Goal: Communication & Community: Answer question/provide support

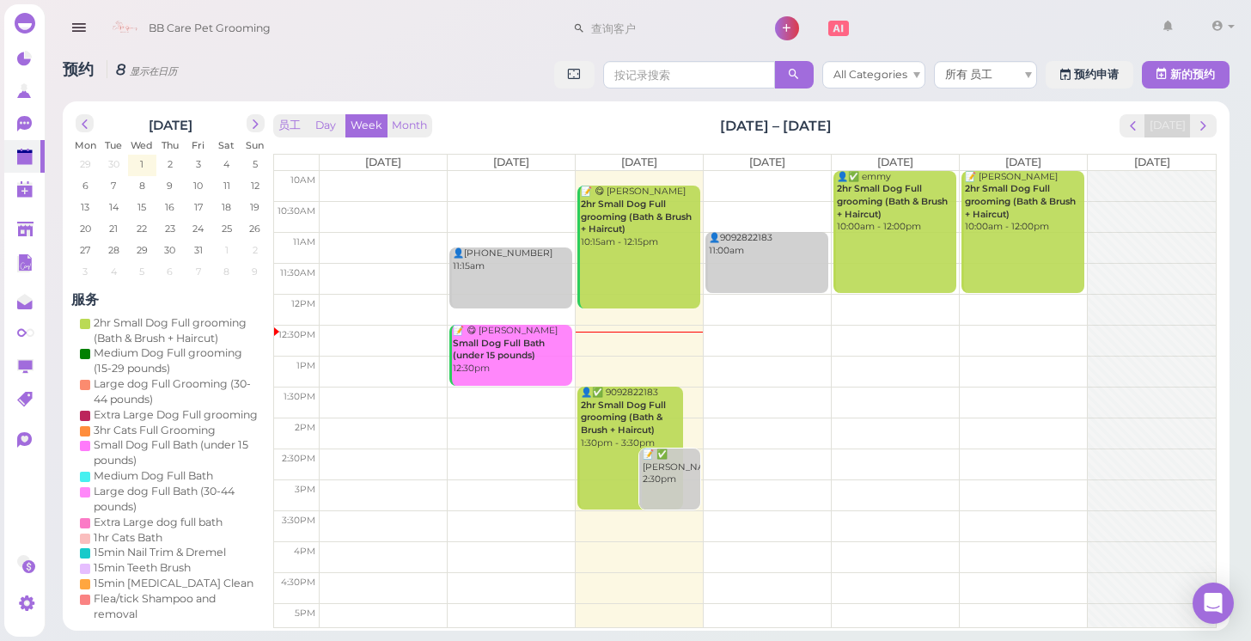
click at [11, 211] on div "0 0" at bounding box center [24, 334] width 40 height 584
click at [24, 227] on polygon at bounding box center [25, 229] width 16 height 15
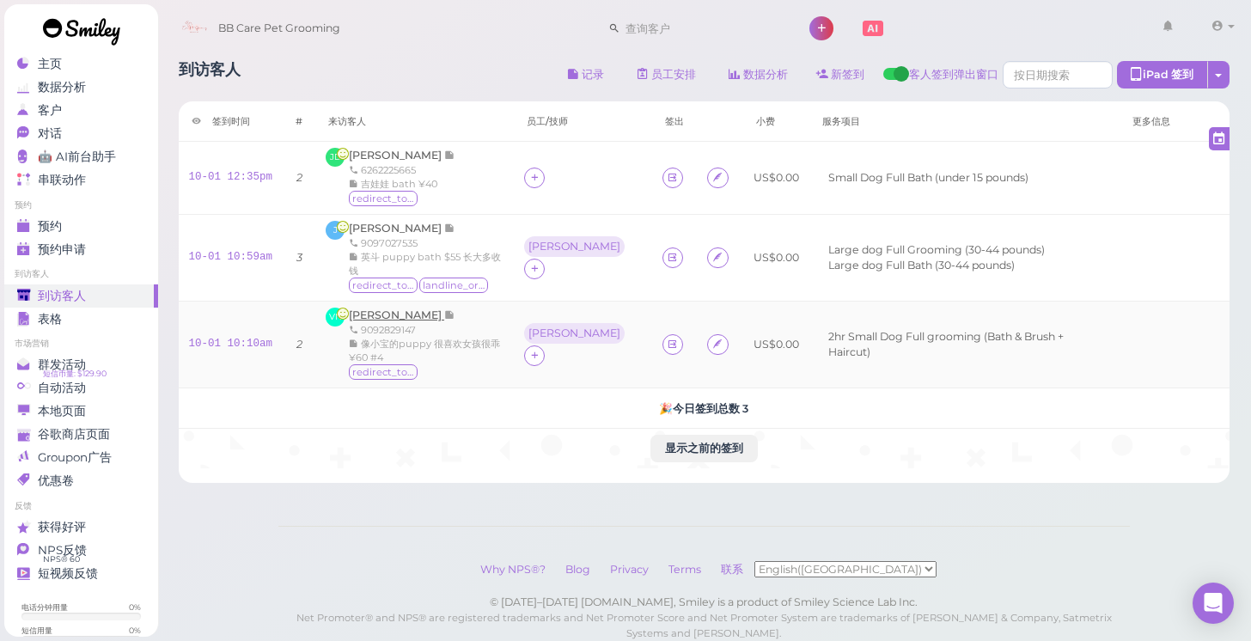
click at [407, 310] on span "[PERSON_NAME]" at bounding box center [396, 315] width 95 height 13
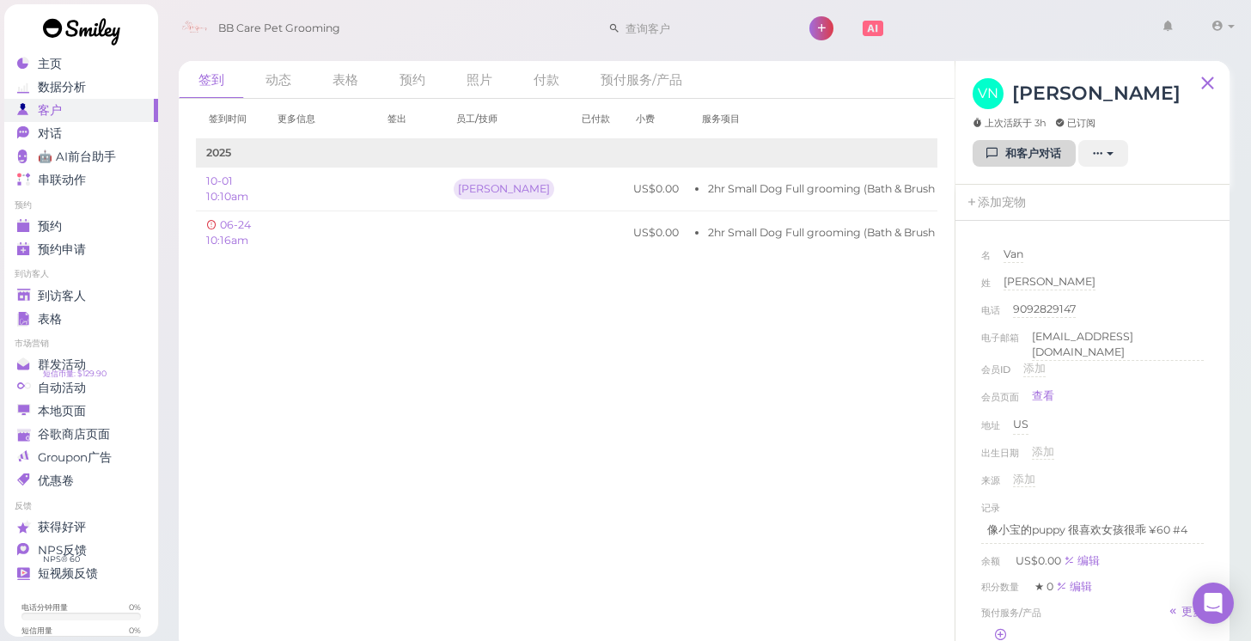
click at [988, 160] on icon at bounding box center [993, 153] width 11 height 13
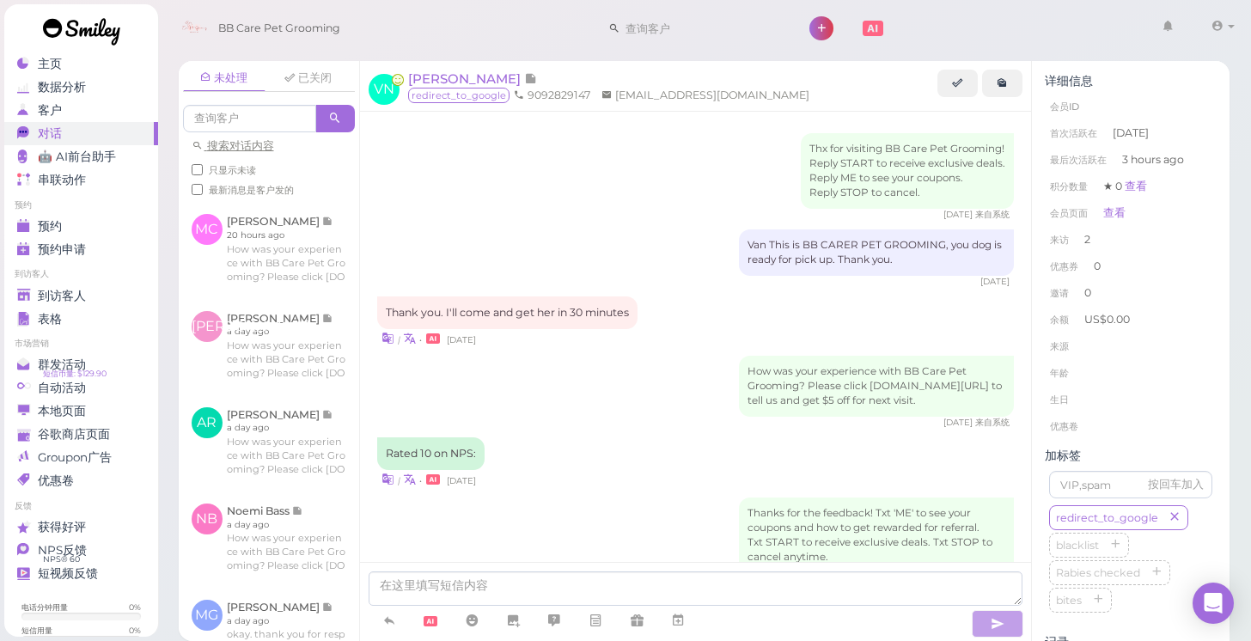
scroll to position [294, 0]
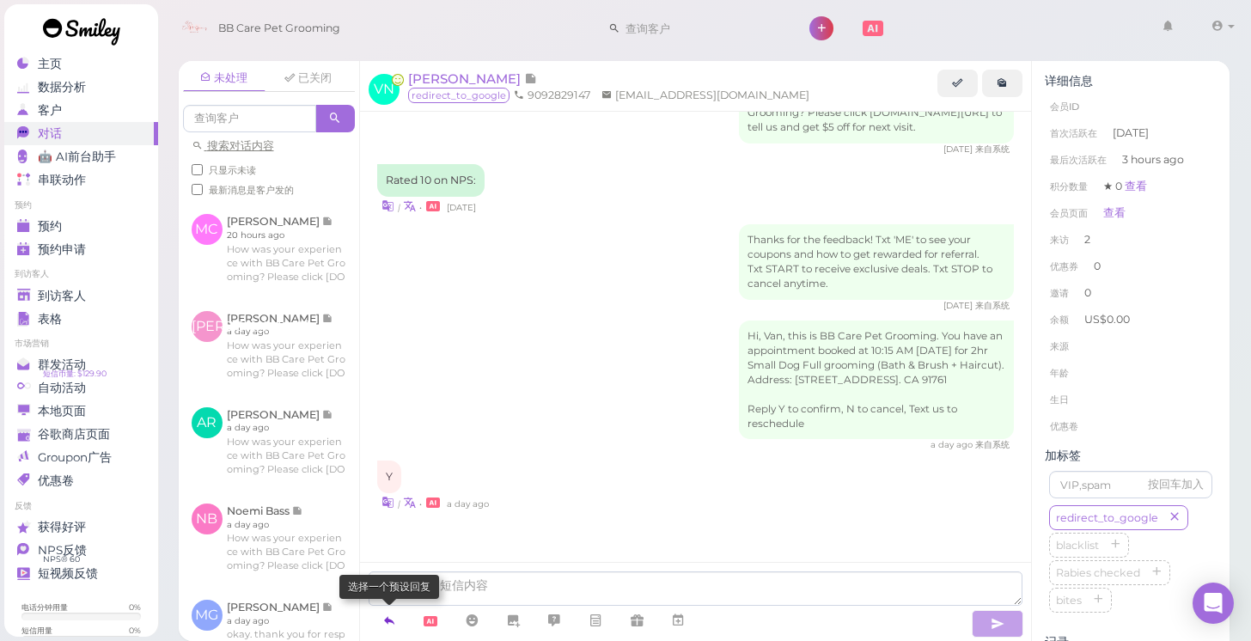
click at [400, 617] on link at bounding box center [389, 621] width 41 height 30
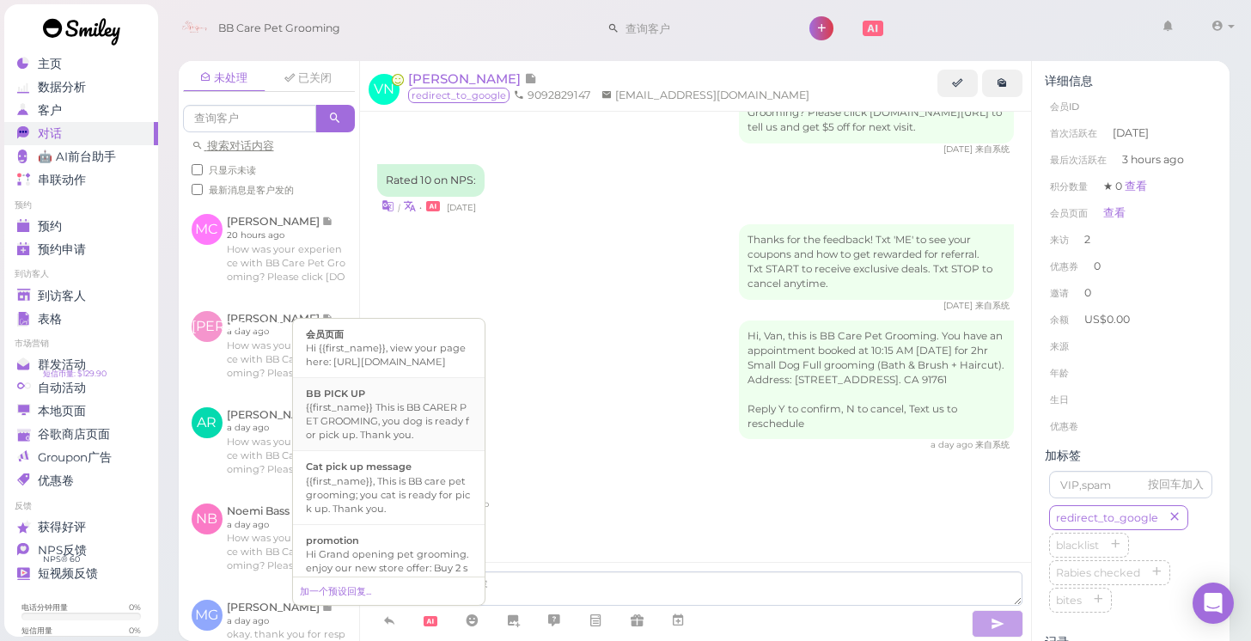
click at [398, 442] on div "{{first_name}} This is BB CARER PET GROOMING, you dog is ready for pick up. Tha…" at bounding box center [389, 421] width 166 height 41
type textarea "{{first_name}} This is BB CARER PET GROOMING, you dog is ready for pick up. Tha…"
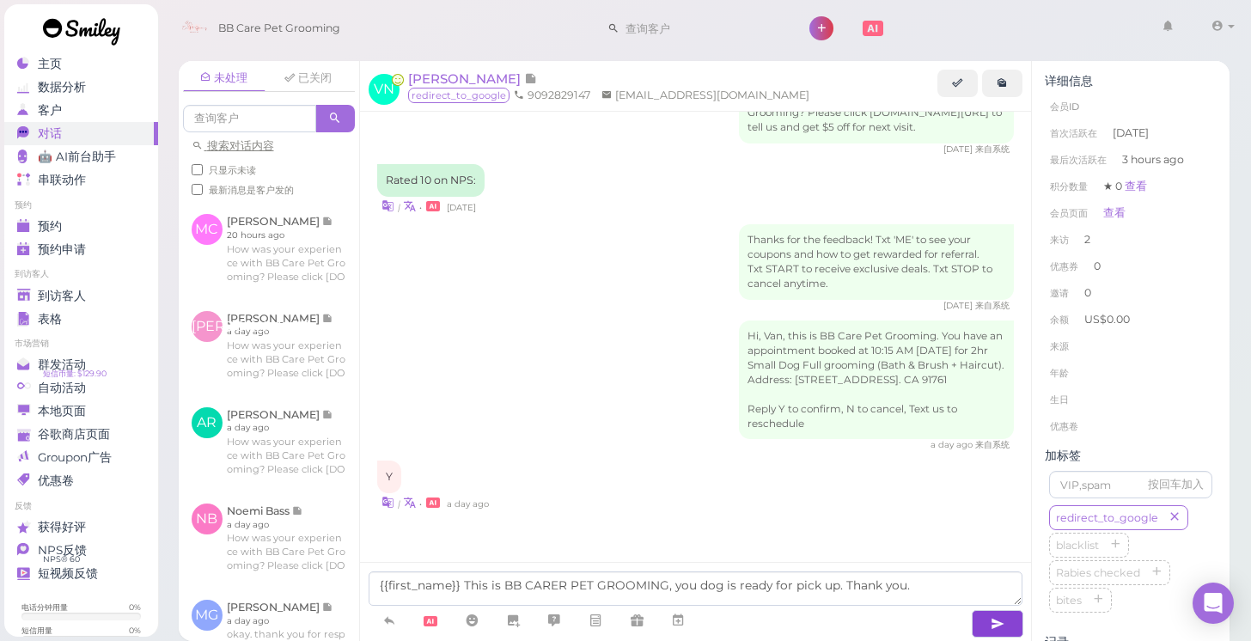
click at [1006, 627] on button "button" at bounding box center [998, 624] width 52 height 28
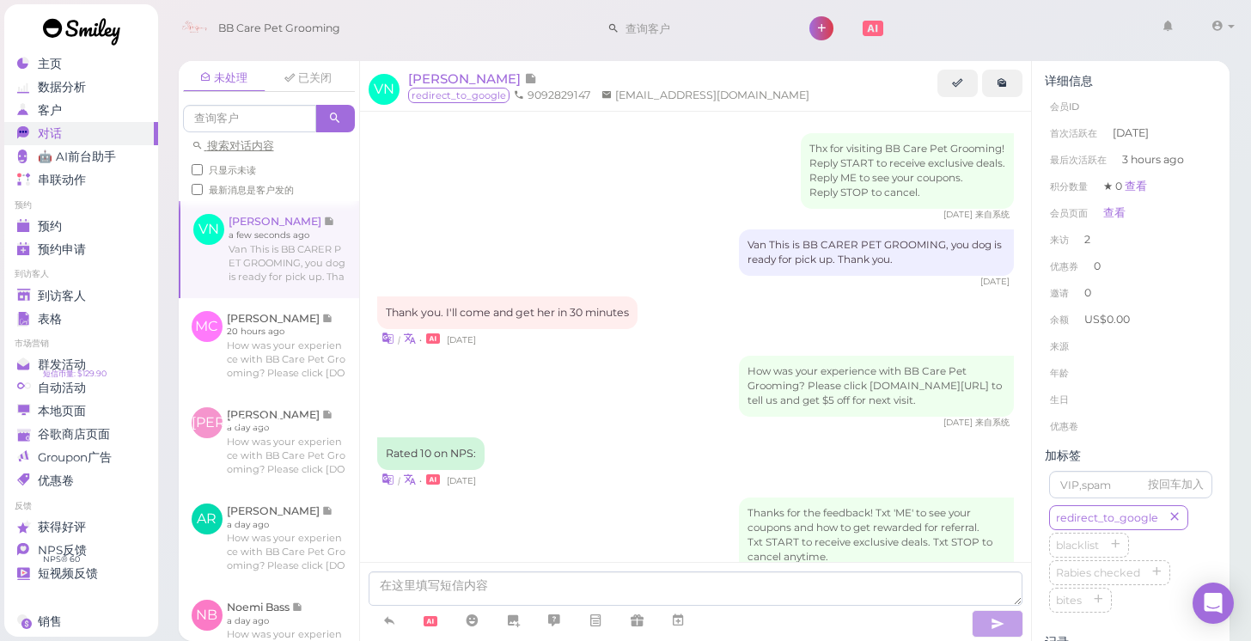
scroll to position [359, 0]
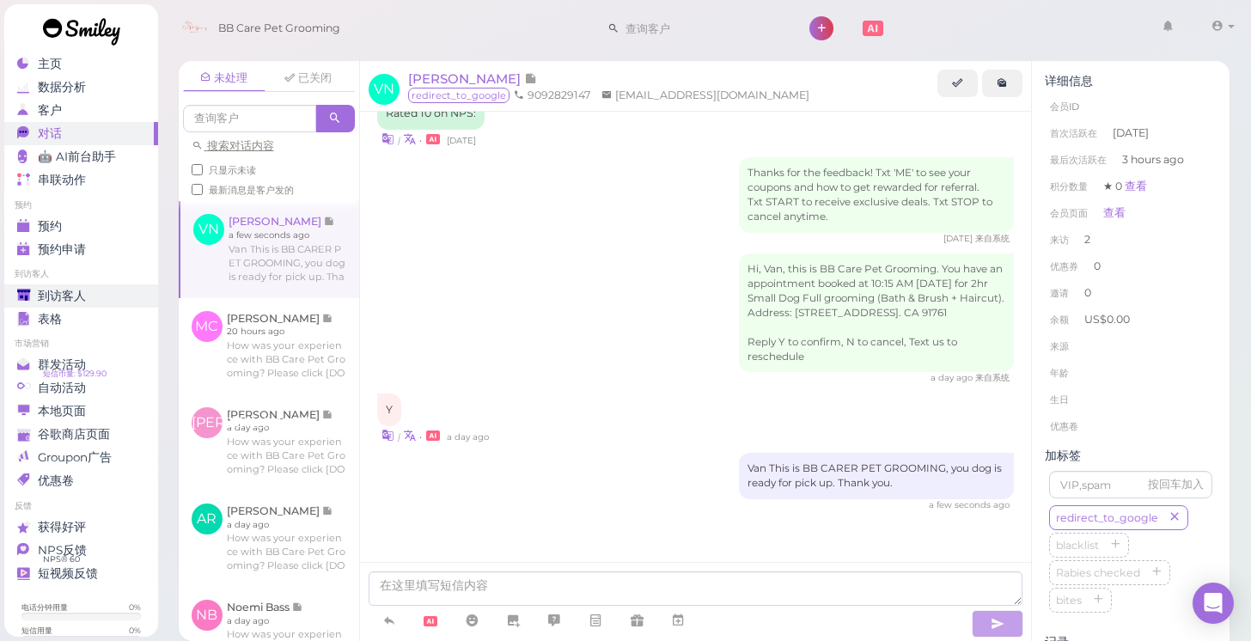
click at [100, 292] on div "到访客人" at bounding box center [79, 296] width 124 height 15
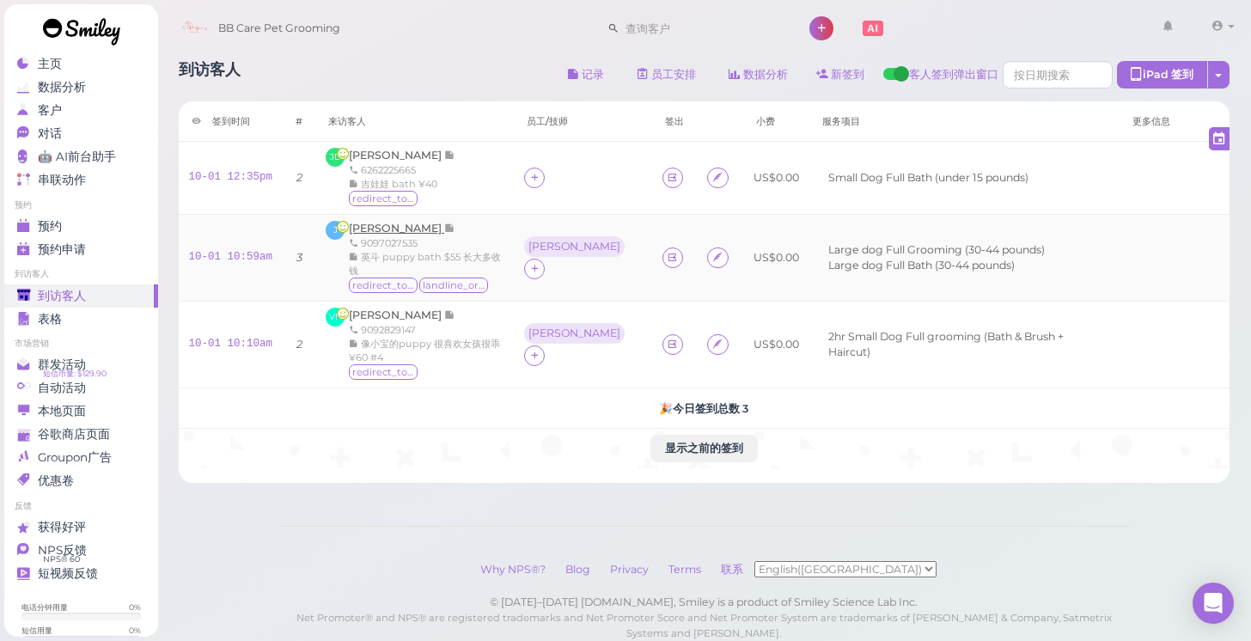
click at [382, 228] on span "[PERSON_NAME] [PERSON_NAME]" at bounding box center [396, 228] width 95 height 13
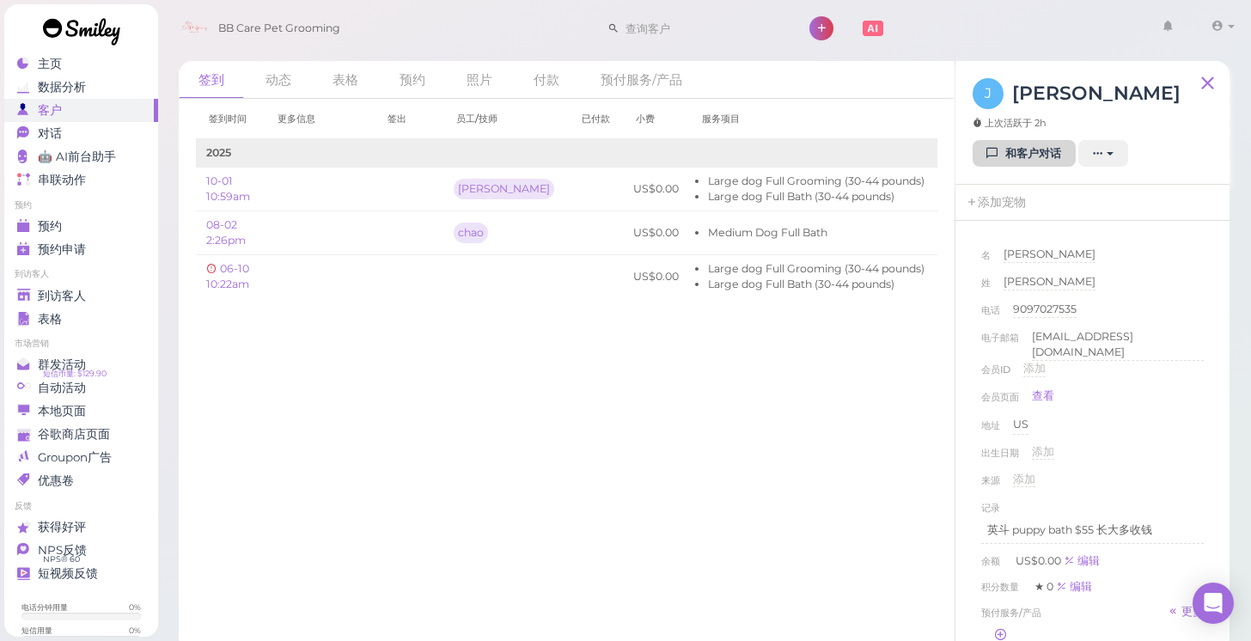
click at [994, 150] on icon at bounding box center [993, 153] width 11 height 13
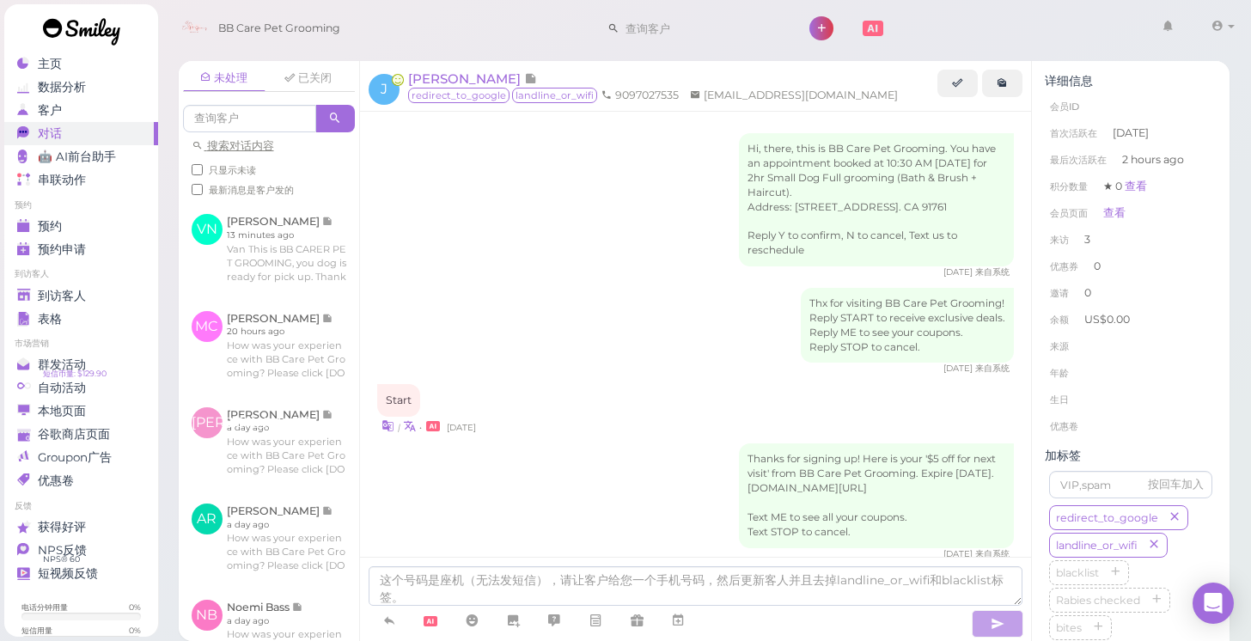
scroll to position [381, 0]
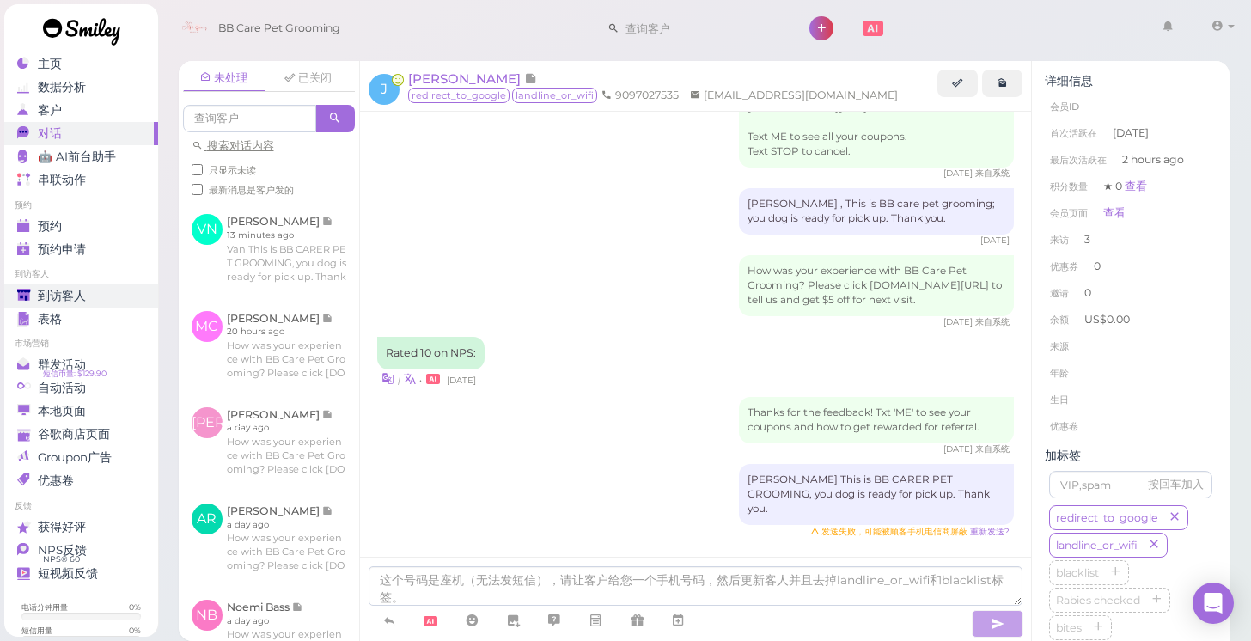
click at [125, 303] on link "到访客人" at bounding box center [81, 295] width 154 height 23
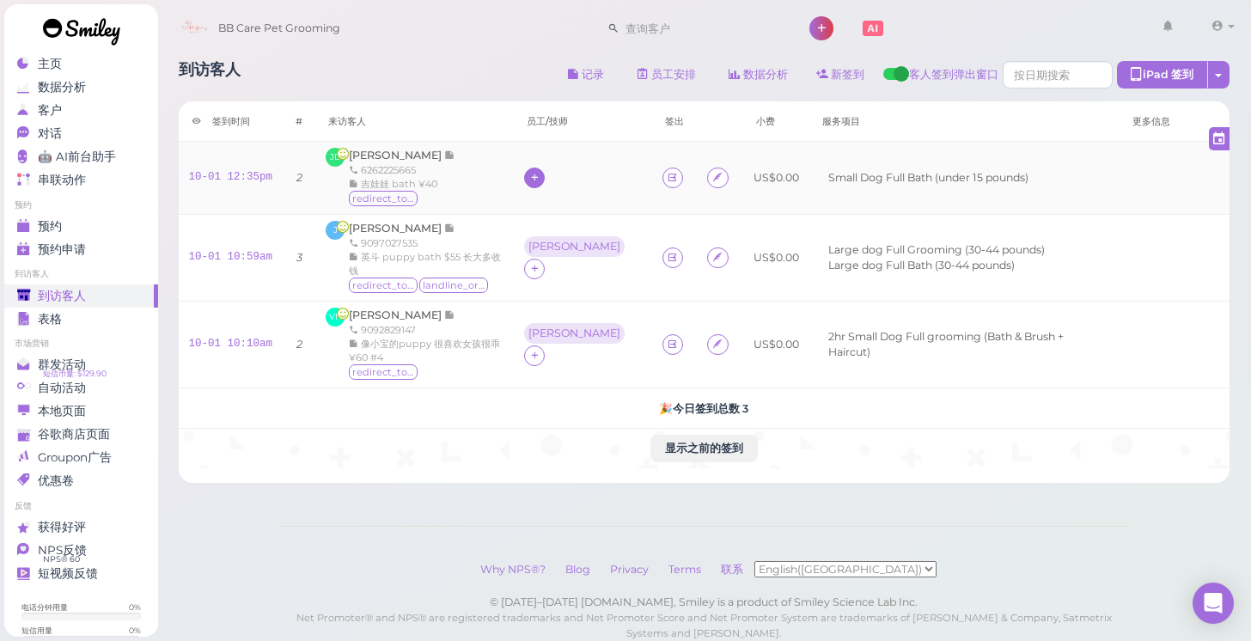
click at [540, 179] on icon at bounding box center [534, 177] width 11 height 13
click at [574, 294] on div "[PERSON_NAME]" at bounding box center [651, 285] width 241 height 34
click at [406, 222] on span "[PERSON_NAME] [PERSON_NAME]" at bounding box center [396, 228] width 95 height 13
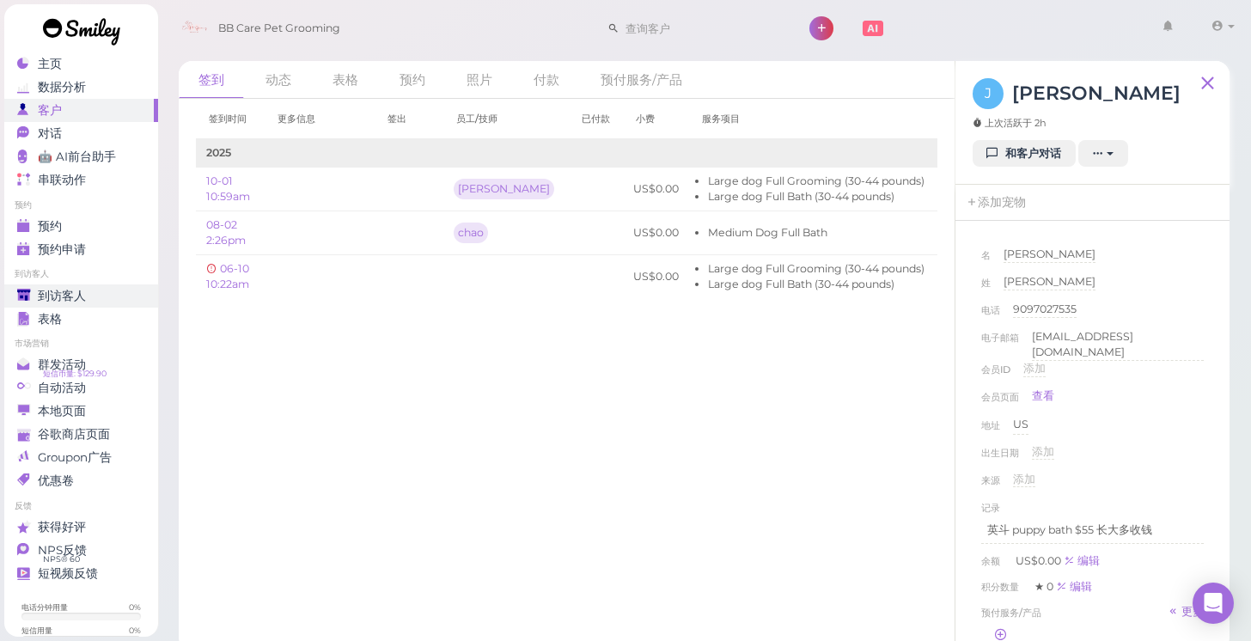
click at [110, 292] on div "到访客人" at bounding box center [79, 296] width 124 height 15
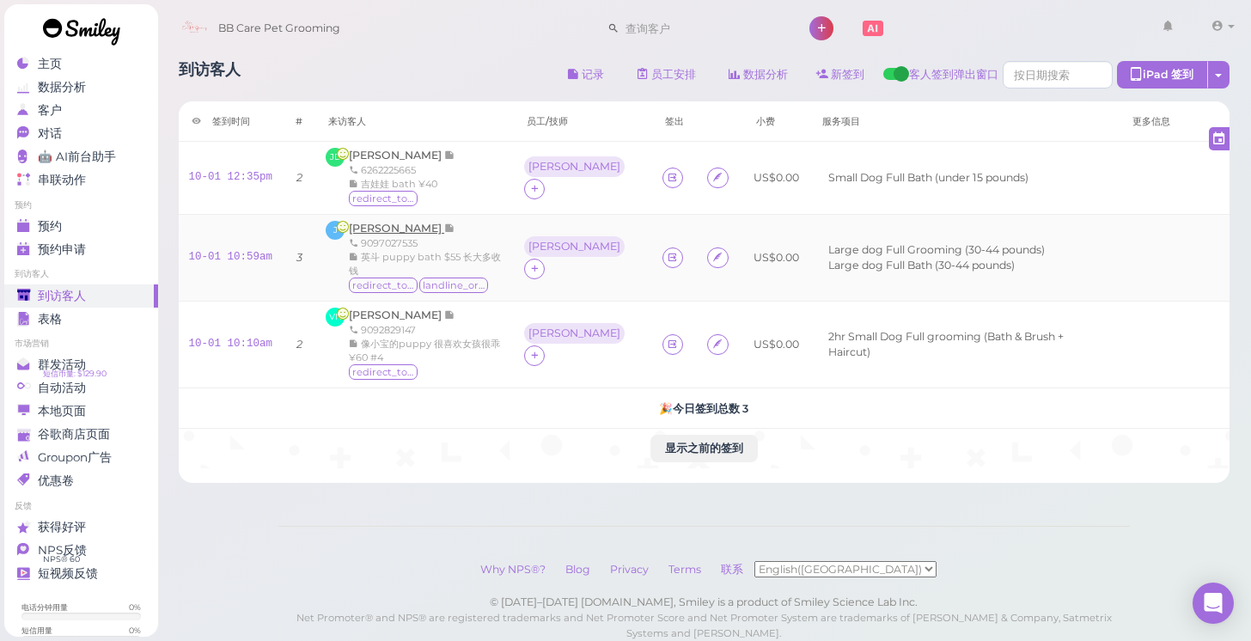
click at [392, 229] on span "[PERSON_NAME] [PERSON_NAME]" at bounding box center [396, 228] width 95 height 13
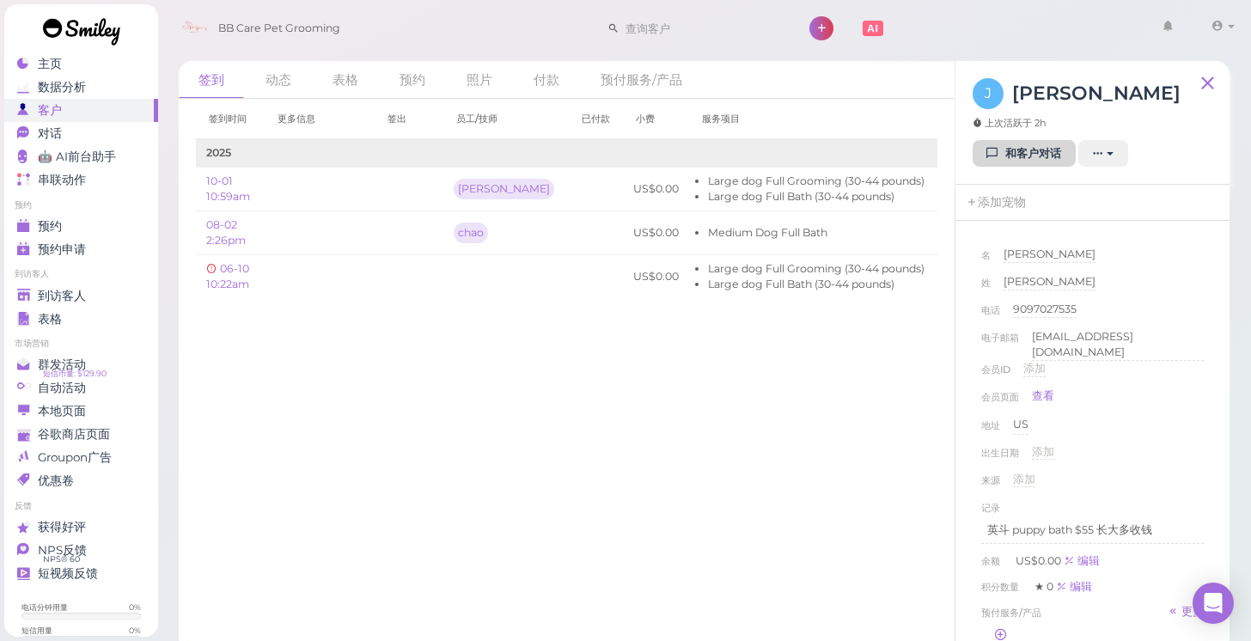
click at [996, 156] on icon at bounding box center [993, 153] width 11 height 13
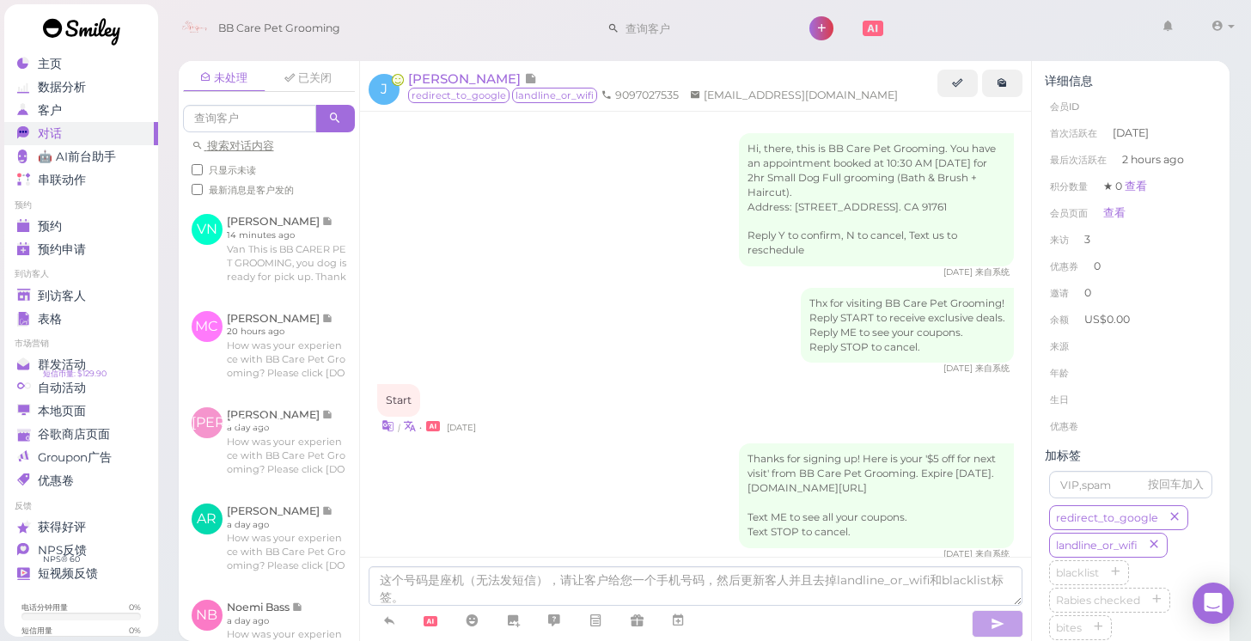
scroll to position [381, 0]
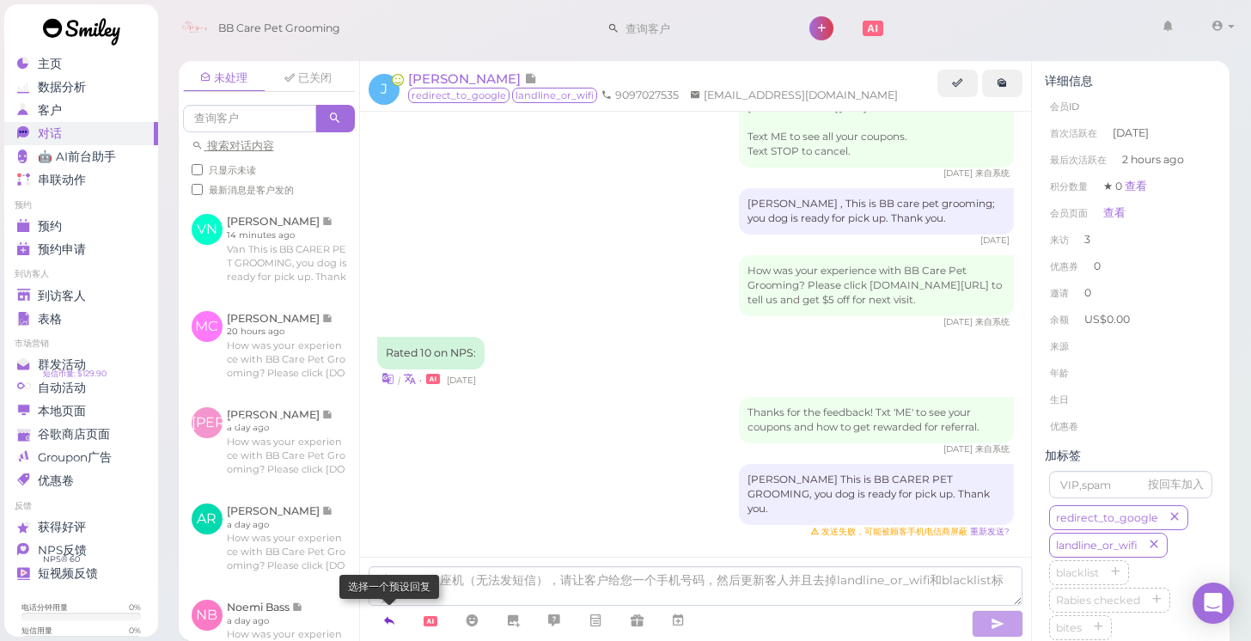
click at [405, 627] on link at bounding box center [389, 621] width 41 height 30
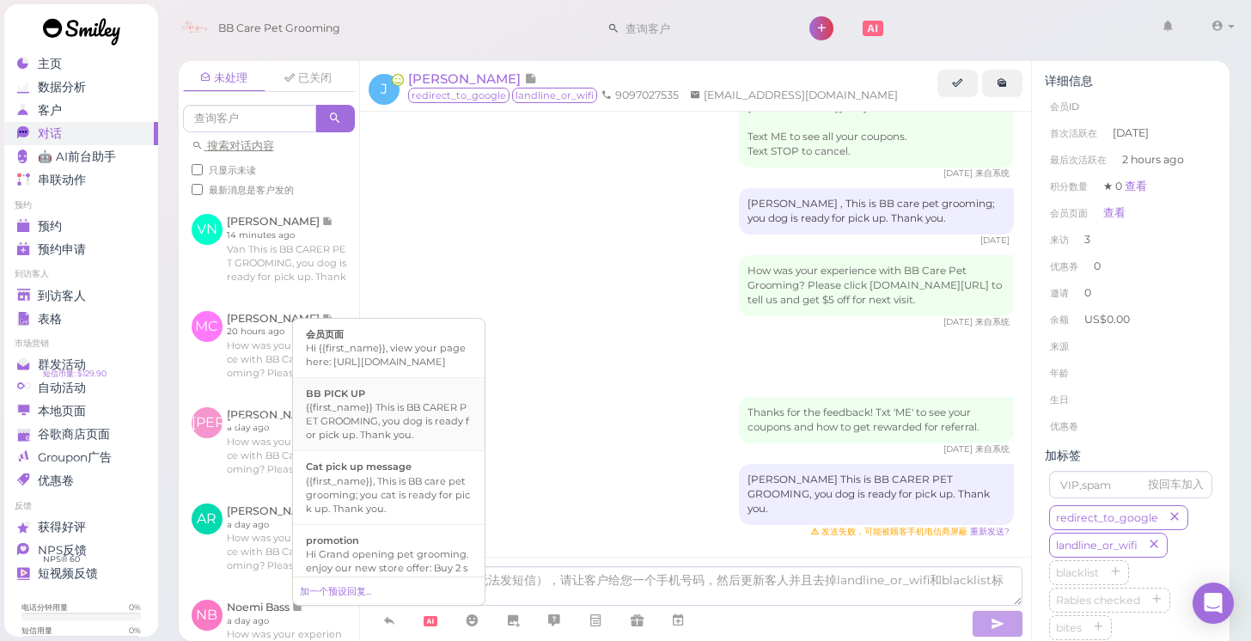
click at [409, 442] on div "{{first_name}} This is BB CARER PET GROOMING, you dog is ready for pick up. Tha…" at bounding box center [389, 421] width 166 height 41
type textarea "{{first_name}} This is BB CARER PET GROOMING, you dog is ready for pick up. Tha…"
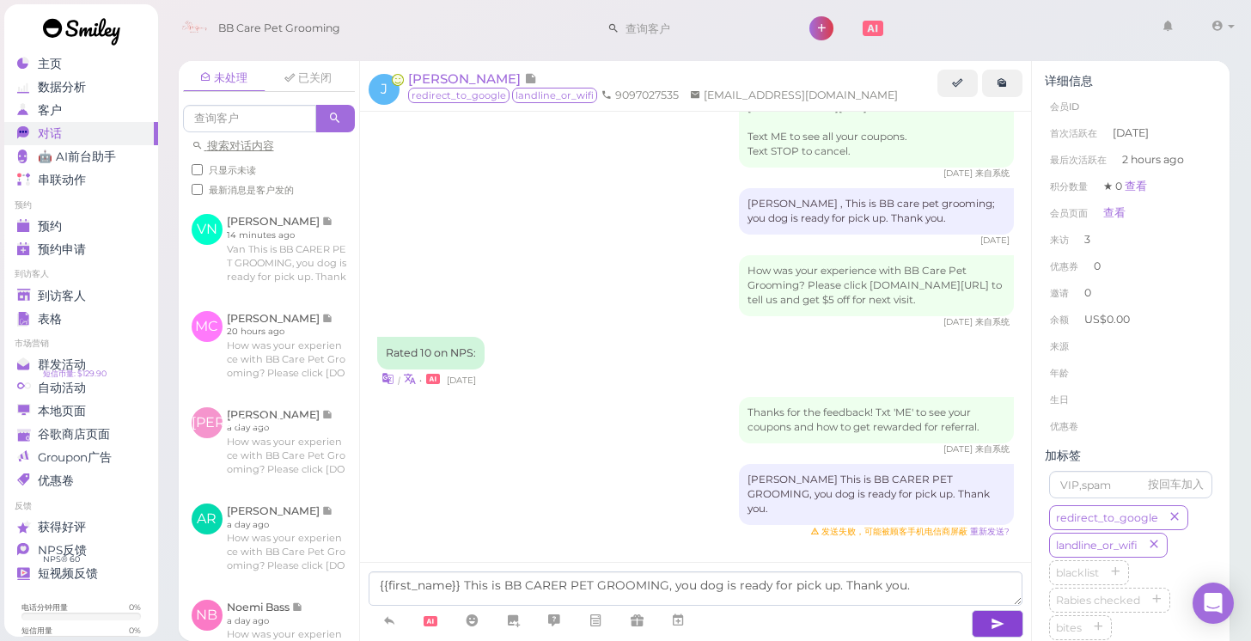
click at [999, 618] on icon "button" at bounding box center [998, 623] width 14 height 17
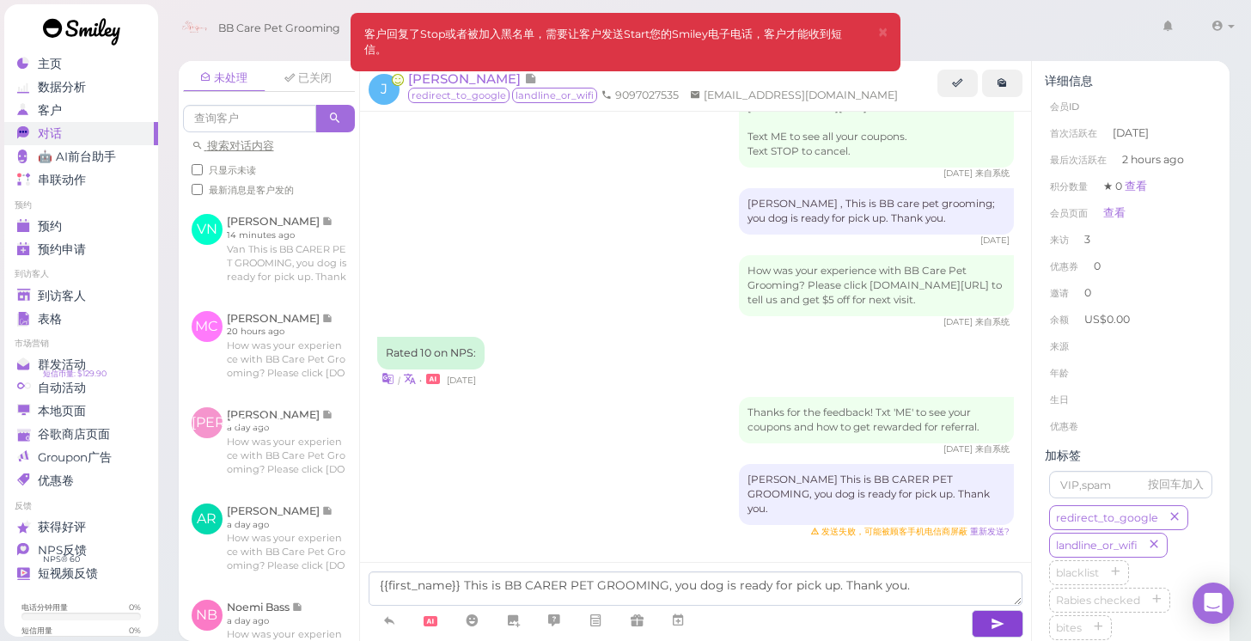
click at [621, 276] on div "How was your experience with BB Care Pet Grooming? Please click bbcare.smly.us/…" at bounding box center [696, 291] width 638 height 73
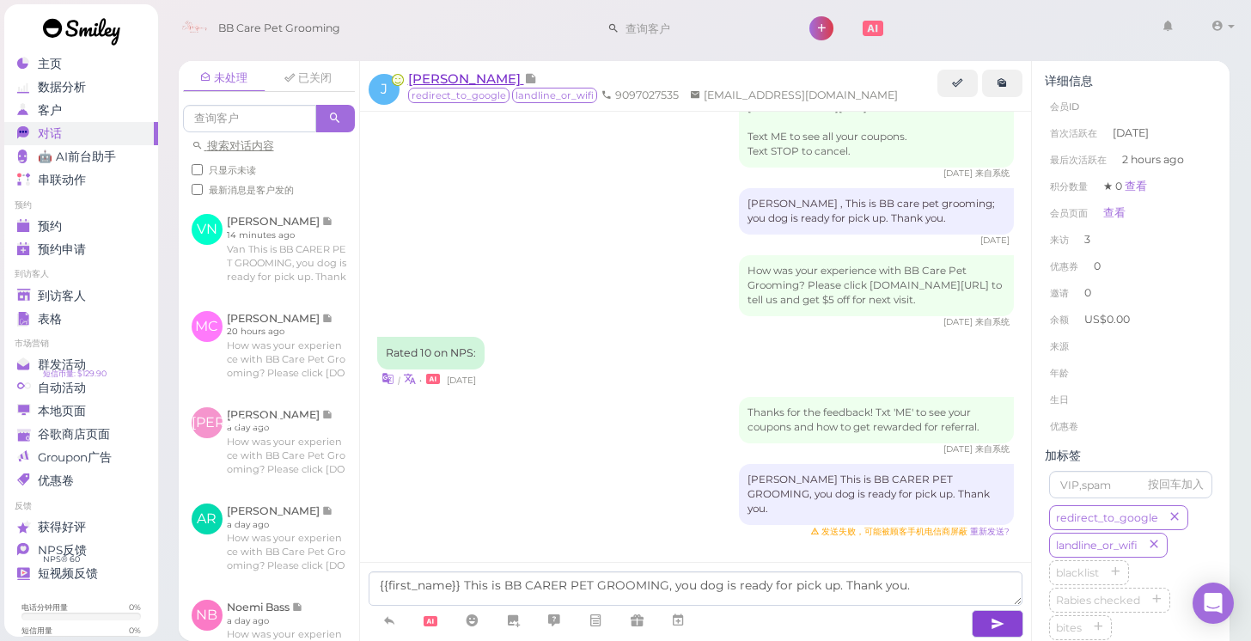
click at [467, 76] on span "[PERSON_NAME]" at bounding box center [466, 78] width 116 height 16
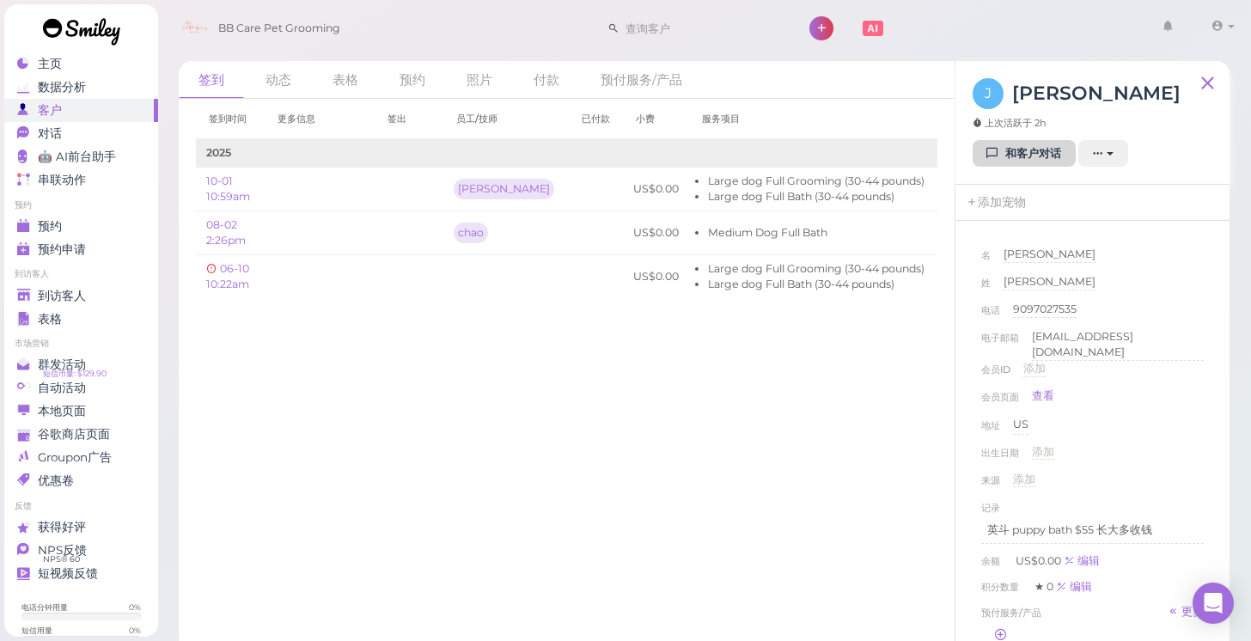
click at [994, 149] on icon at bounding box center [993, 153] width 11 height 13
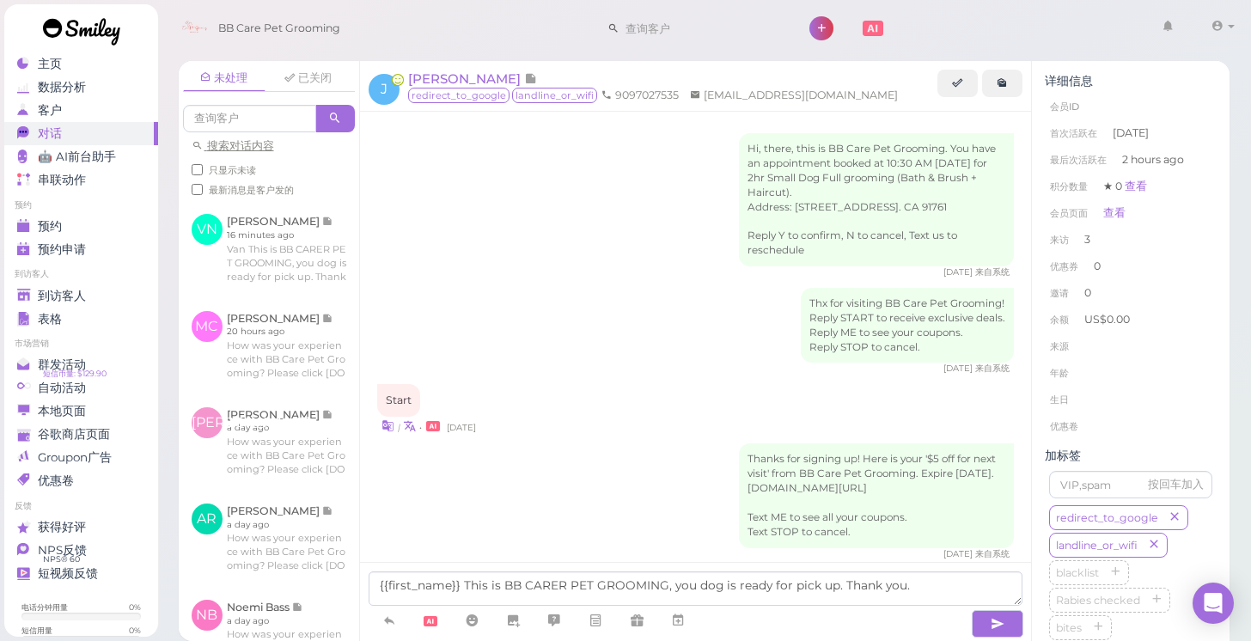
scroll to position [381, 0]
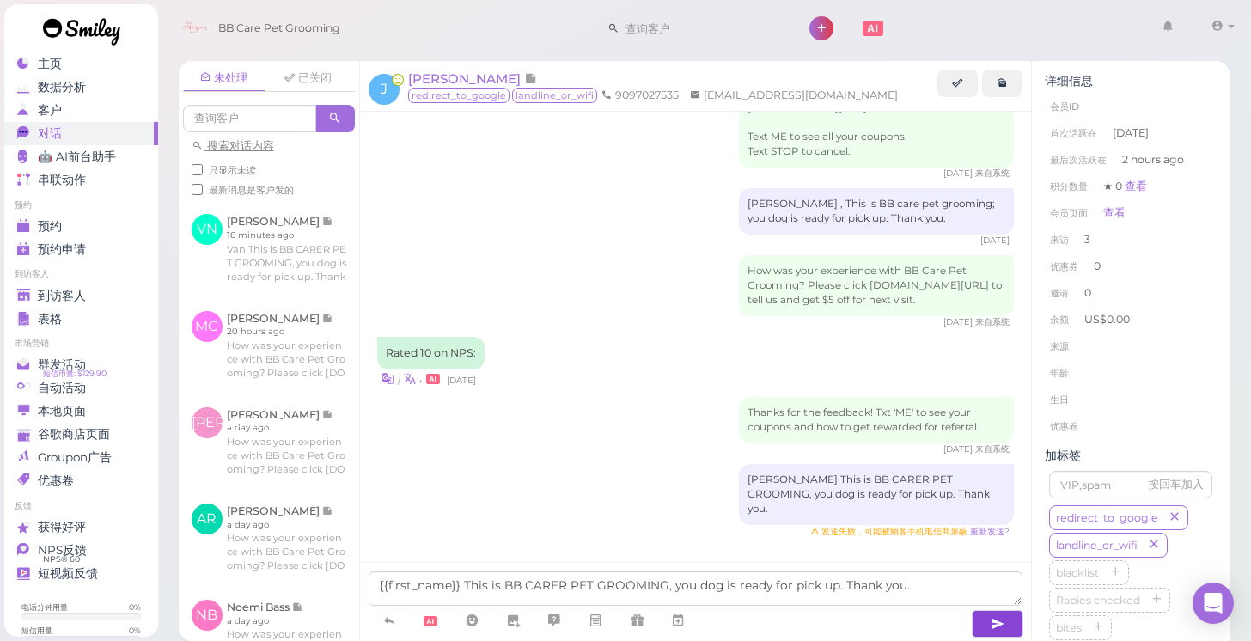
click at [1006, 626] on button "button" at bounding box center [998, 624] width 52 height 28
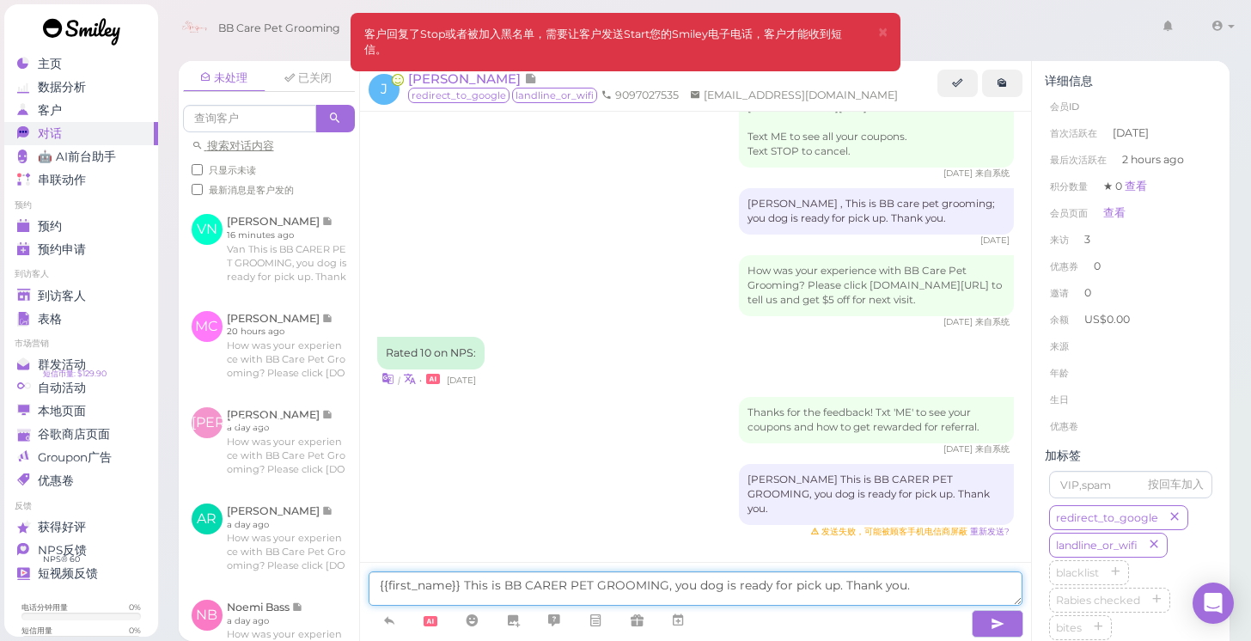
click at [937, 577] on textarea "{{first_name}} This is BB CARER PET GROOMING, you dog is ready for pick up. Tha…" at bounding box center [696, 589] width 655 height 34
click at [935, 586] on textarea "{{first_name}} This is BB CARER PET GROOMING, you dog is ready for pick up. Tha…" at bounding box center [696, 589] width 655 height 34
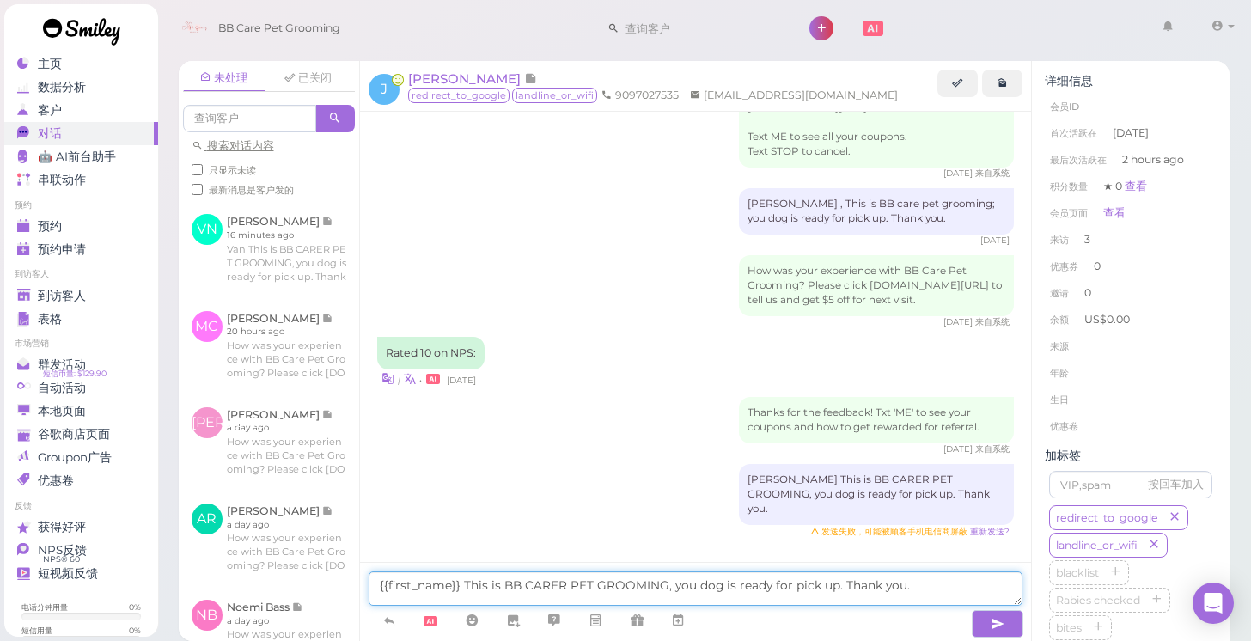
drag, startPoint x: 917, startPoint y: 585, endPoint x: 378, endPoint y: 585, distance: 538.9
click at [378, 585] on textarea "{{first_name}} This is BB CARER PET GROOMING, you dog is ready for pick up. Tha…" at bounding box center [696, 589] width 655 height 34
click at [490, 580] on textarea at bounding box center [696, 586] width 655 height 40
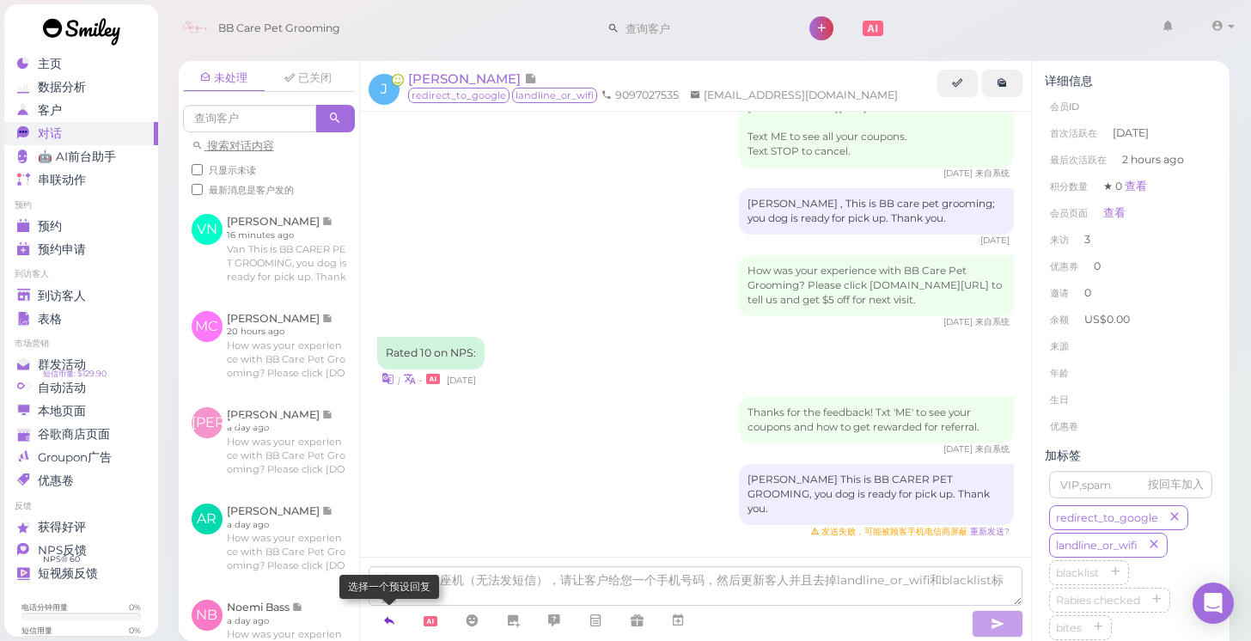
click at [401, 620] on link at bounding box center [389, 621] width 41 height 30
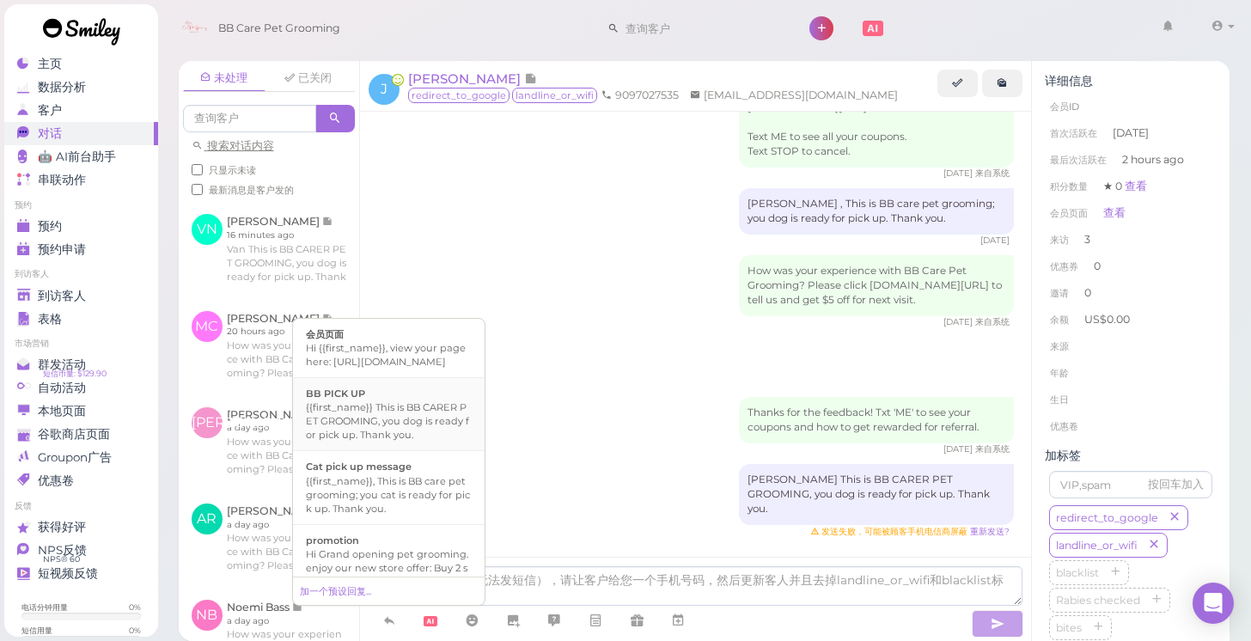
click at [427, 442] on div "{{first_name}} This is BB CARER PET GROOMING, you dog is ready for pick up. Tha…" at bounding box center [389, 421] width 166 height 41
type textarea "{{first_name}} This is BB CARER PET GROOMING, you dog is ready for pick up. Tha…"
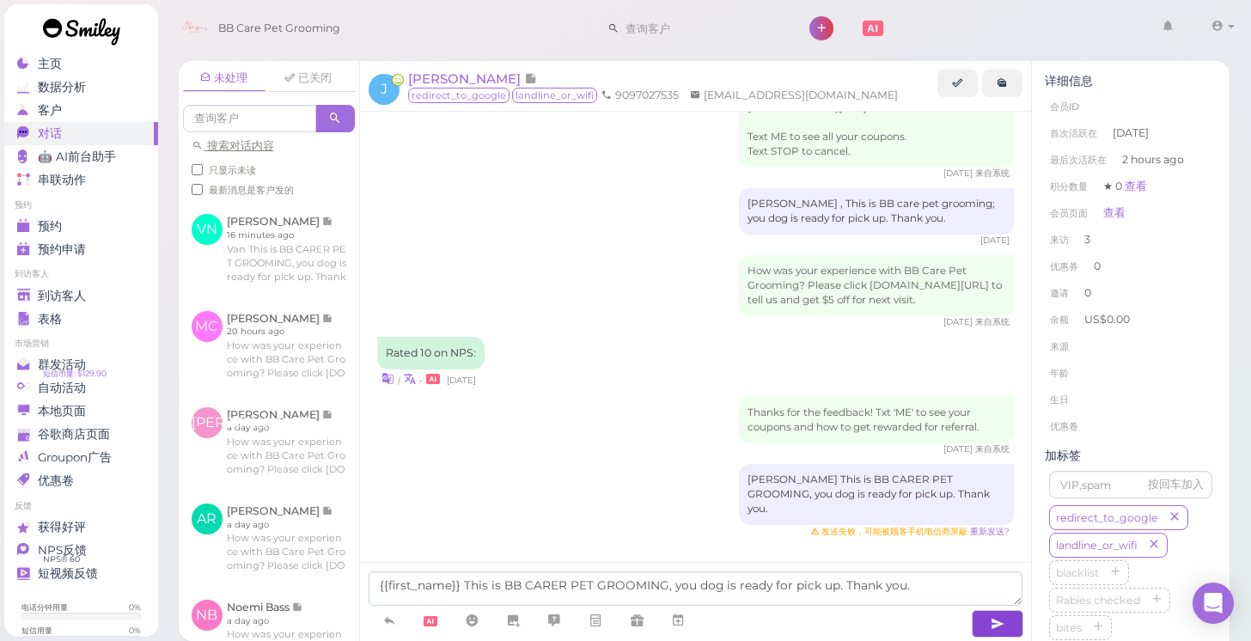
click at [1002, 621] on icon "button" at bounding box center [998, 623] width 14 height 17
click at [1006, 627] on button "button" at bounding box center [998, 624] width 52 height 28
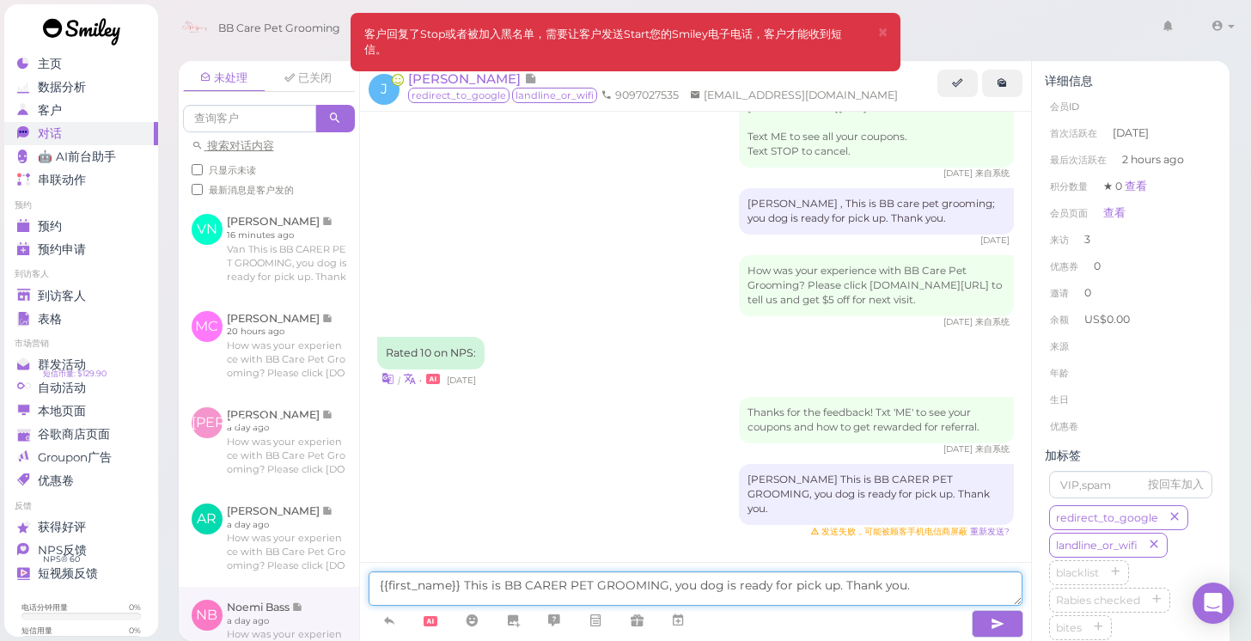
drag, startPoint x: 918, startPoint y: 590, endPoint x: 358, endPoint y: 587, distance: 560.4
click at [358, 587] on div "未处理 已关闭 搜索对话内容 只显示未读 最新消息是客户发的 VN Van Nguyen 16 minutes ago" at bounding box center [705, 351] width 1052 height 580
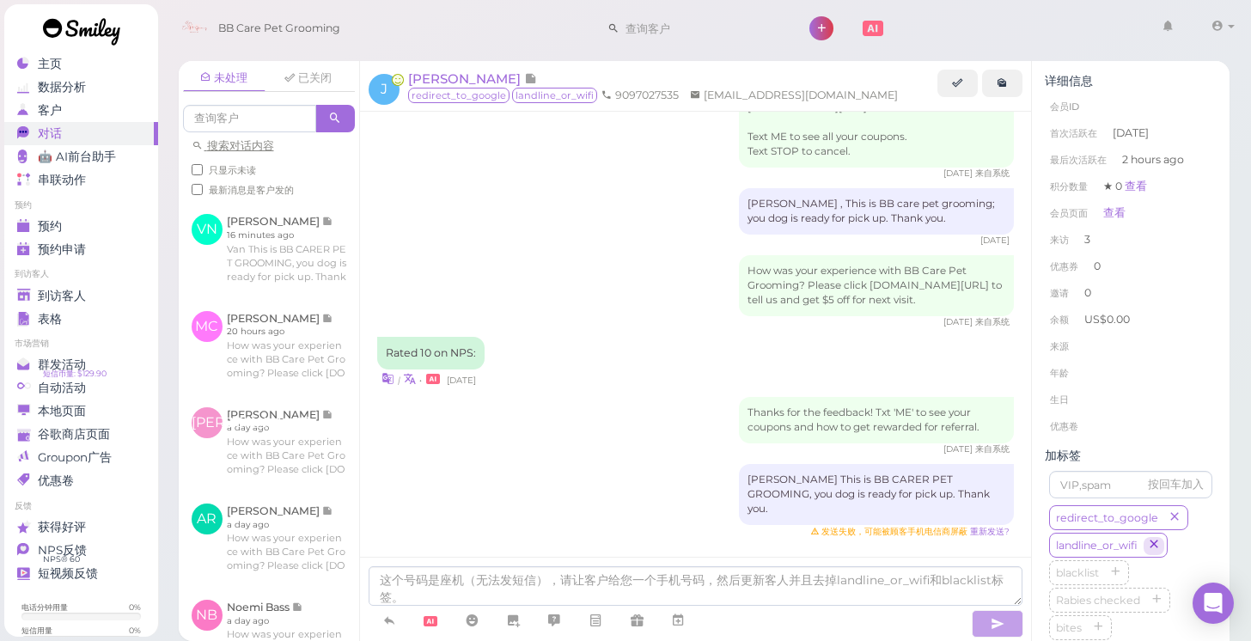
click at [1156, 546] on icon "button" at bounding box center [1154, 546] width 10 height 12
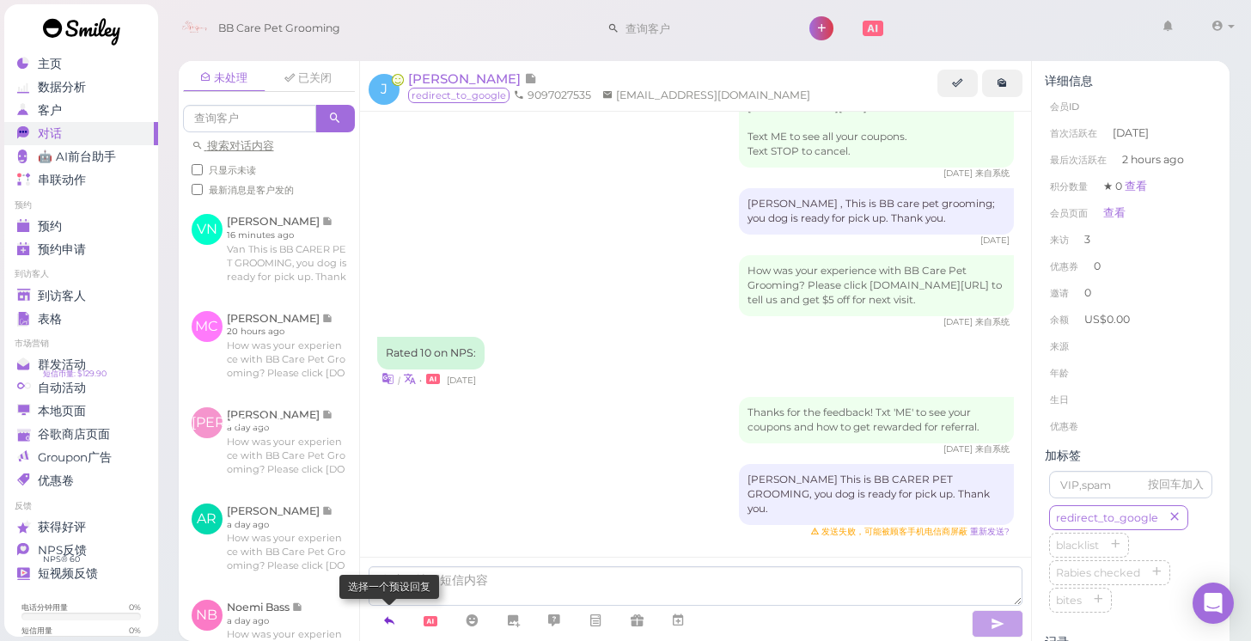
click at [379, 631] on link at bounding box center [389, 621] width 41 height 30
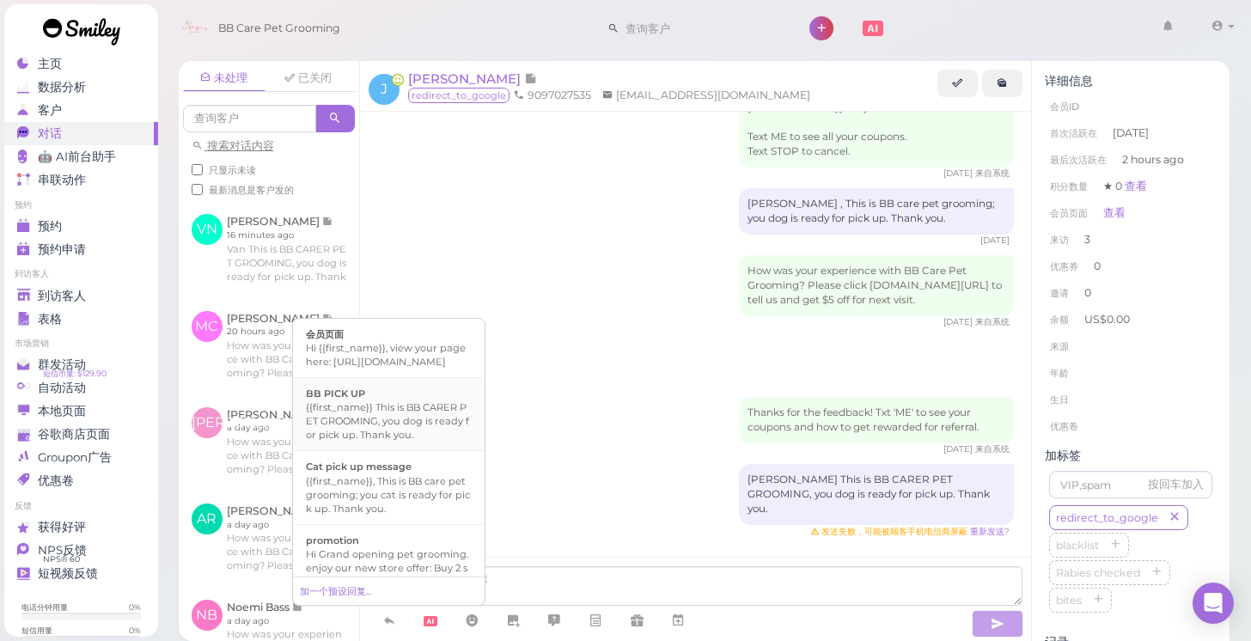
click at [434, 440] on div "{{first_name}} This is BB CARER PET GROOMING, you dog is ready for pick up. Tha…" at bounding box center [389, 421] width 166 height 41
type textarea "{{first_name}} This is BB CARER PET GROOMING, you dog is ready for pick up. Tha…"
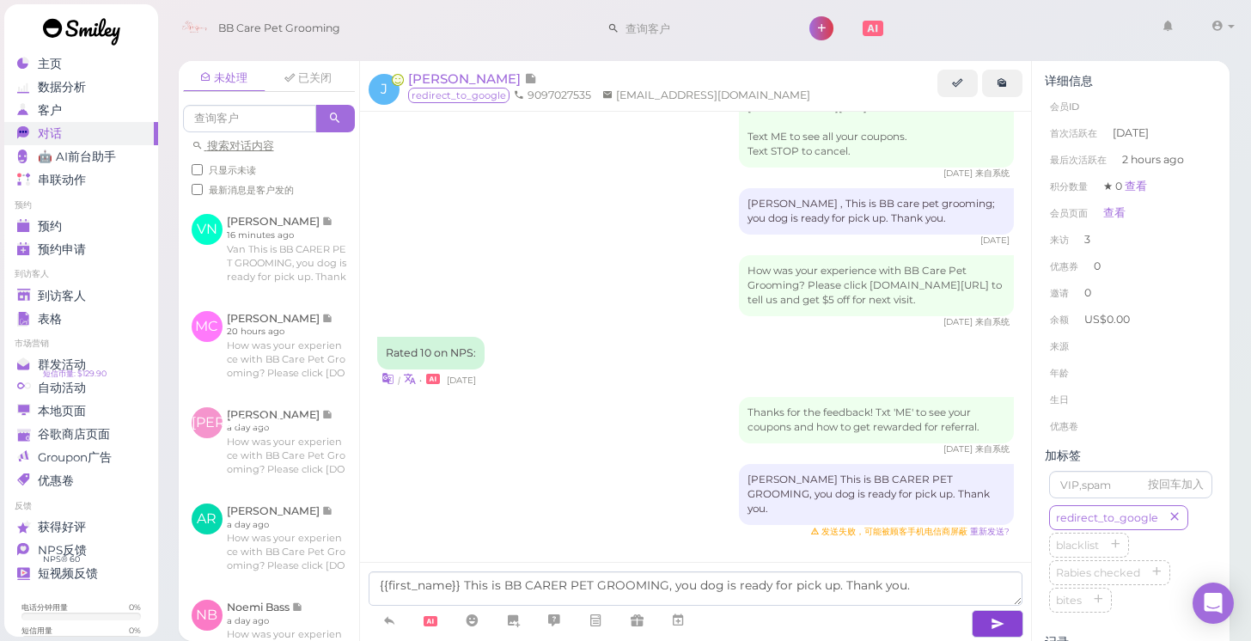
click at [984, 617] on button "button" at bounding box center [998, 624] width 52 height 28
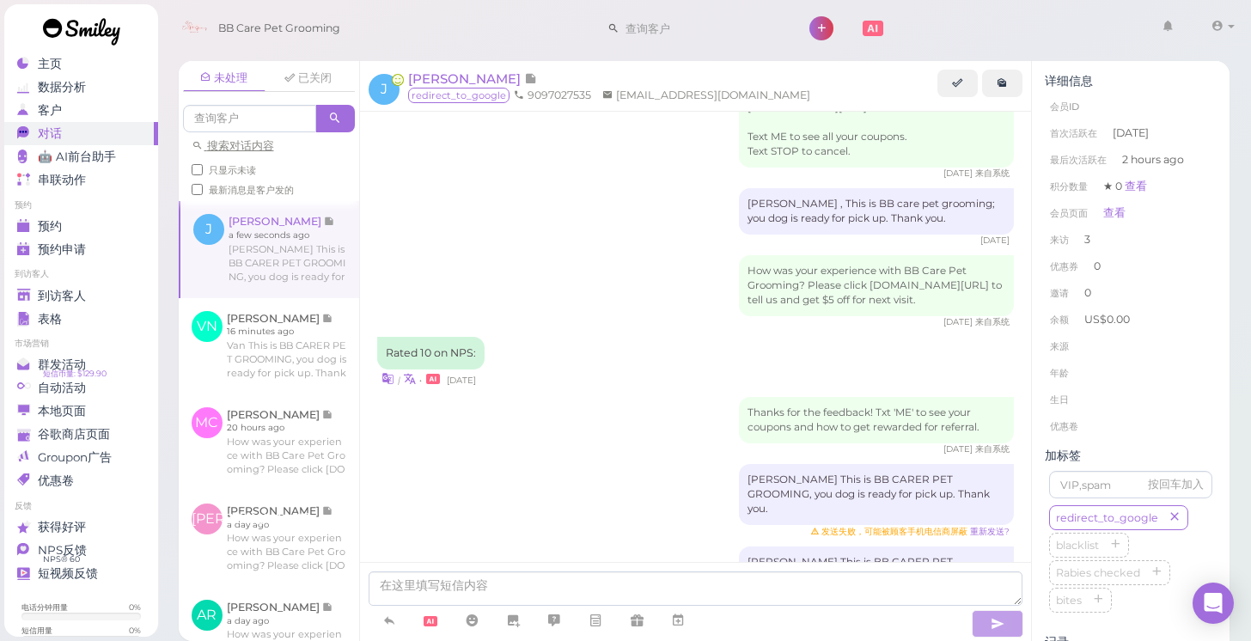
scroll to position [434, 0]
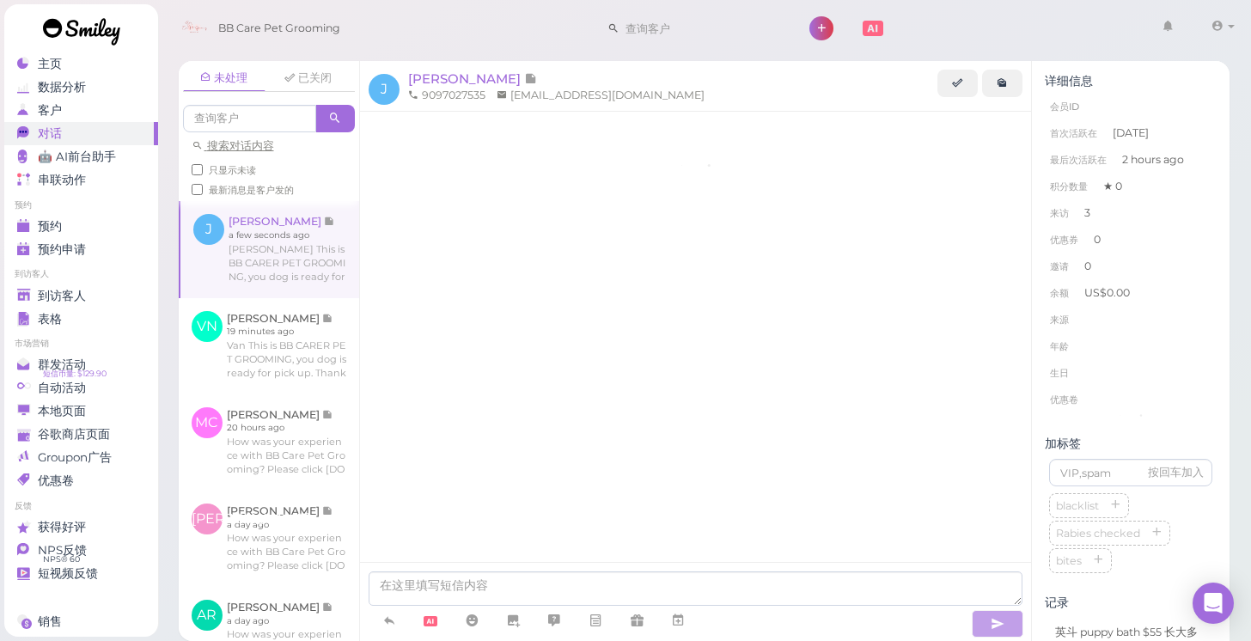
scroll to position [446, 0]
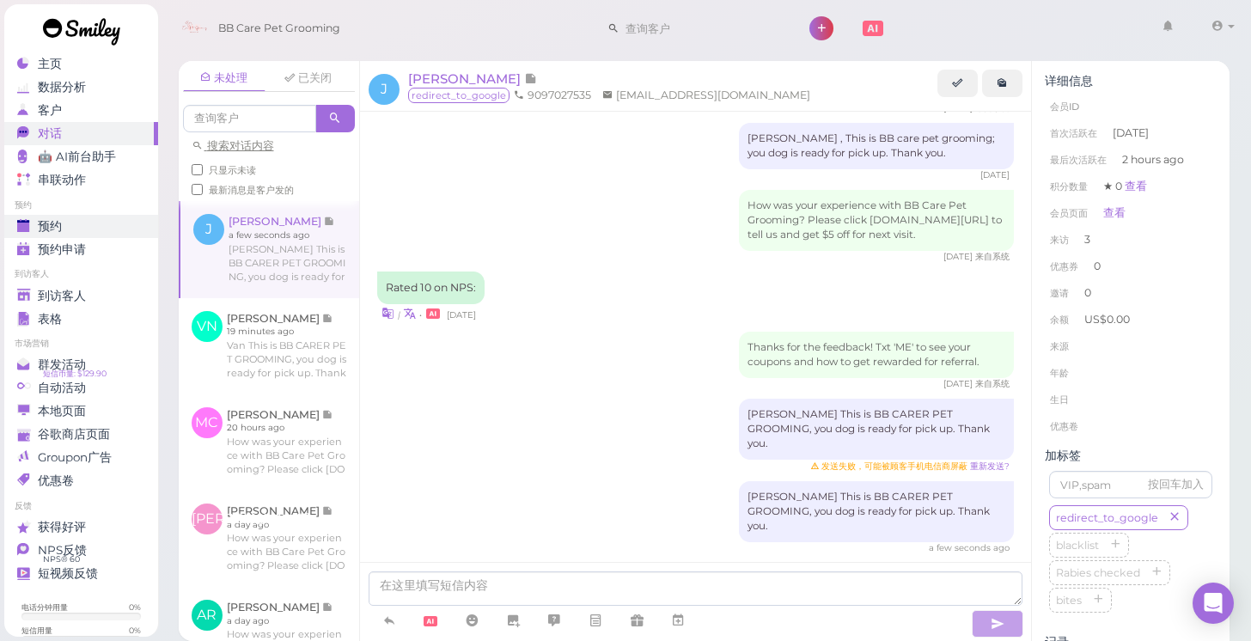
click at [87, 231] on div "预约" at bounding box center [79, 226] width 124 height 15
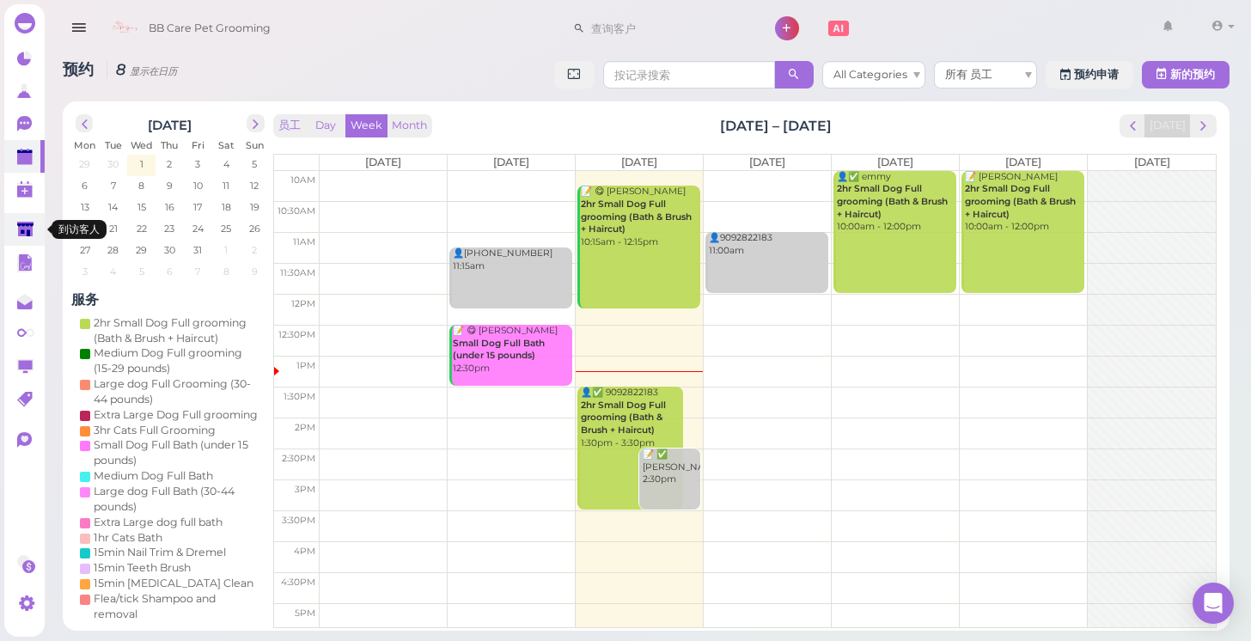
click at [24, 239] on icon at bounding box center [26, 231] width 18 height 18
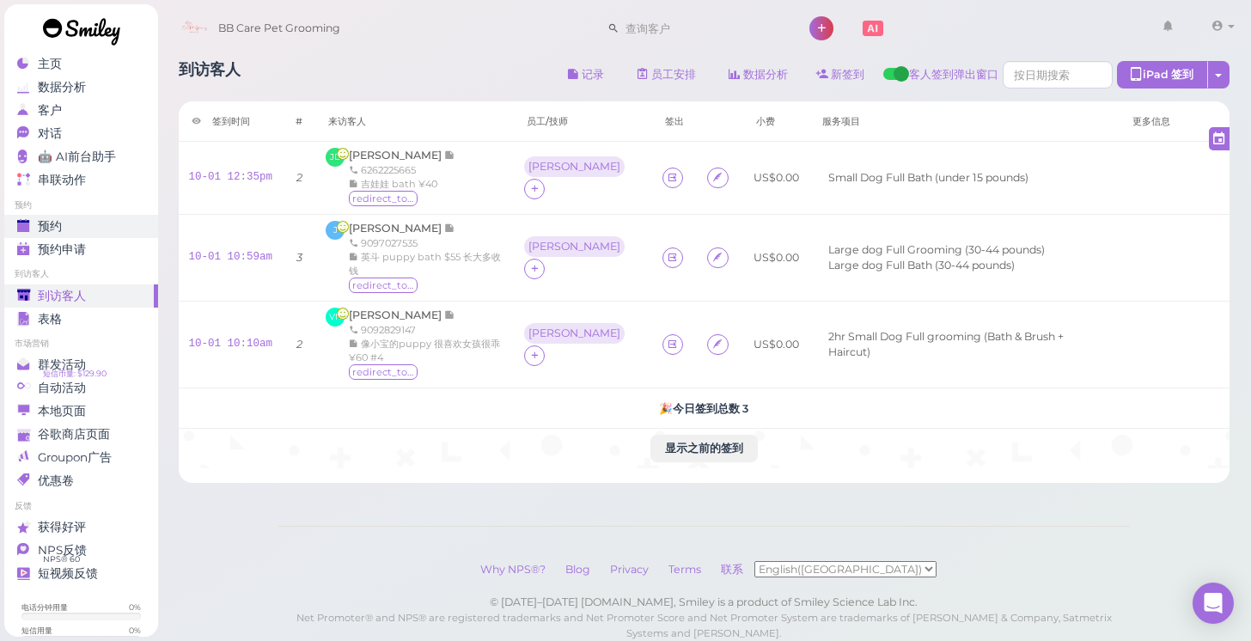
click at [131, 215] on link "预约" at bounding box center [81, 226] width 154 height 23
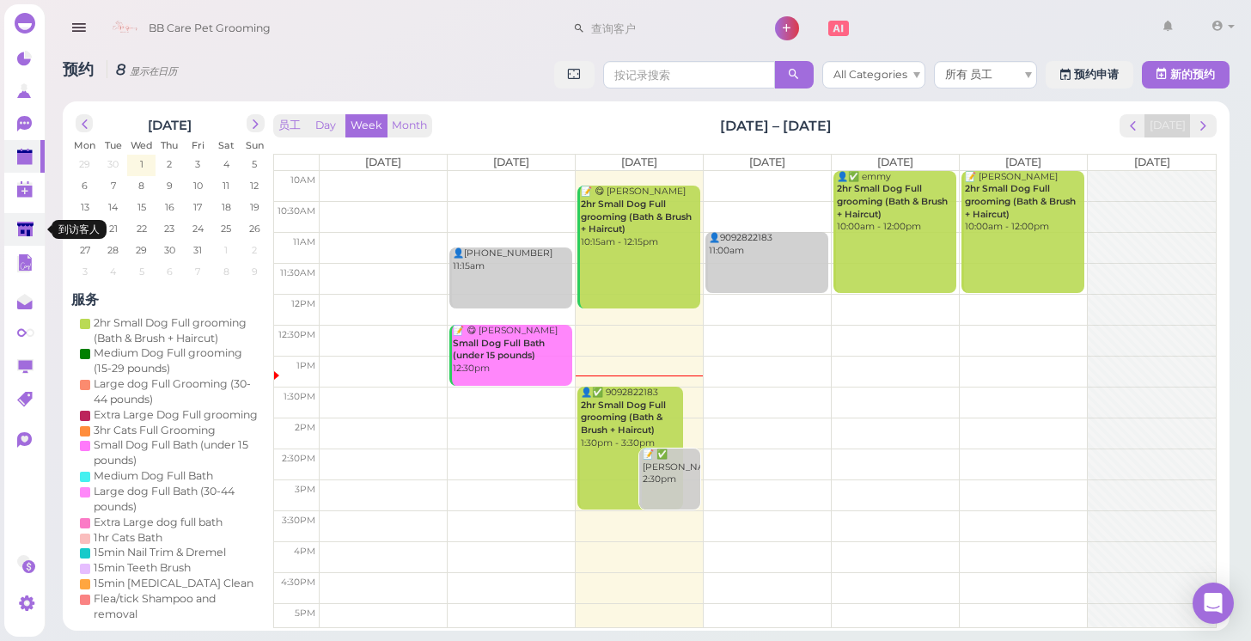
click at [40, 230] on link at bounding box center [24, 229] width 40 height 33
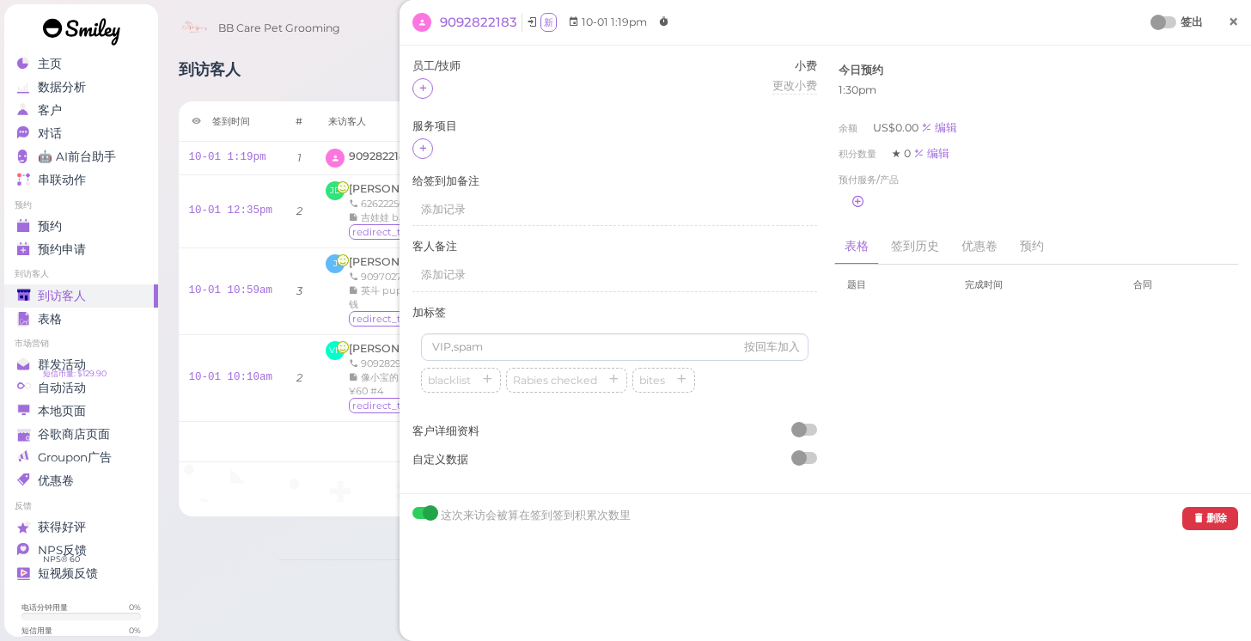
click at [1232, 18] on span "×" at bounding box center [1233, 21] width 11 height 24
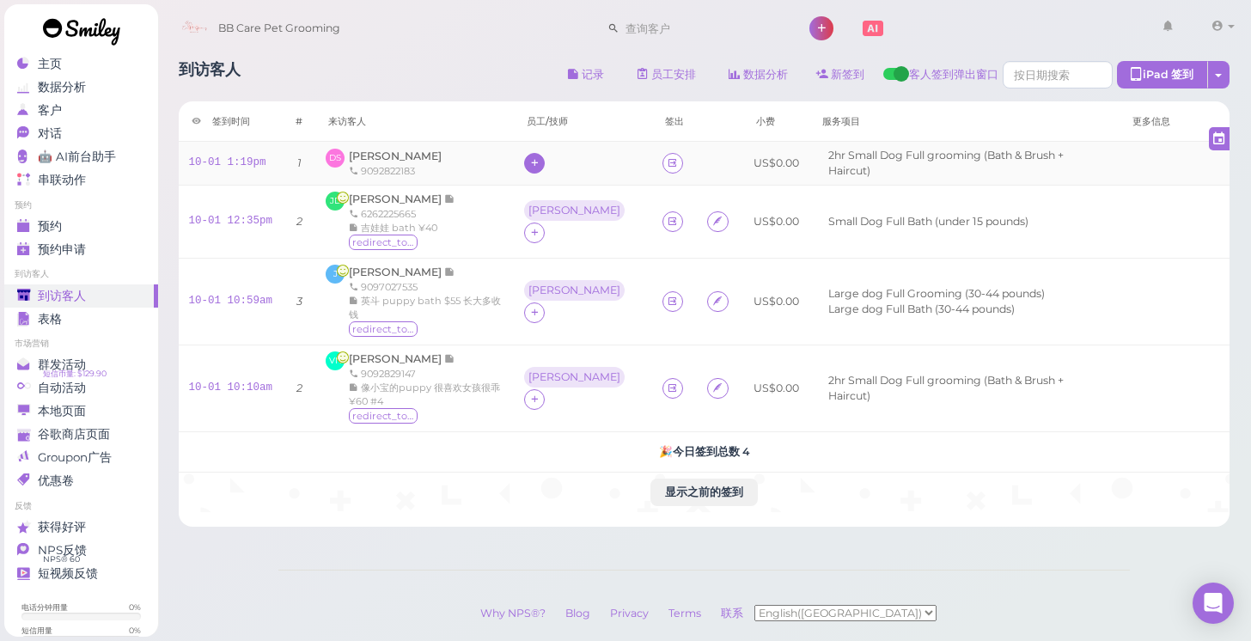
click at [537, 168] on icon at bounding box center [534, 162] width 11 height 13
click at [556, 268] on span "[PERSON_NAME]" at bounding box center [586, 268] width 92 height 13
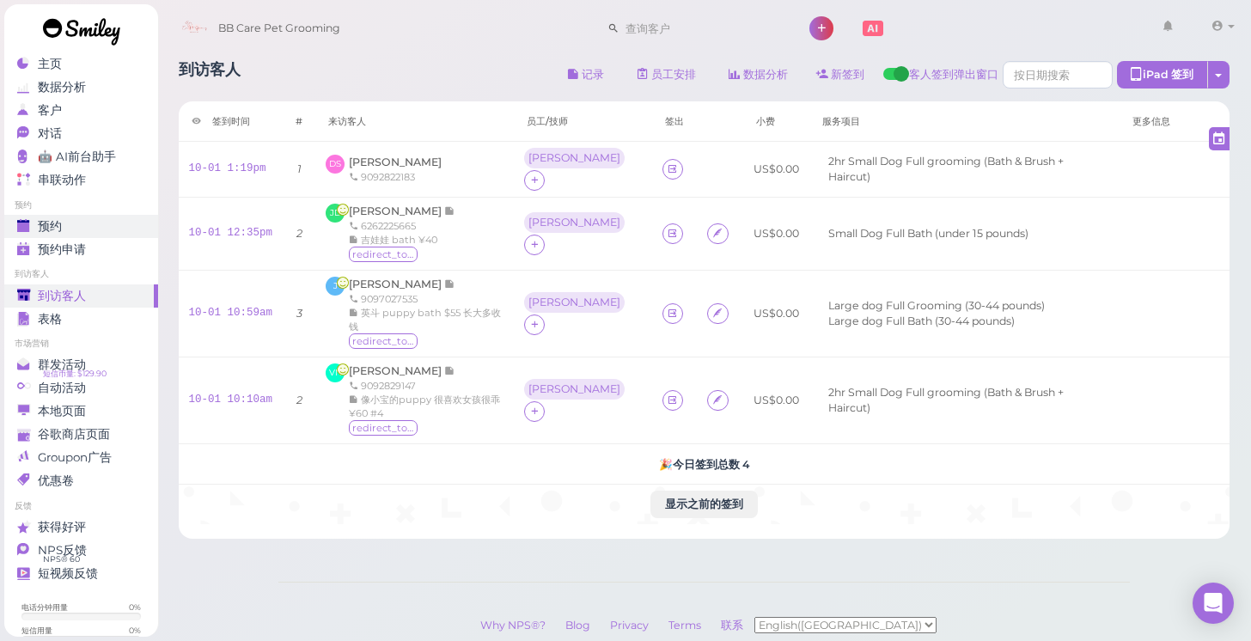
click at [52, 227] on span "预约" at bounding box center [50, 226] width 24 height 15
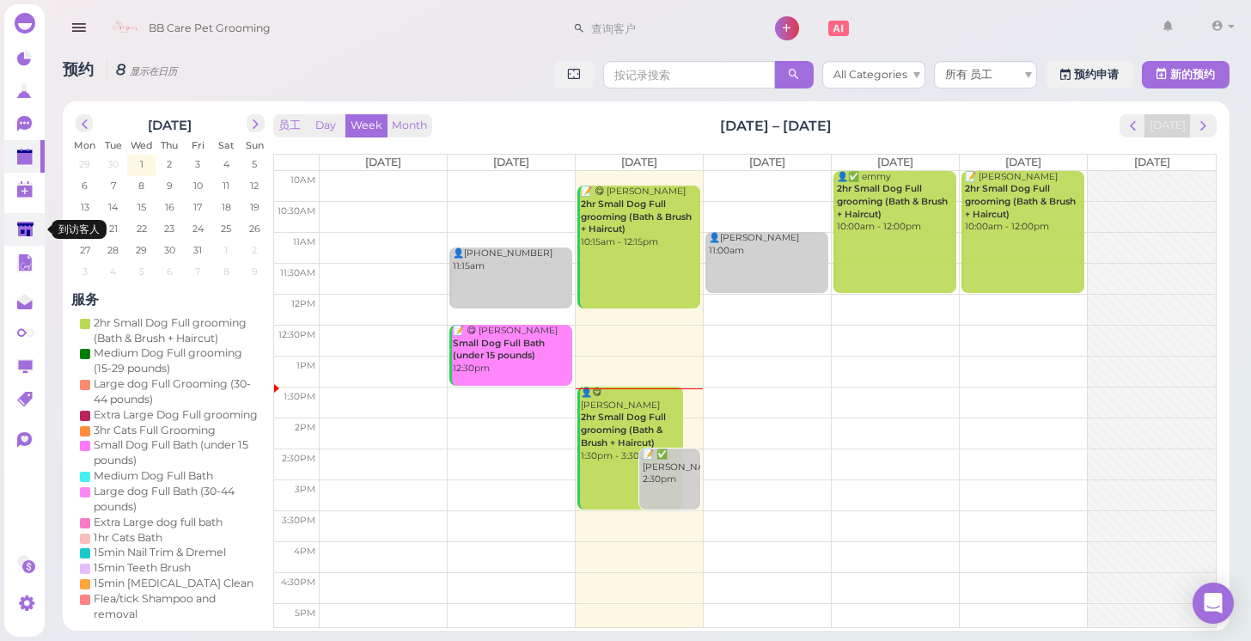
click at [21, 223] on polygon at bounding box center [25, 229] width 16 height 15
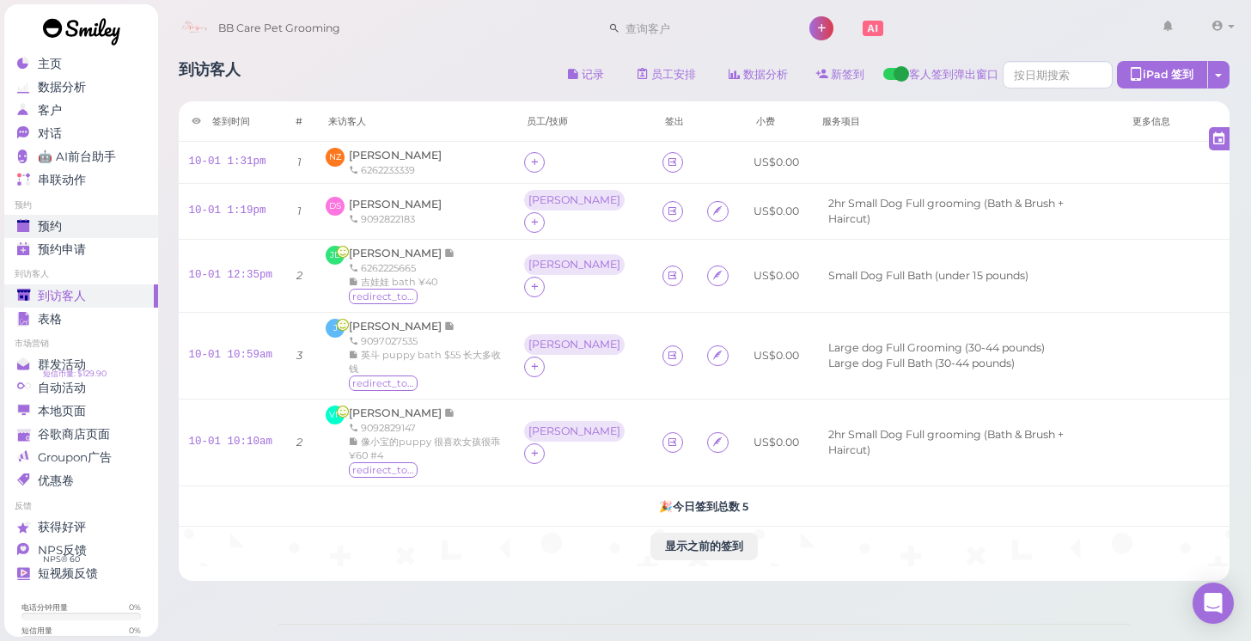
click at [112, 232] on div "预约" at bounding box center [79, 226] width 124 height 15
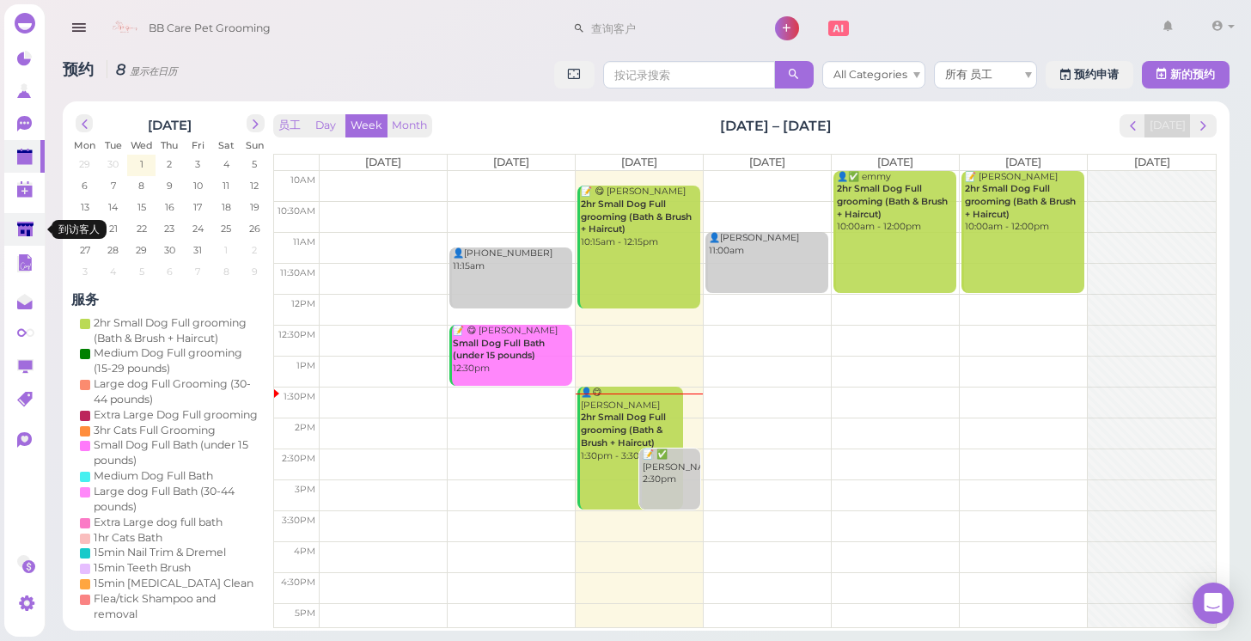
click at [24, 238] on icon at bounding box center [26, 231] width 18 height 18
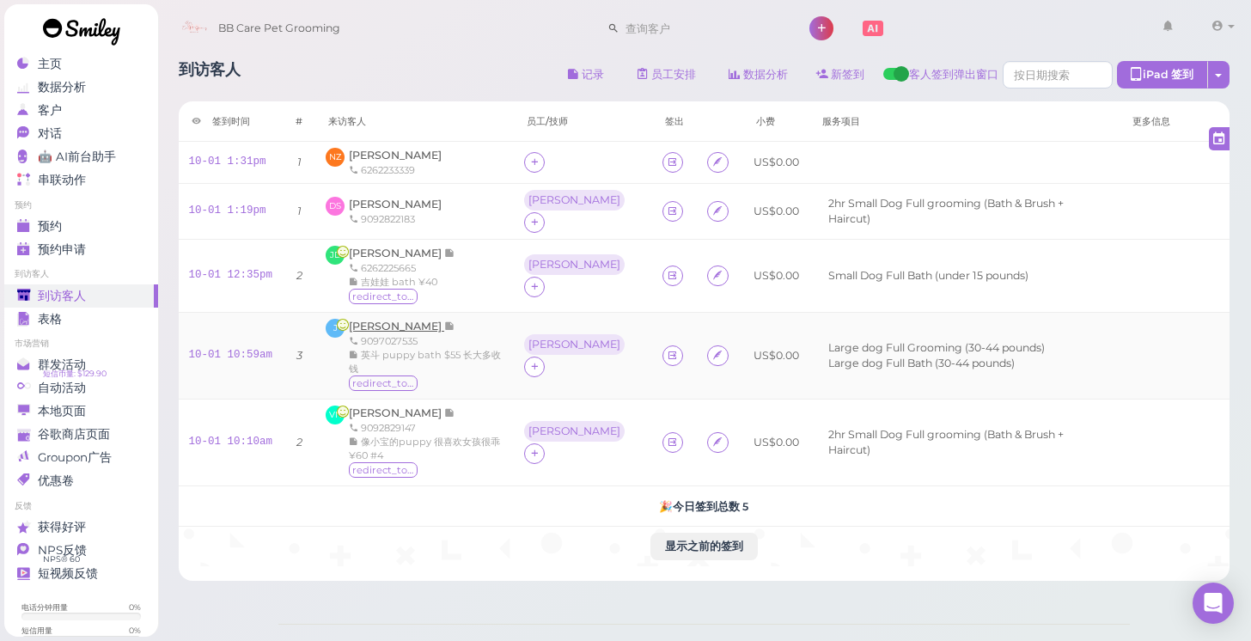
click at [396, 320] on span "[PERSON_NAME]" at bounding box center [396, 326] width 95 height 13
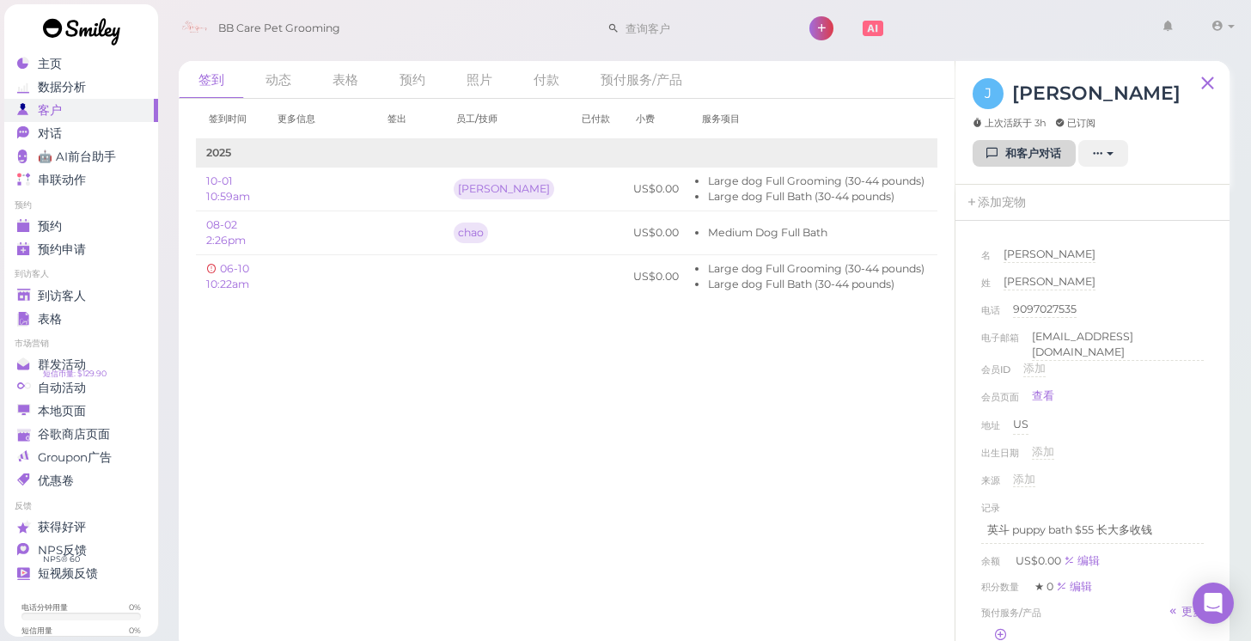
click at [988, 147] on icon at bounding box center [993, 153] width 11 height 13
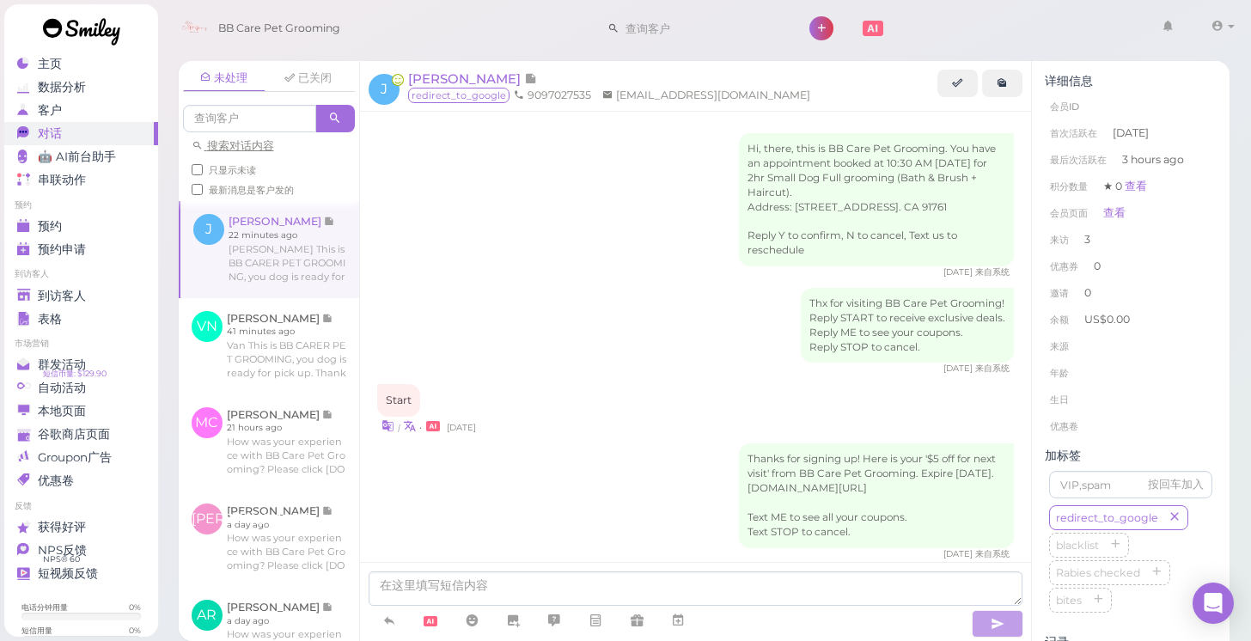
scroll to position [446, 0]
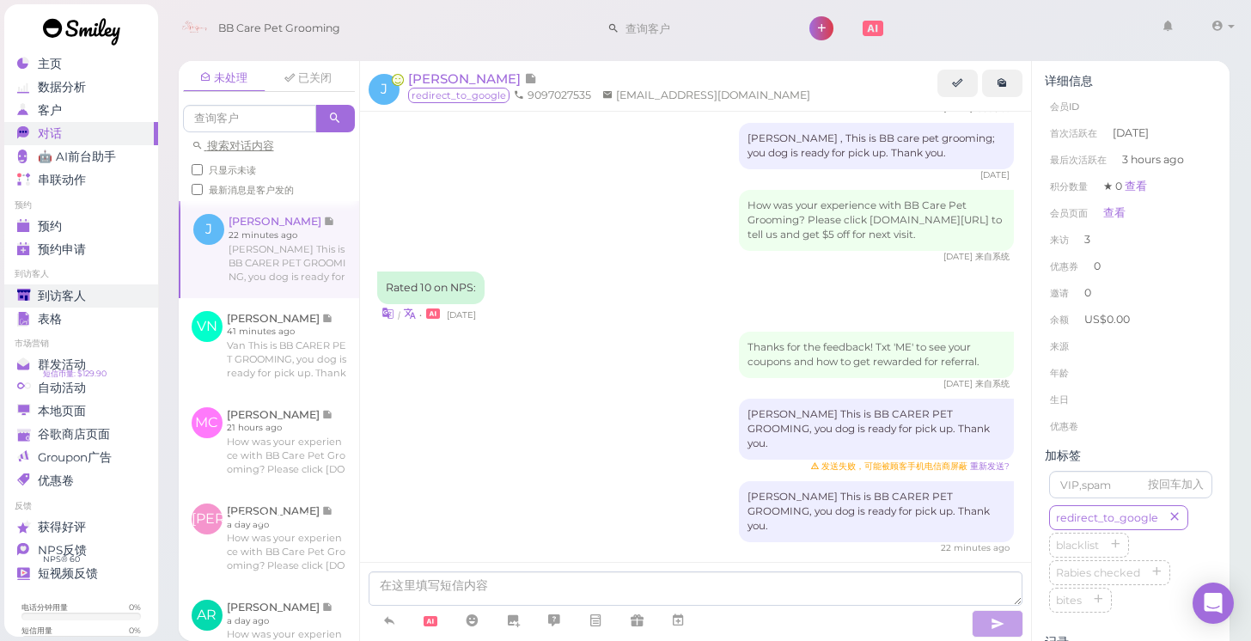
click at [138, 297] on div "到访客人" at bounding box center [79, 296] width 124 height 15
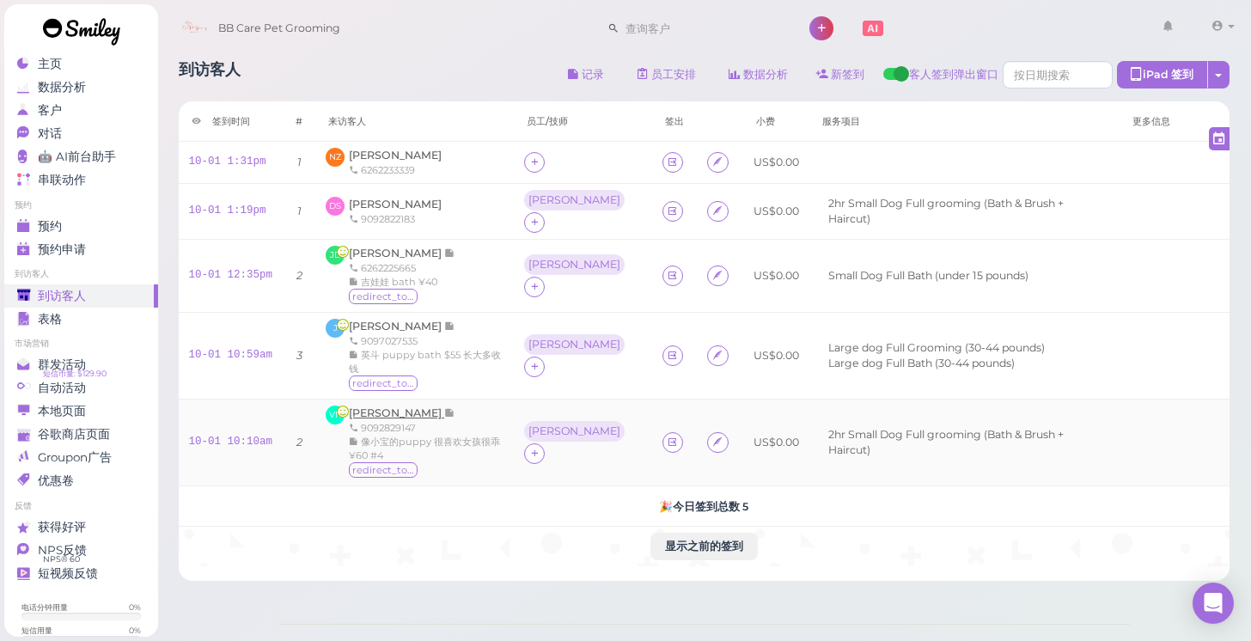
click at [406, 412] on span "[PERSON_NAME]" at bounding box center [396, 413] width 95 height 13
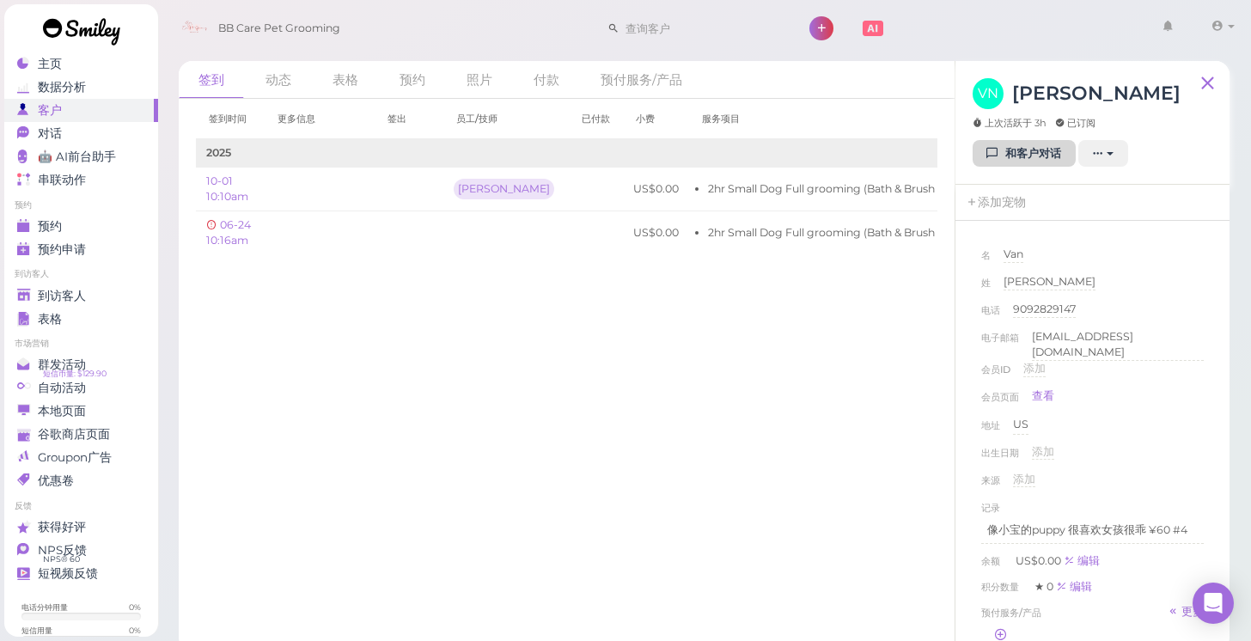
click at [1017, 162] on link "和客户对话" at bounding box center [1024, 154] width 103 height 28
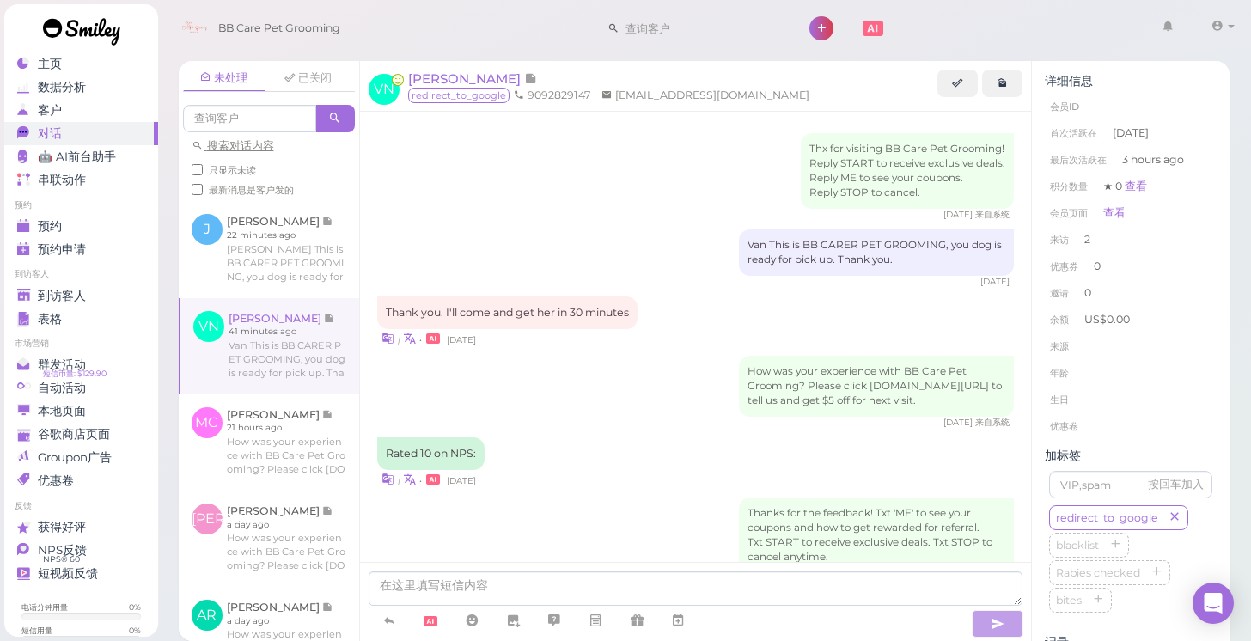
scroll to position [359, 0]
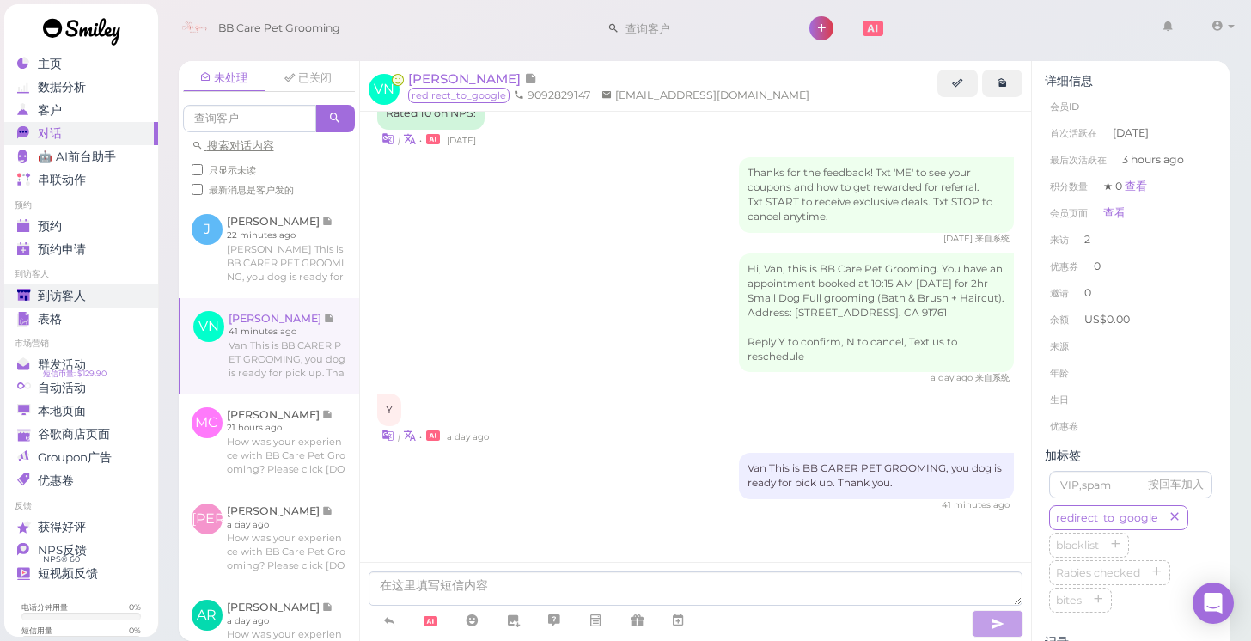
click at [121, 294] on div "到访客人" at bounding box center [79, 296] width 124 height 15
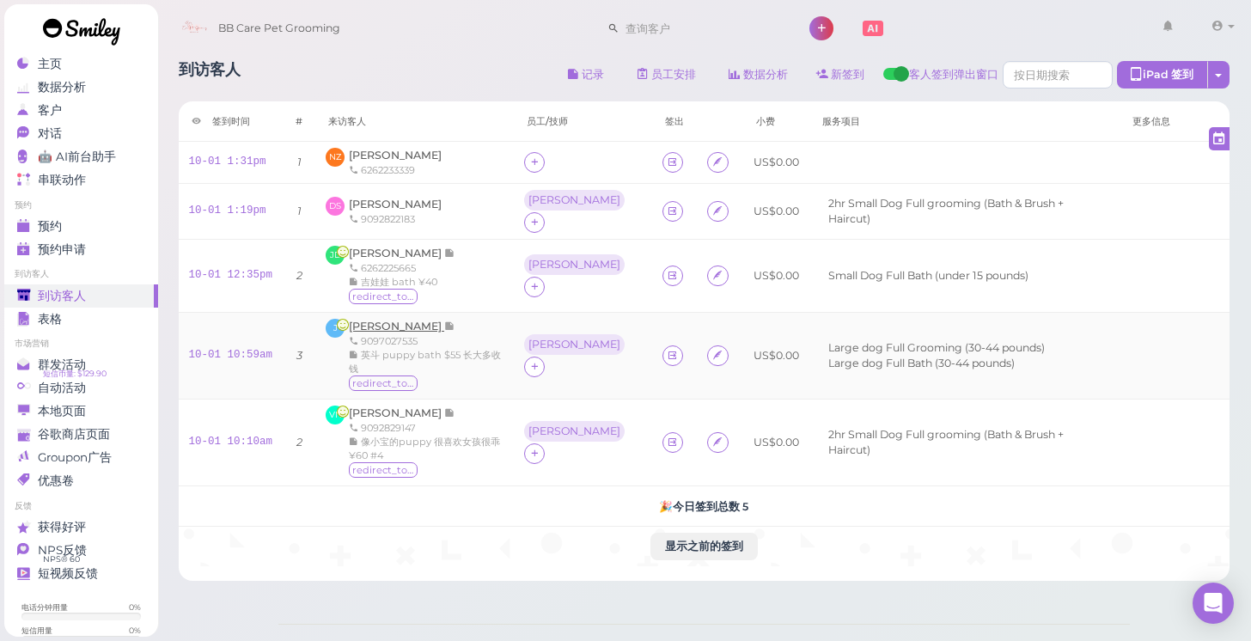
click at [444, 327] on icon at bounding box center [449, 326] width 11 height 13
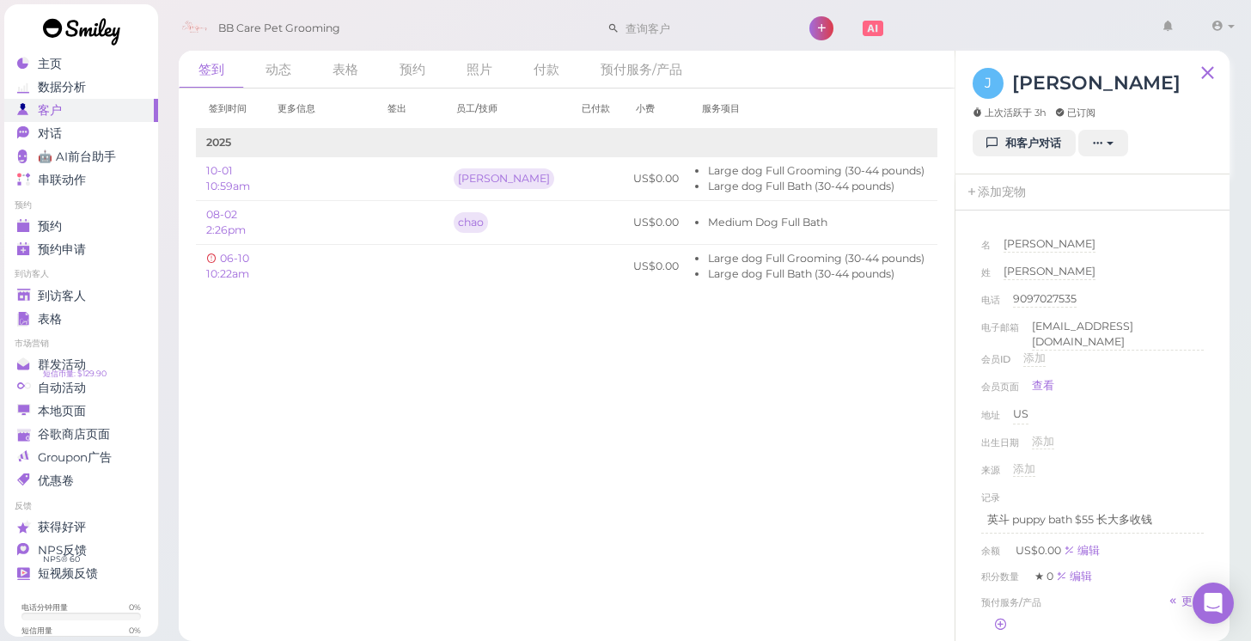
scroll to position [9, 0]
click at [1169, 435] on div "出生日期 添加" at bounding box center [1093, 449] width 223 height 28
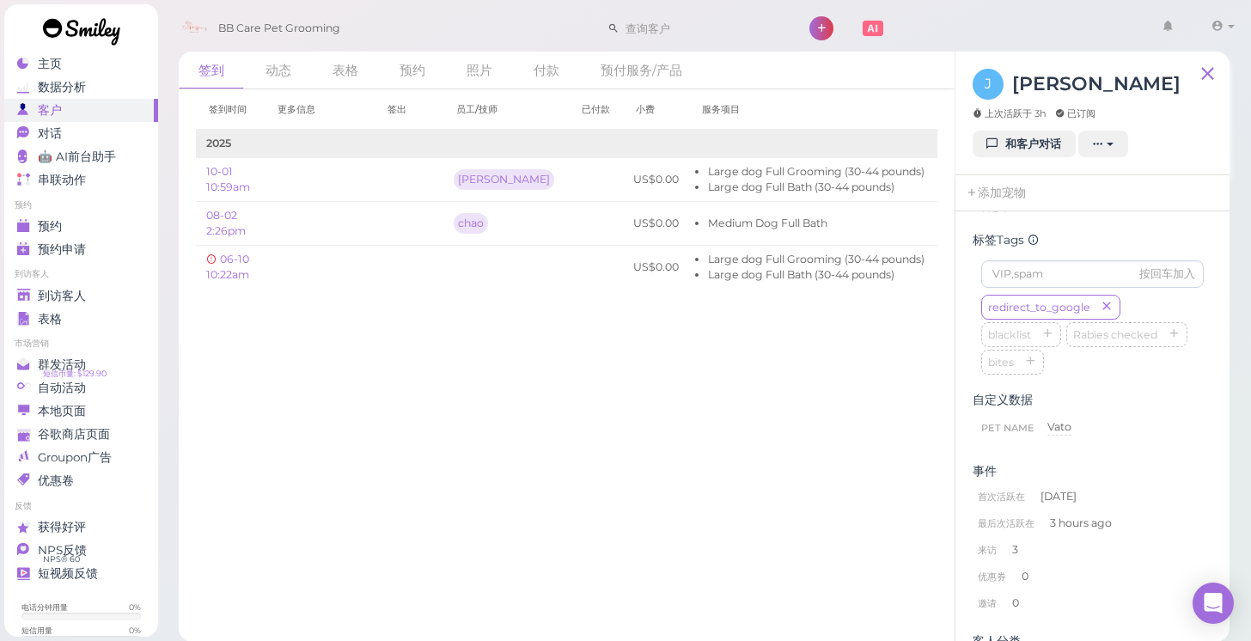
scroll to position [474, 0]
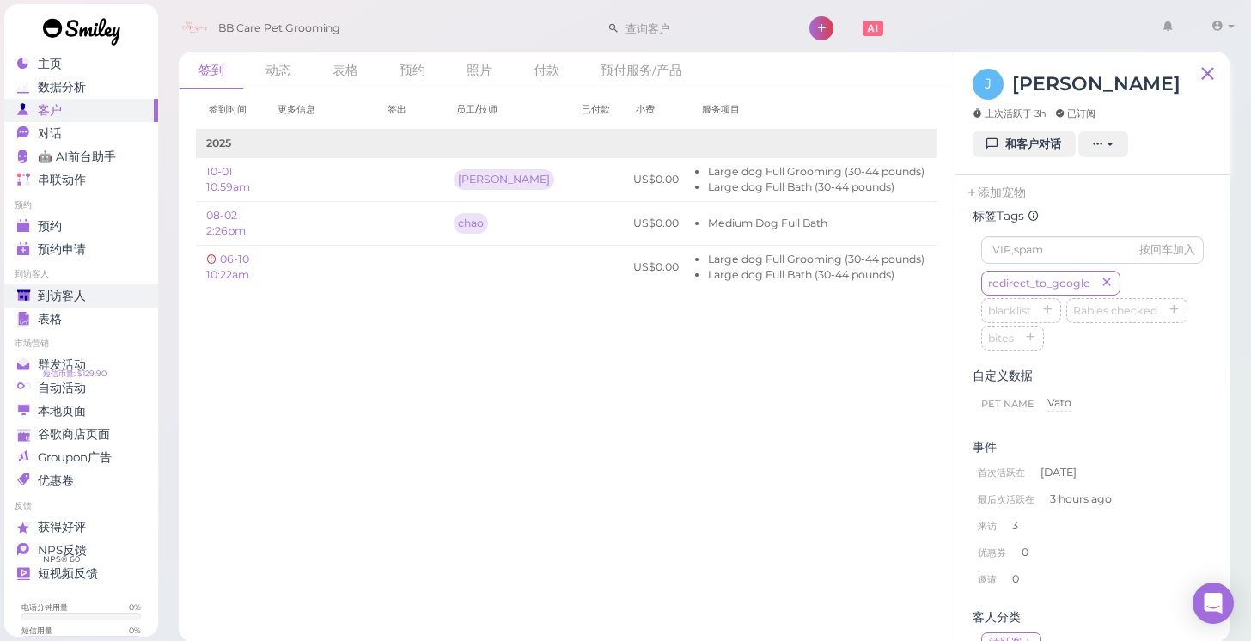
click at [154, 304] on link "到访客人" at bounding box center [81, 295] width 154 height 23
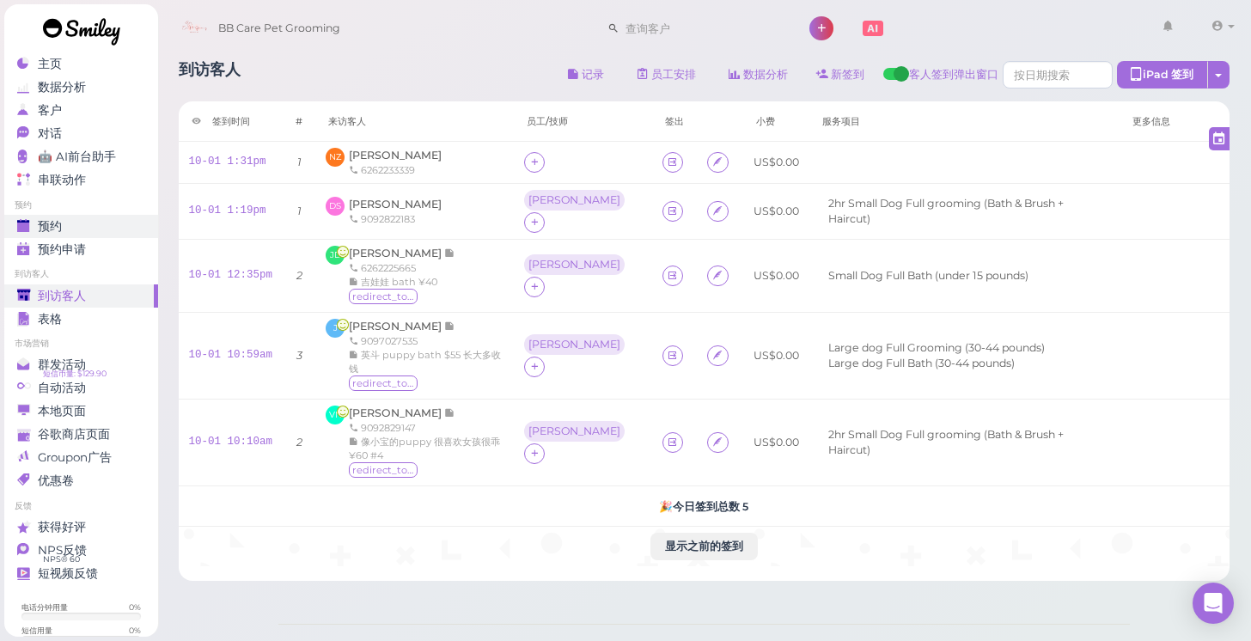
click at [66, 234] on link "预约" at bounding box center [81, 226] width 154 height 23
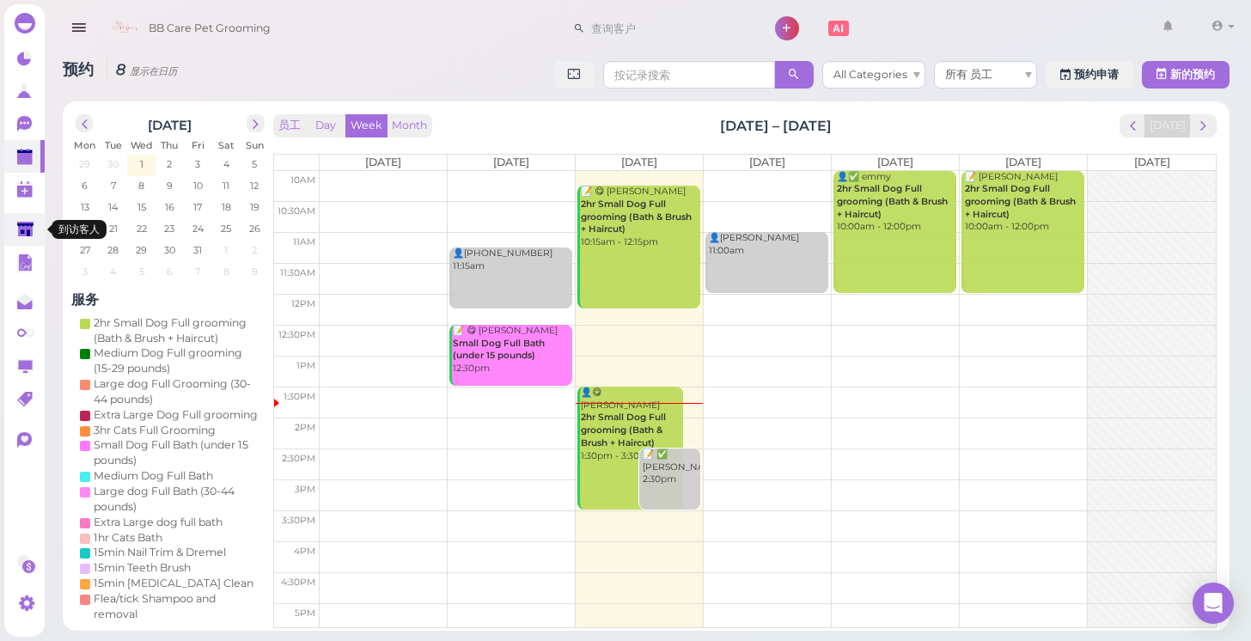
click at [33, 239] on icon at bounding box center [26, 231] width 18 height 18
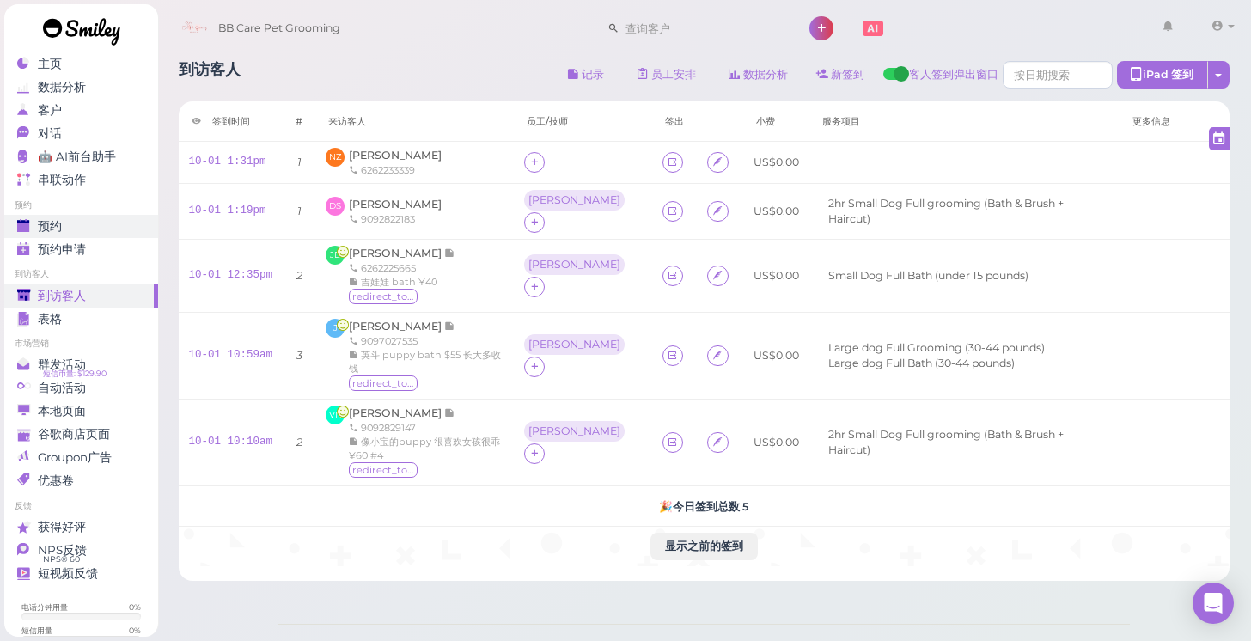
click at [72, 220] on div "预约" at bounding box center [79, 226] width 124 height 15
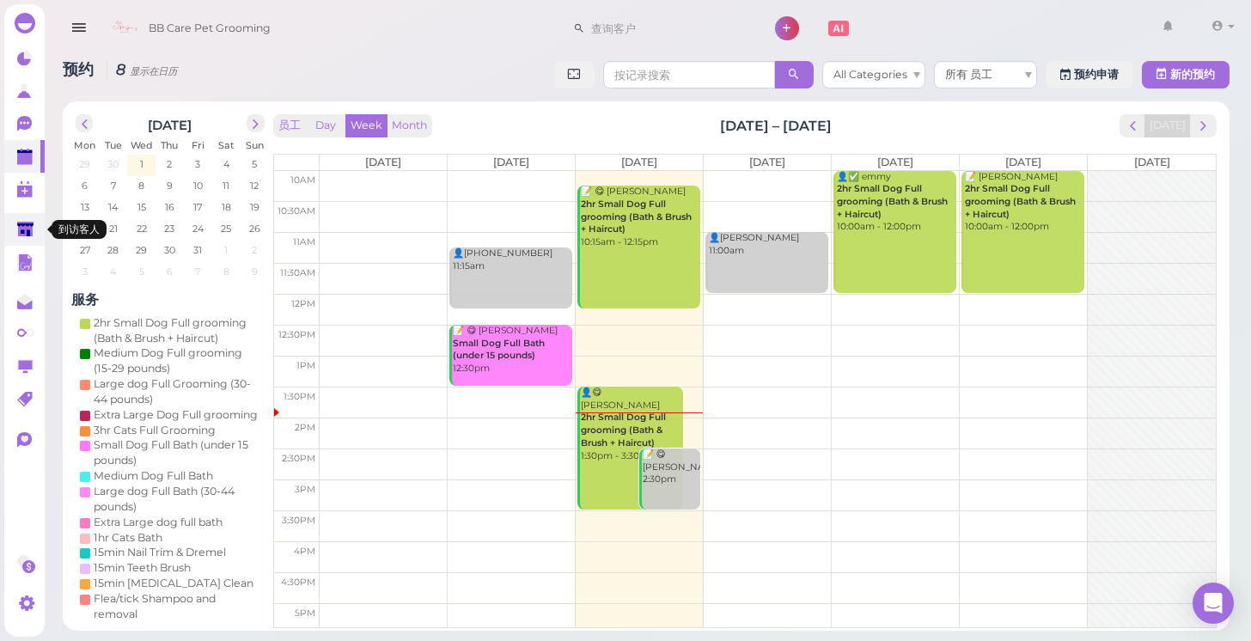
click at [26, 229] on polygon at bounding box center [25, 229] width 16 height 15
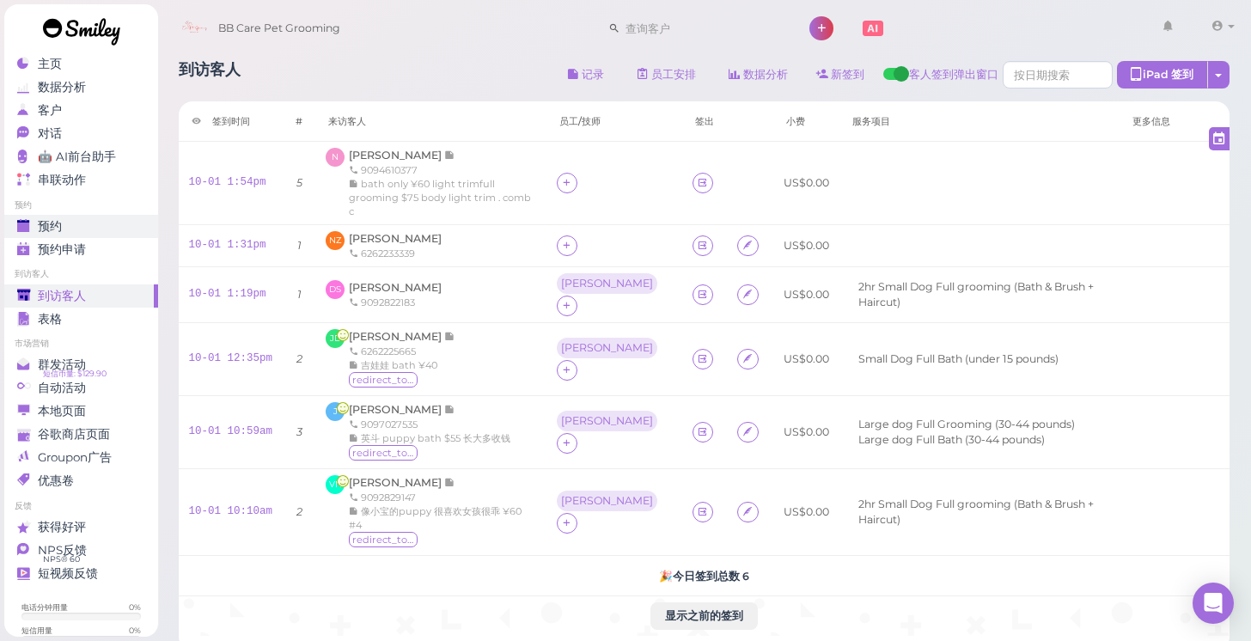
click at [55, 229] on span "预约" at bounding box center [50, 226] width 24 height 15
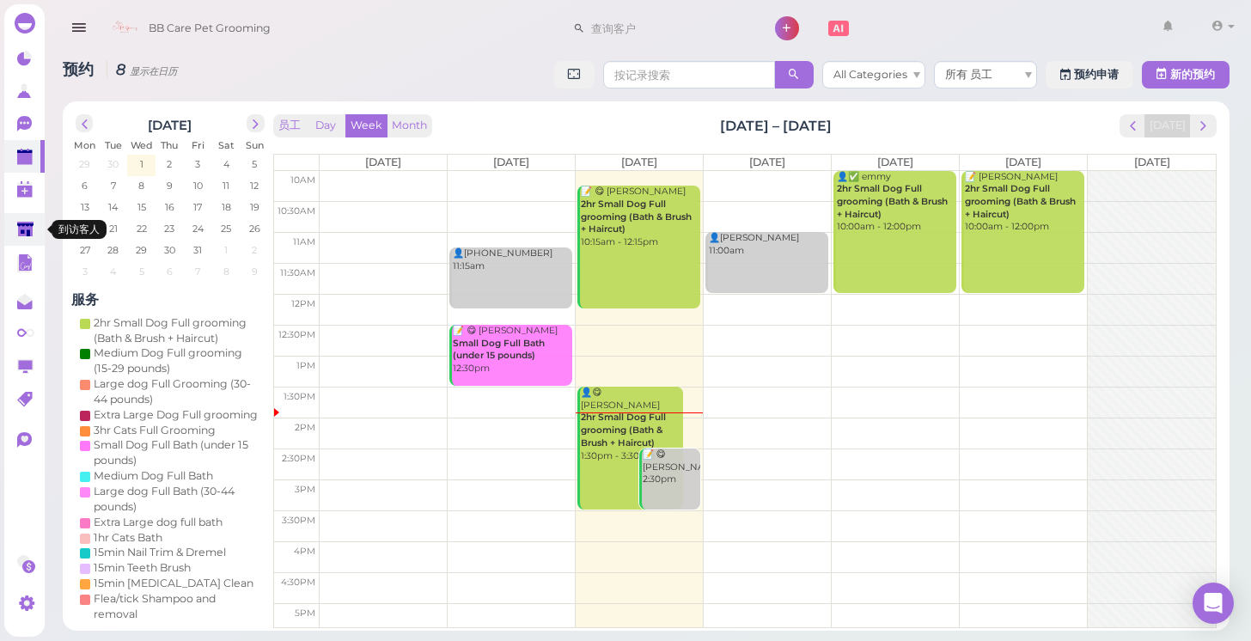
click at [24, 222] on polygon at bounding box center [25, 229] width 16 height 15
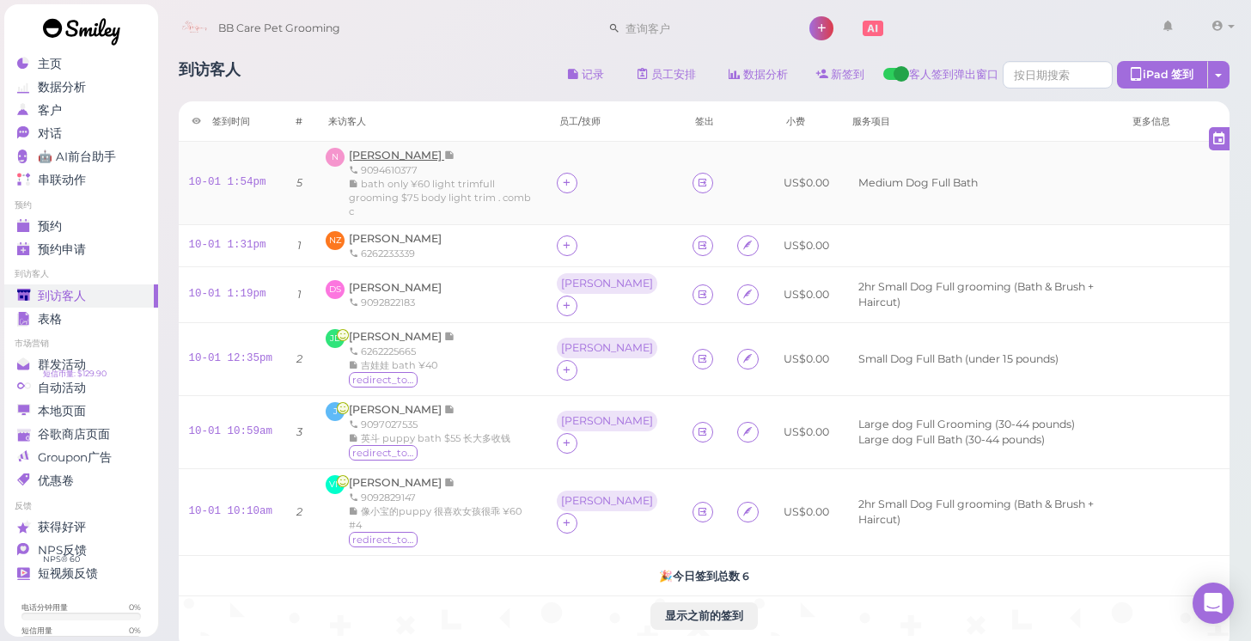
click at [392, 156] on span "[PERSON_NAME]" at bounding box center [396, 155] width 95 height 13
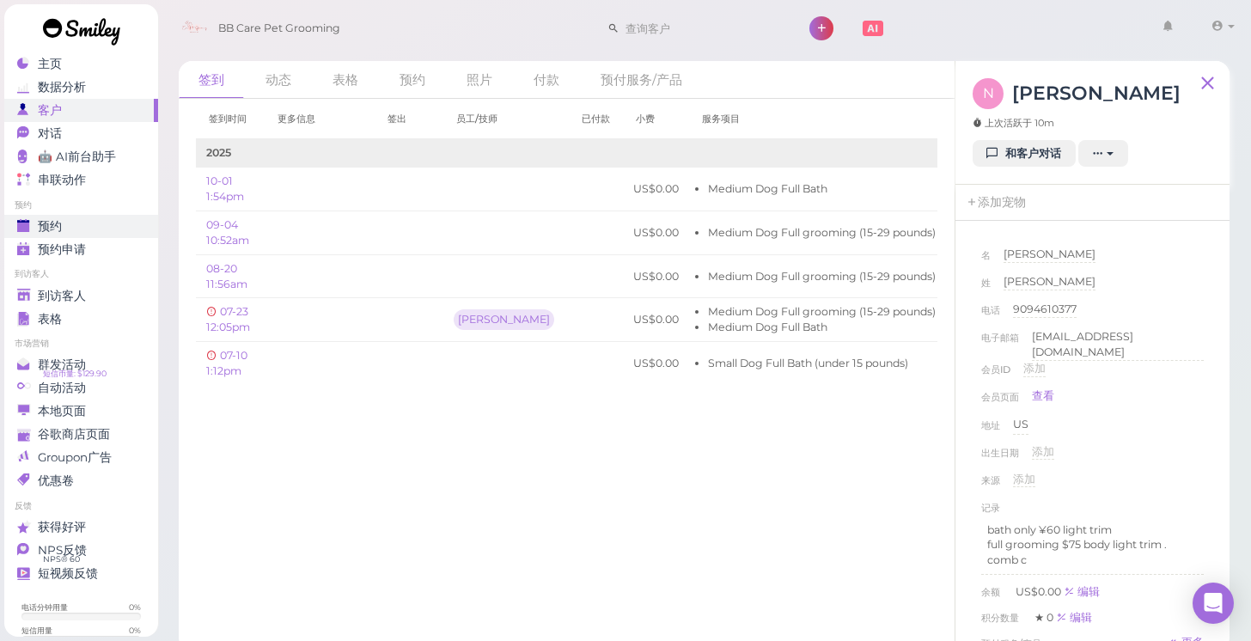
click at [107, 232] on div "预约" at bounding box center [79, 226] width 124 height 15
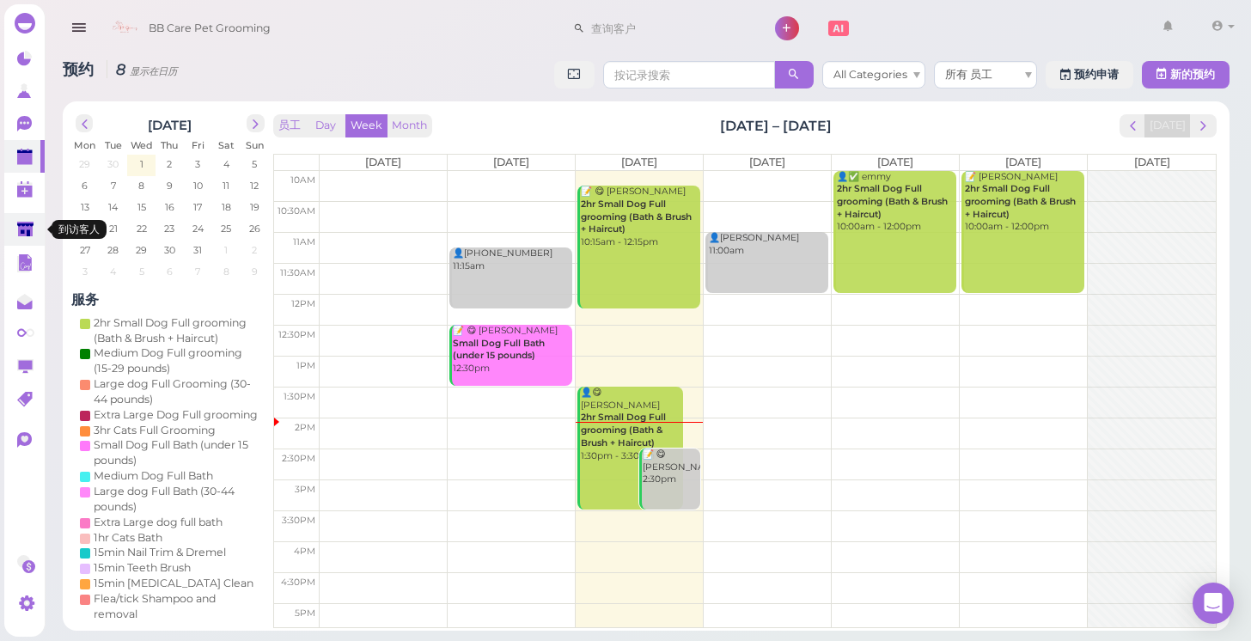
click at [30, 229] on polygon at bounding box center [25, 229] width 16 height 15
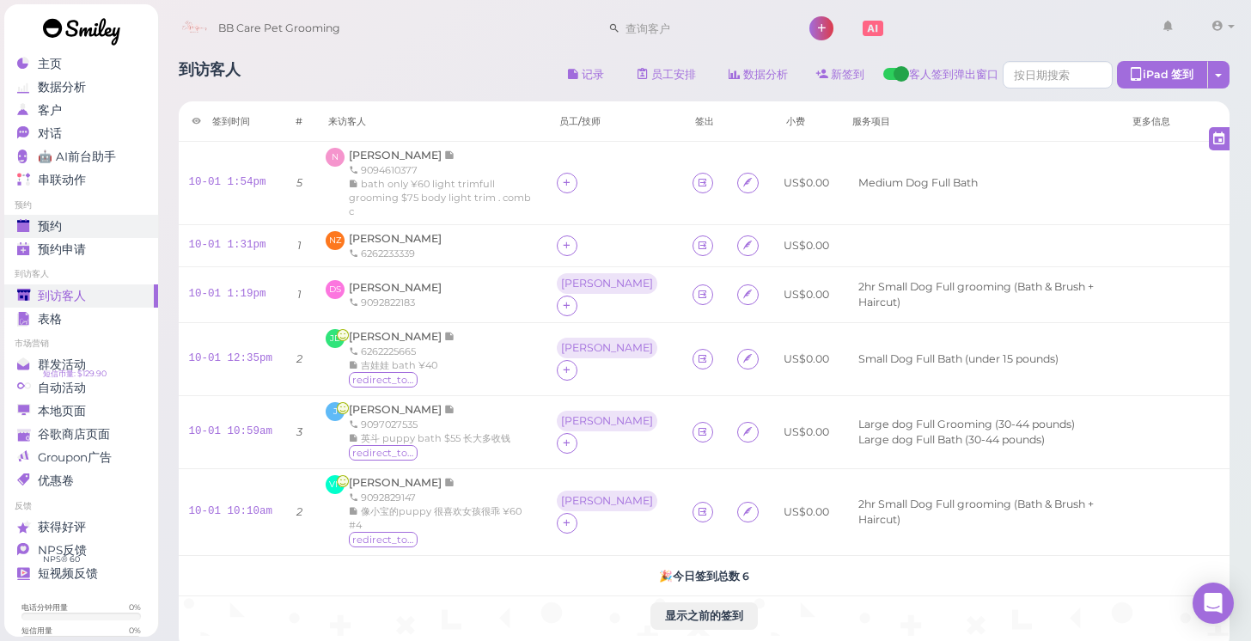
click at [117, 225] on div "预约" at bounding box center [79, 226] width 124 height 15
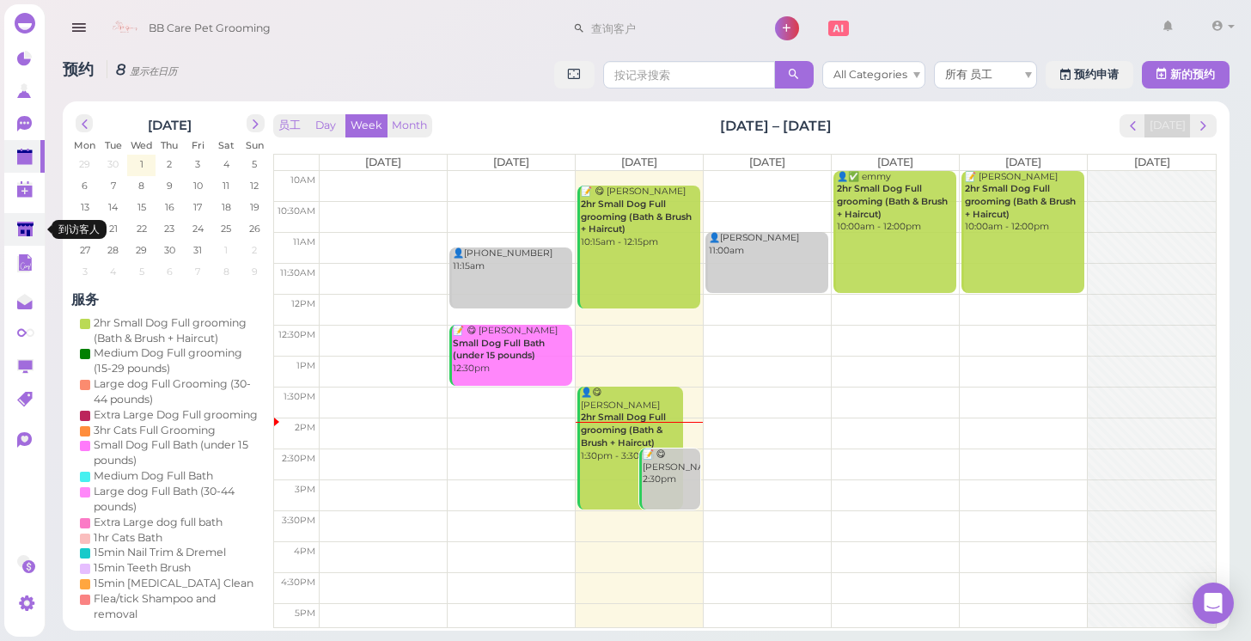
click at [37, 225] on link at bounding box center [24, 229] width 40 height 33
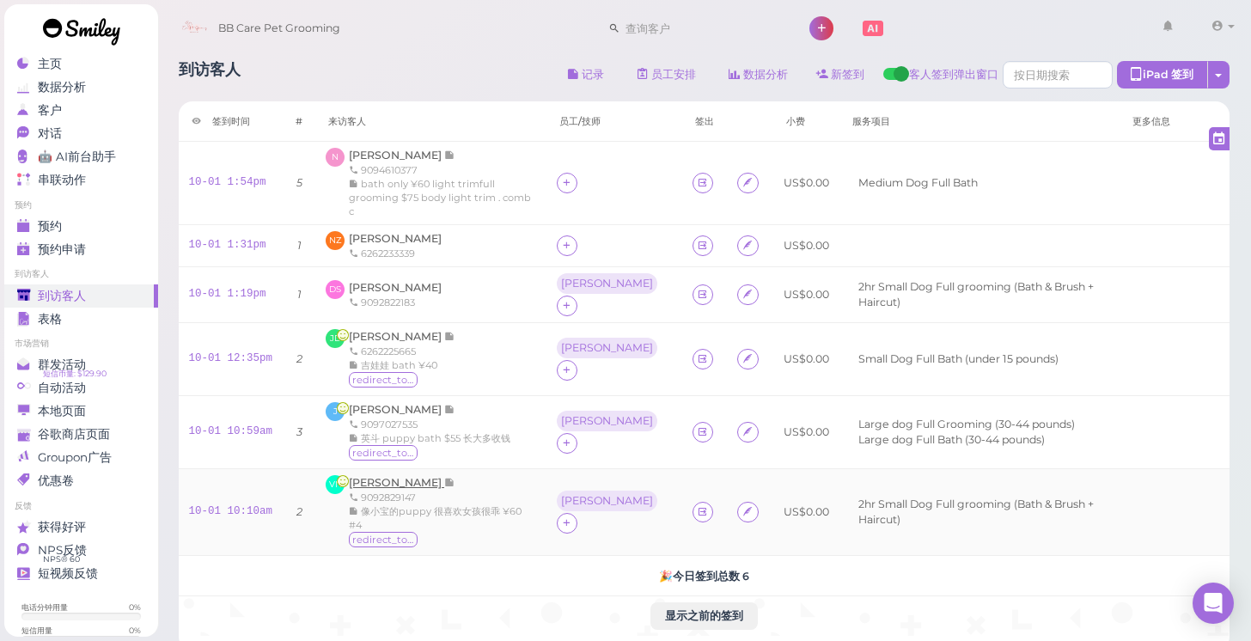
click at [376, 476] on span "[PERSON_NAME]" at bounding box center [396, 482] width 95 height 13
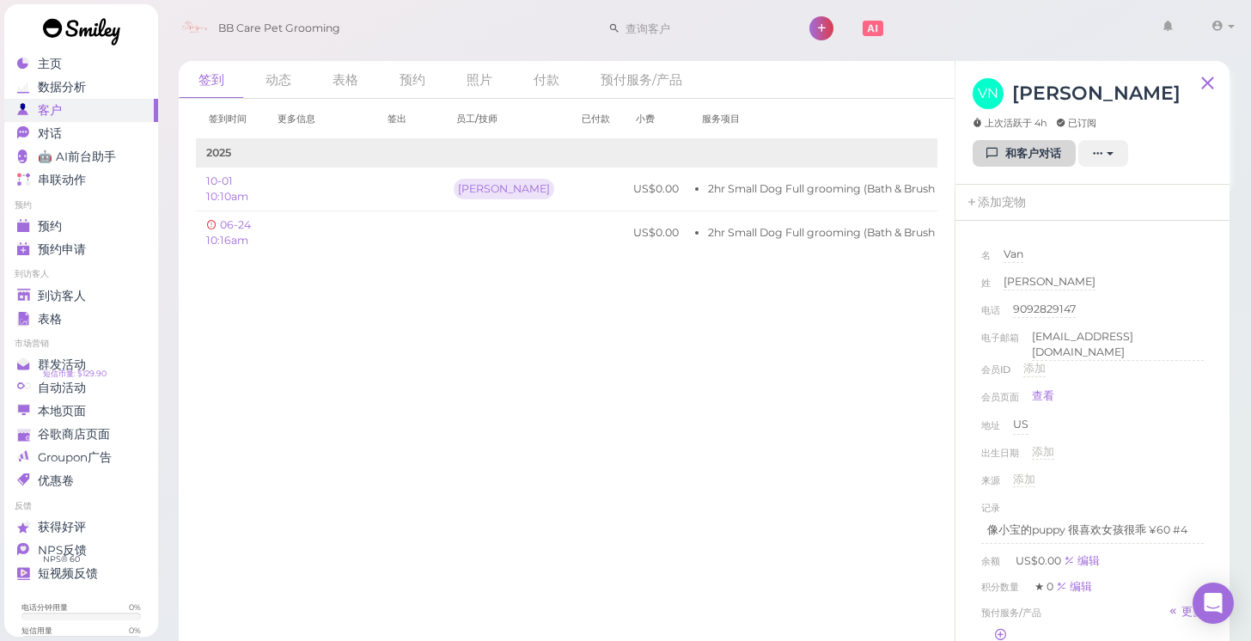
click at [1048, 148] on link "和客户对话" at bounding box center [1024, 154] width 103 height 28
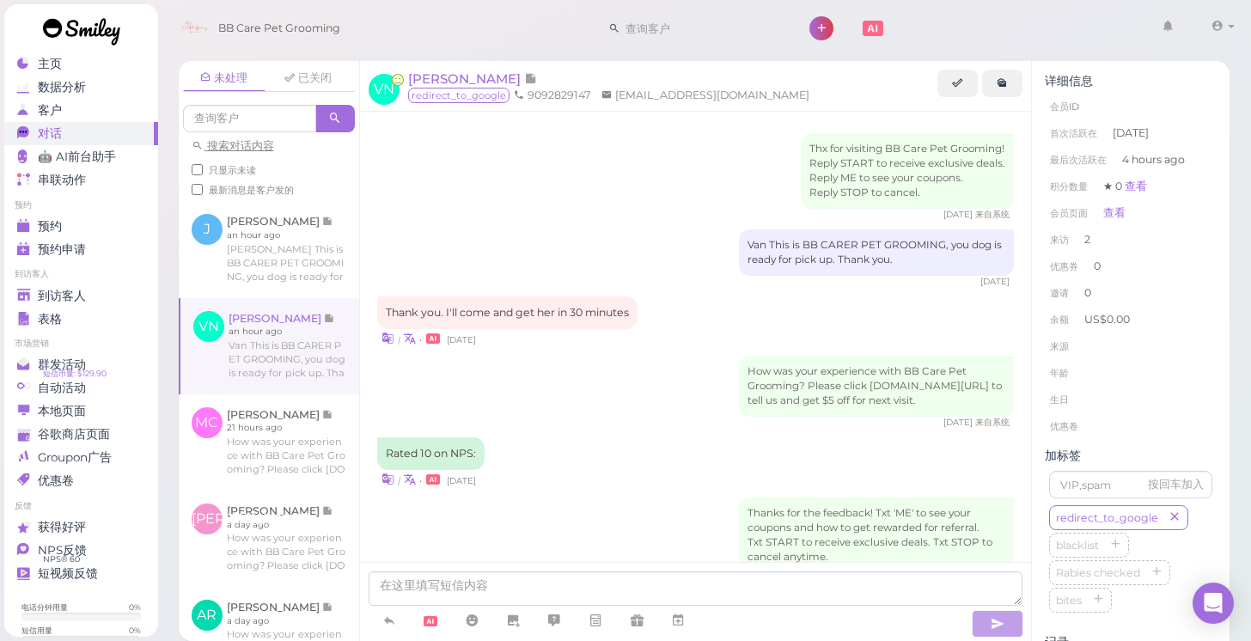
scroll to position [359, 0]
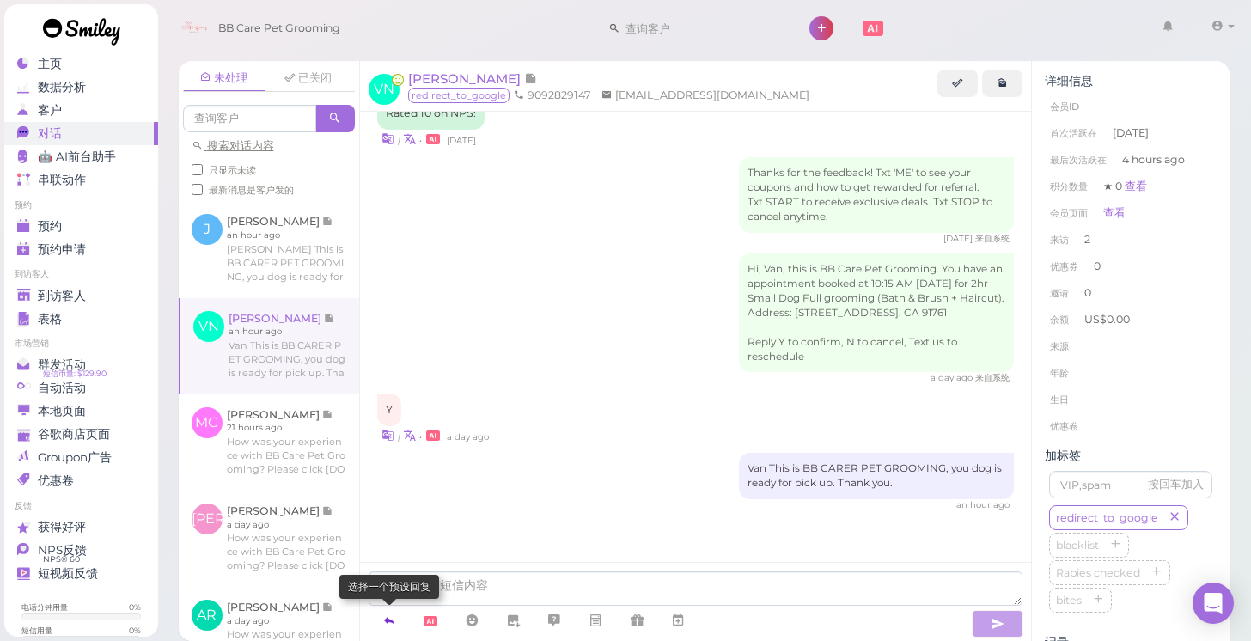
click at [382, 621] on icon at bounding box center [389, 620] width 14 height 17
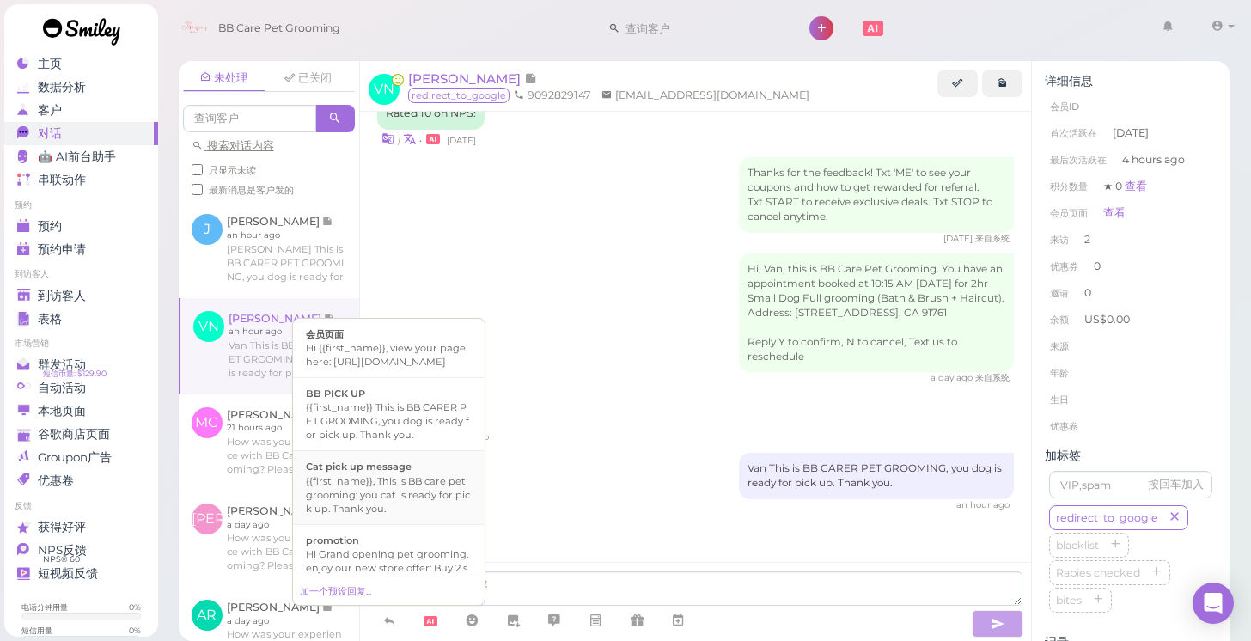
click at [418, 474] on div "Cat pick up message" at bounding box center [389, 467] width 166 height 14
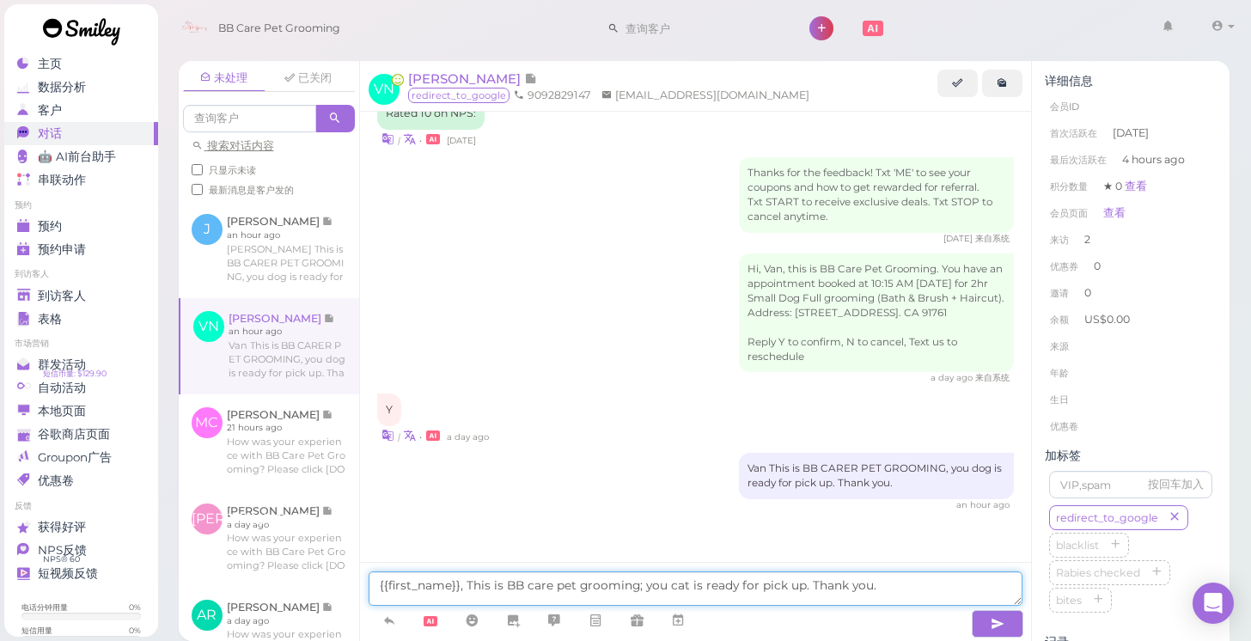
click at [681, 588] on textarea "{{first_name}}, This is BB care pet grooming; you cat is ready for pick up. Tha…" at bounding box center [696, 589] width 655 height 34
type textarea "{{first_name}}, This is BB care pet grooming; you dog is ready for pick up. Tha…"
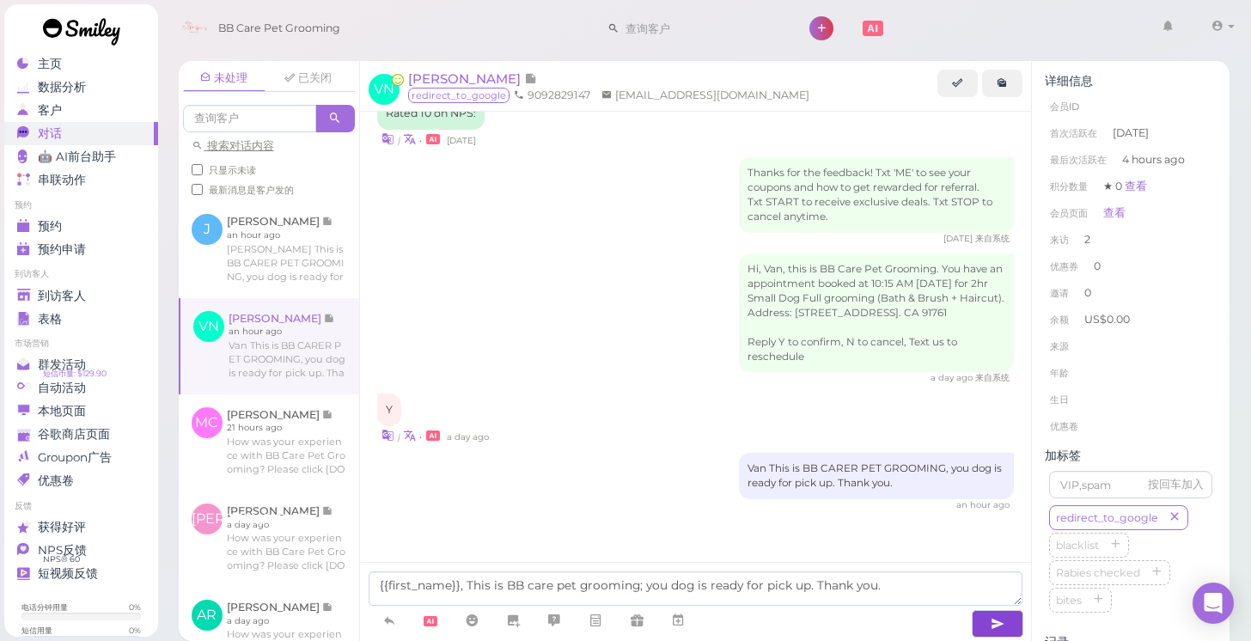
click at [993, 618] on icon "button" at bounding box center [998, 623] width 14 height 17
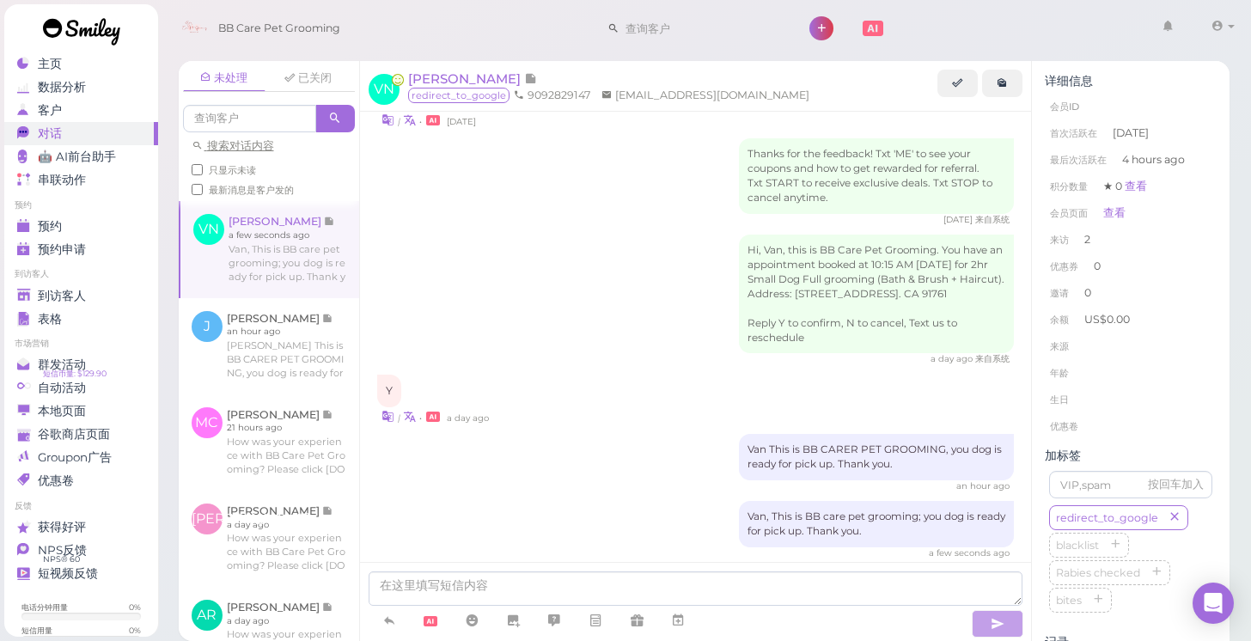
scroll to position [425, 0]
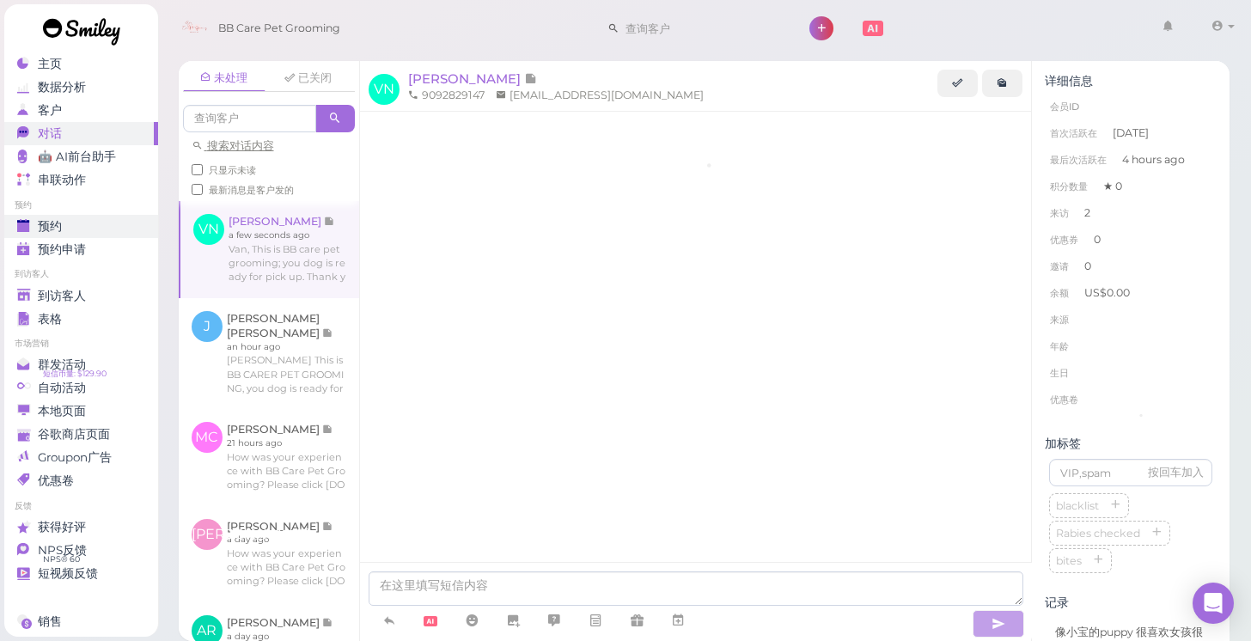
scroll to position [425, 0]
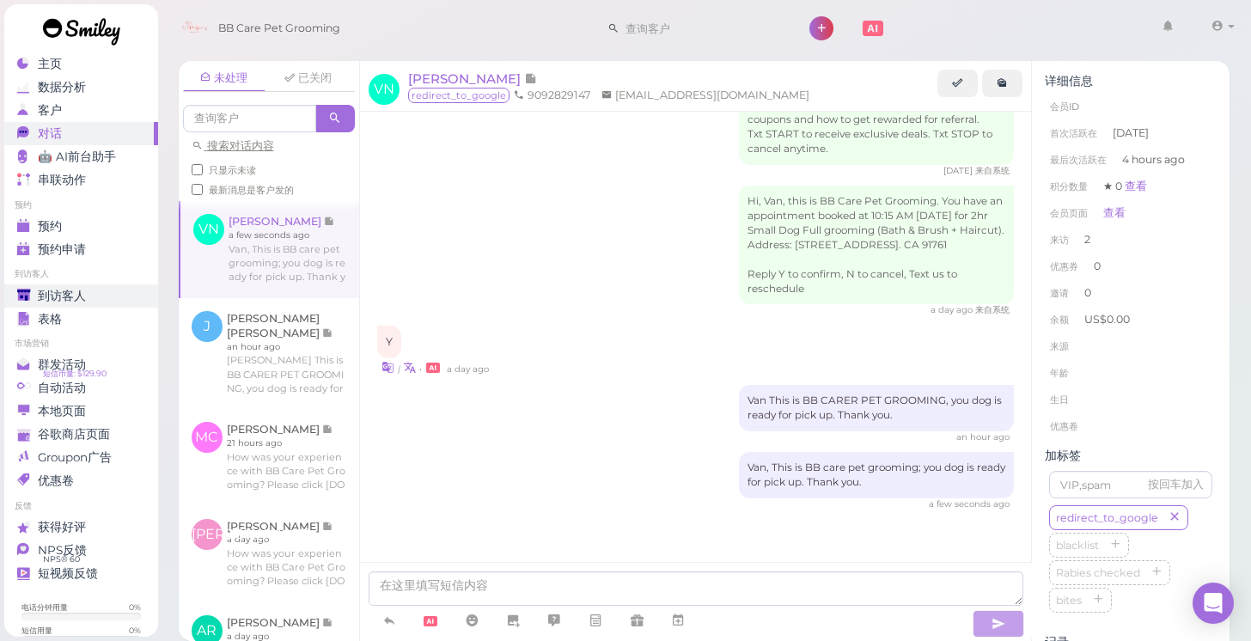
click at [75, 297] on span "到访客人" at bounding box center [62, 296] width 48 height 15
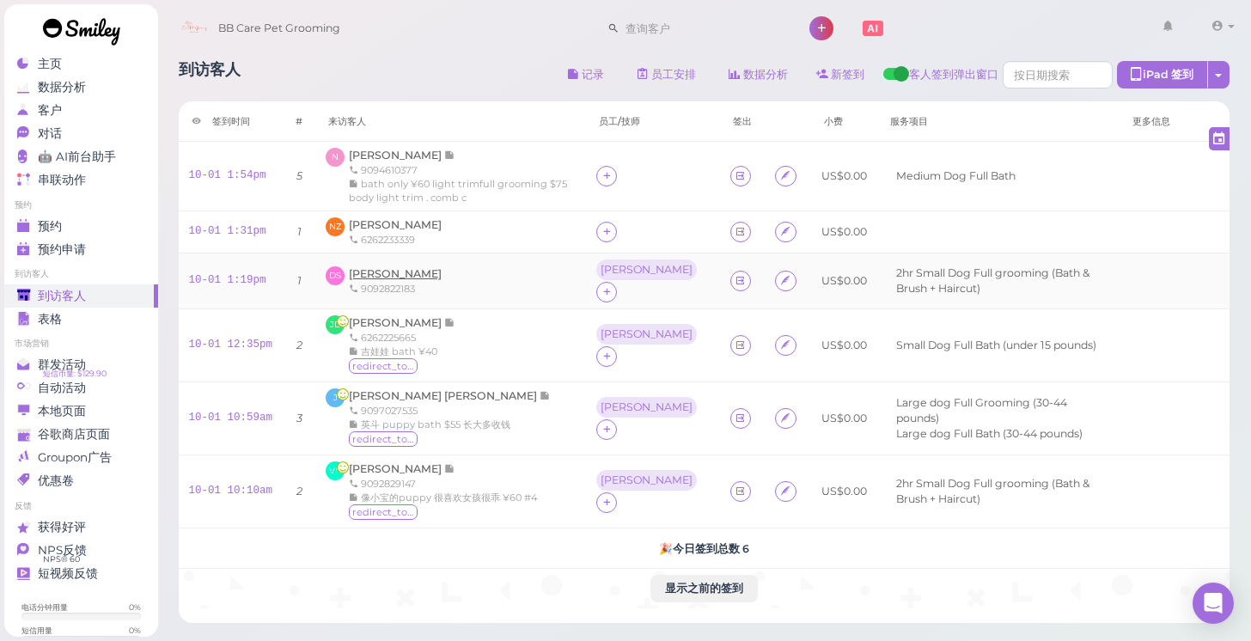
click at [374, 272] on span "[PERSON_NAME]" at bounding box center [395, 273] width 93 height 13
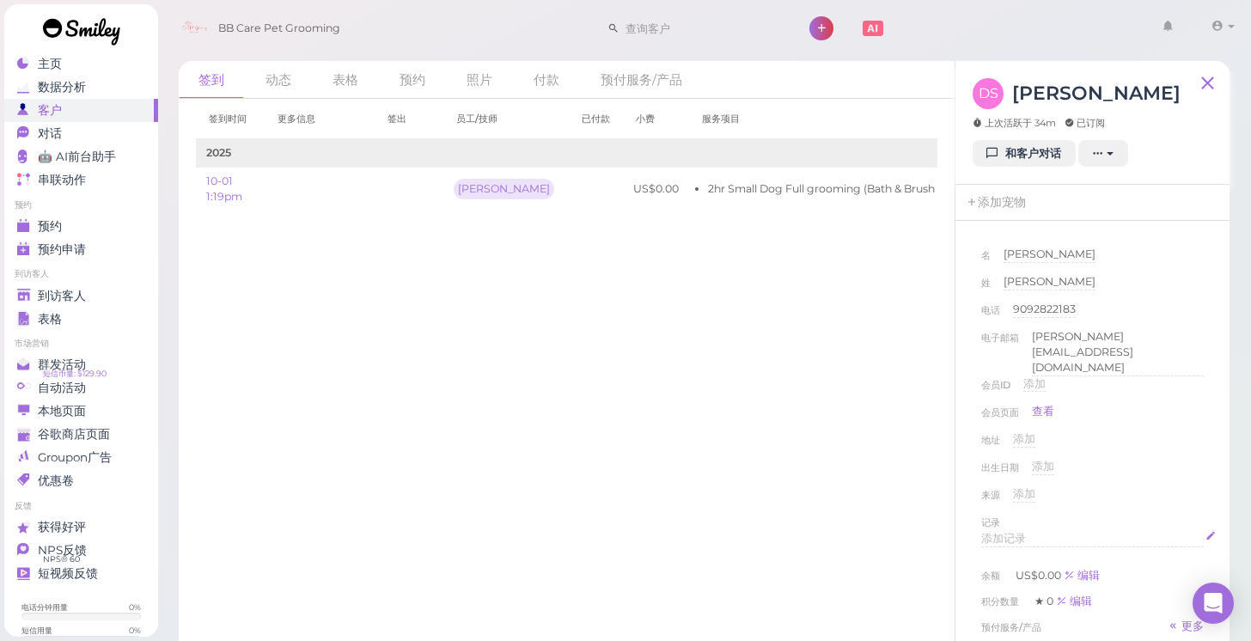
click at [1013, 532] on span "添加记录" at bounding box center [1004, 538] width 45 height 13
click at [974, 480] on div "名 [PERSON_NAME] [PERSON_NAME] 姓 [PERSON_NAME] 电话 [PHONE_NUMBER] 9092822183 电子邮箱…" at bounding box center [1093, 553] width 240 height 630
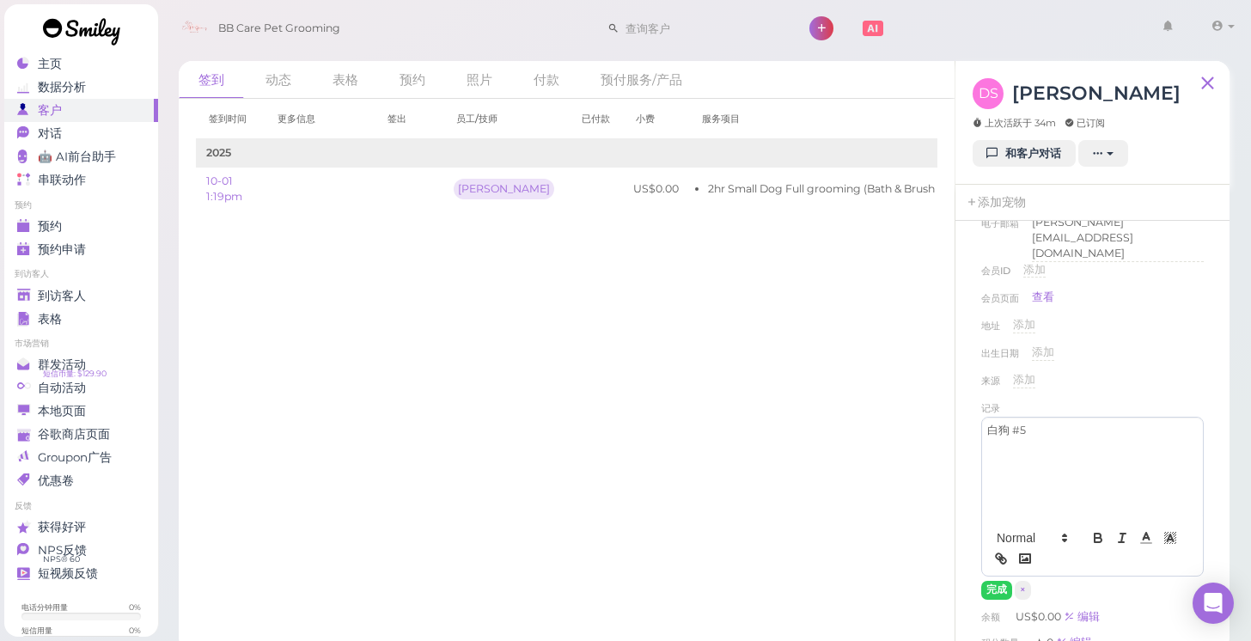
scroll to position [124, 0]
click at [990, 572] on button "完成" at bounding box center [997, 581] width 31 height 18
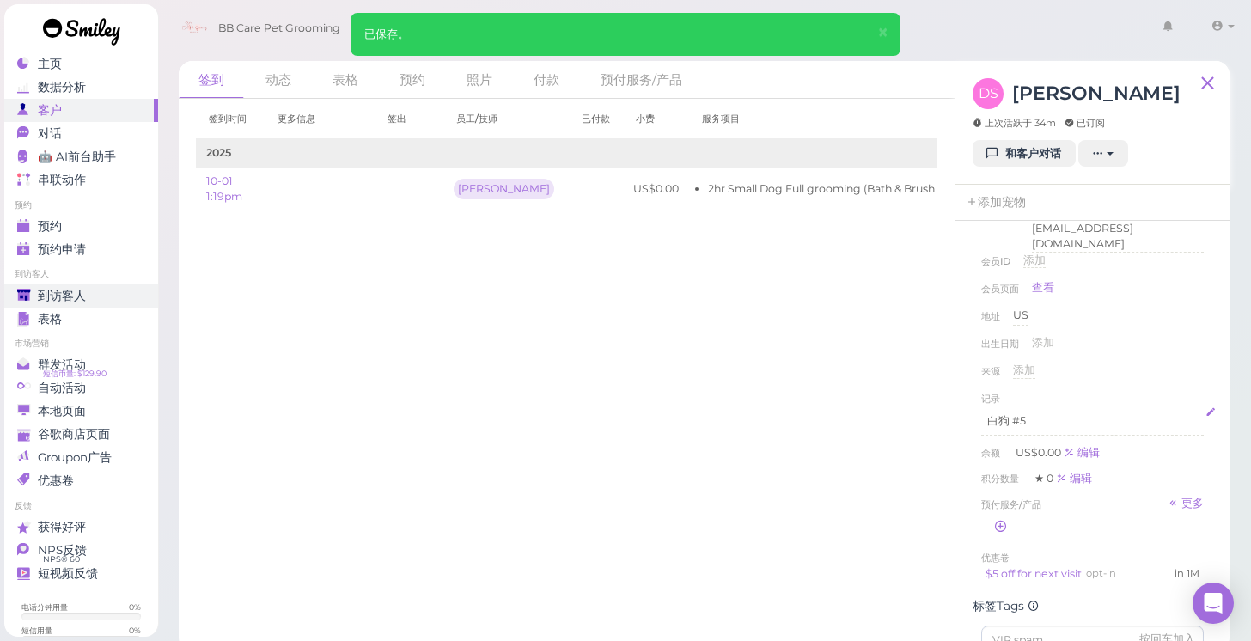
click at [119, 301] on div "到访客人" at bounding box center [79, 296] width 124 height 15
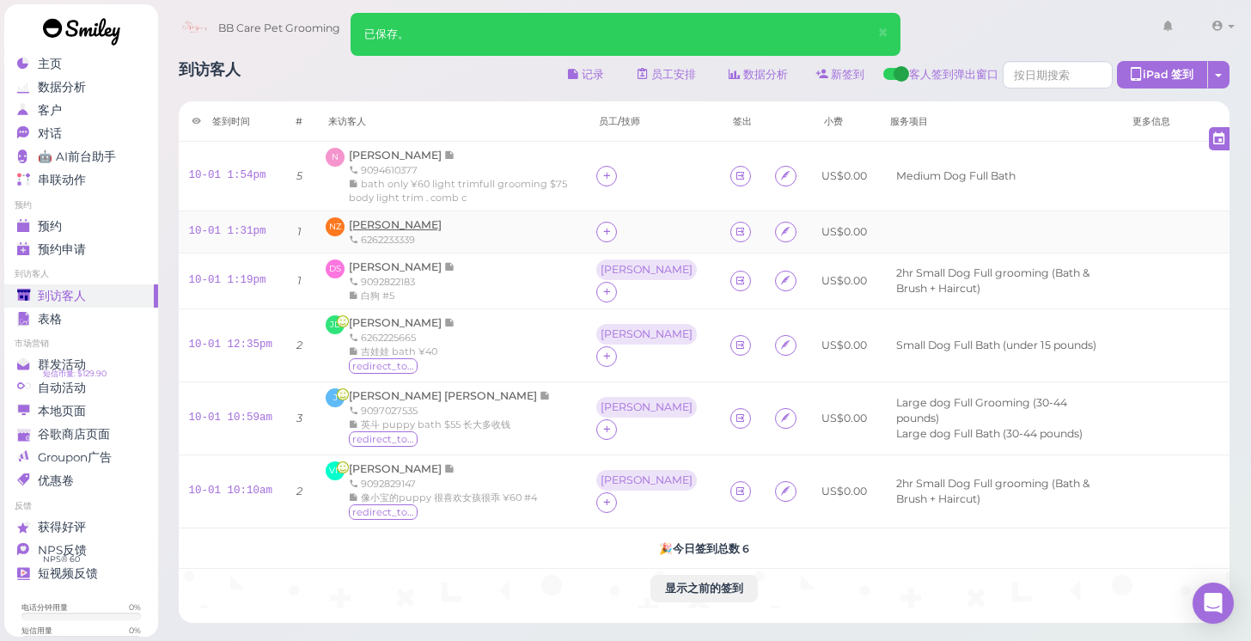
click at [398, 223] on span "[PERSON_NAME]" at bounding box center [395, 224] width 93 height 13
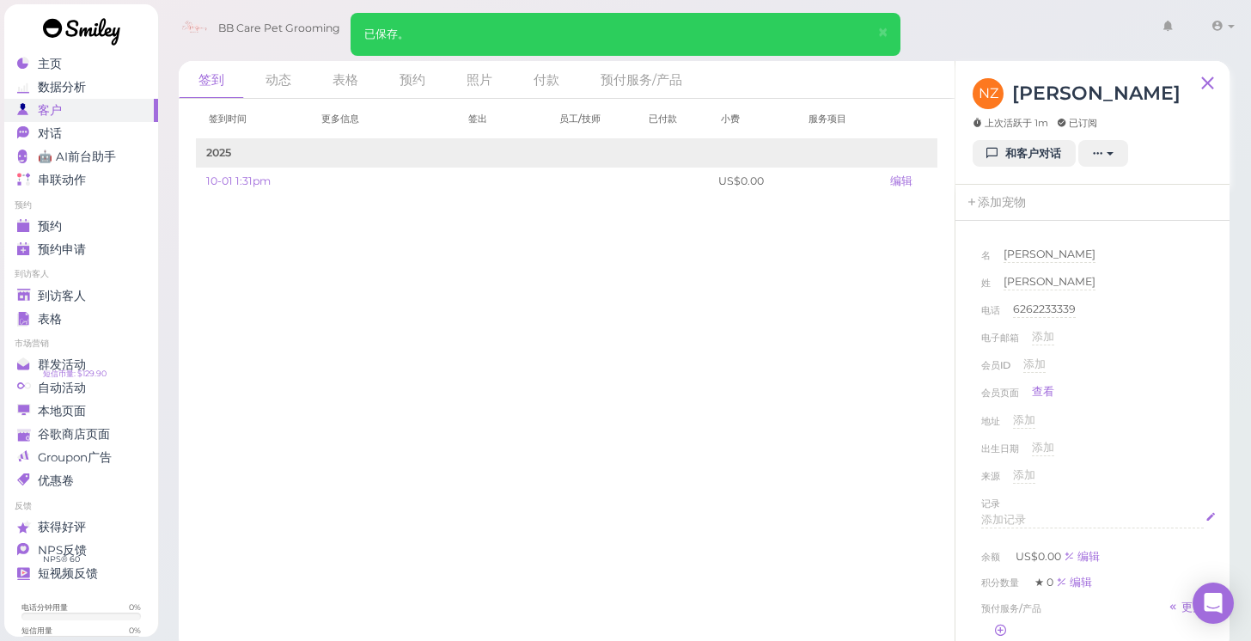
click at [1009, 524] on div "添加记录" at bounding box center [1093, 520] width 223 height 16
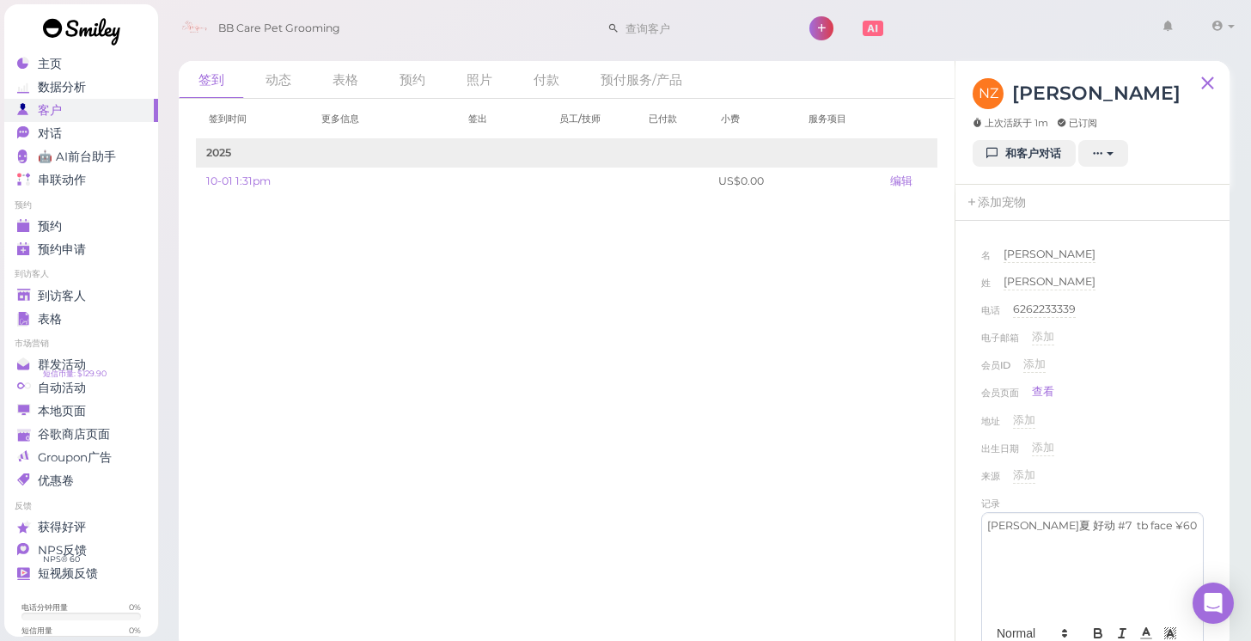
click at [993, 529] on p "[PERSON_NAME]夏 好动 #7 tb face ¥60" at bounding box center [1093, 525] width 211 height 15
click at [1126, 477] on div "来源 添加" at bounding box center [1093, 482] width 223 height 28
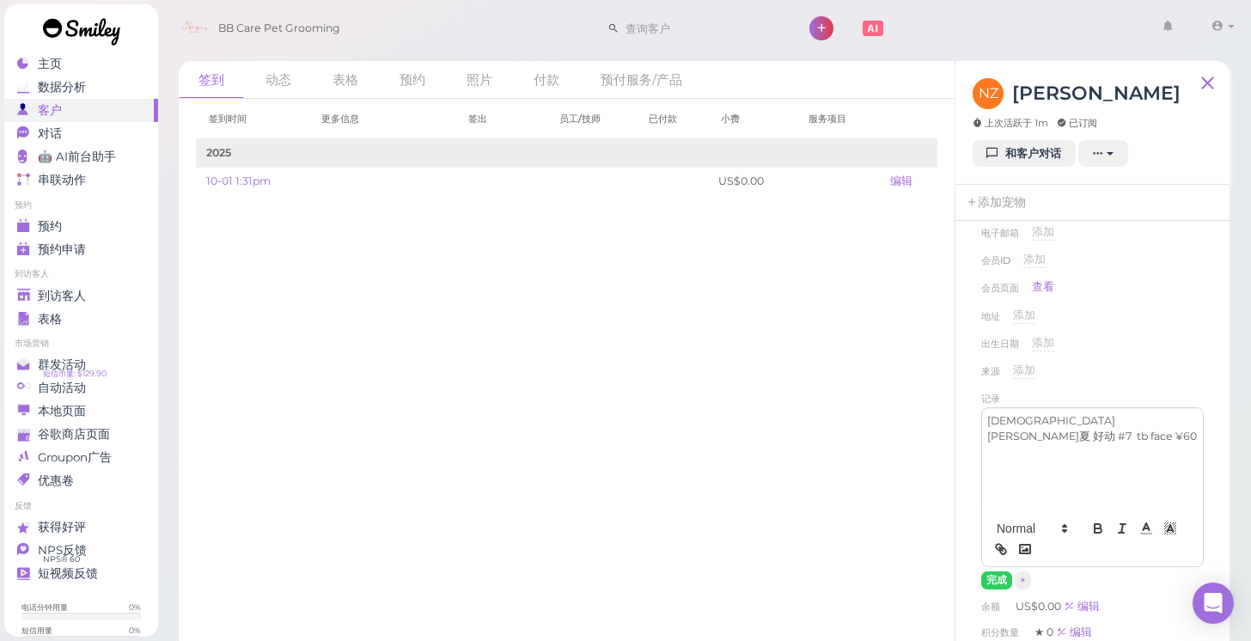
scroll to position [106, 0]
click at [990, 580] on button "完成" at bounding box center [997, 580] width 31 height 18
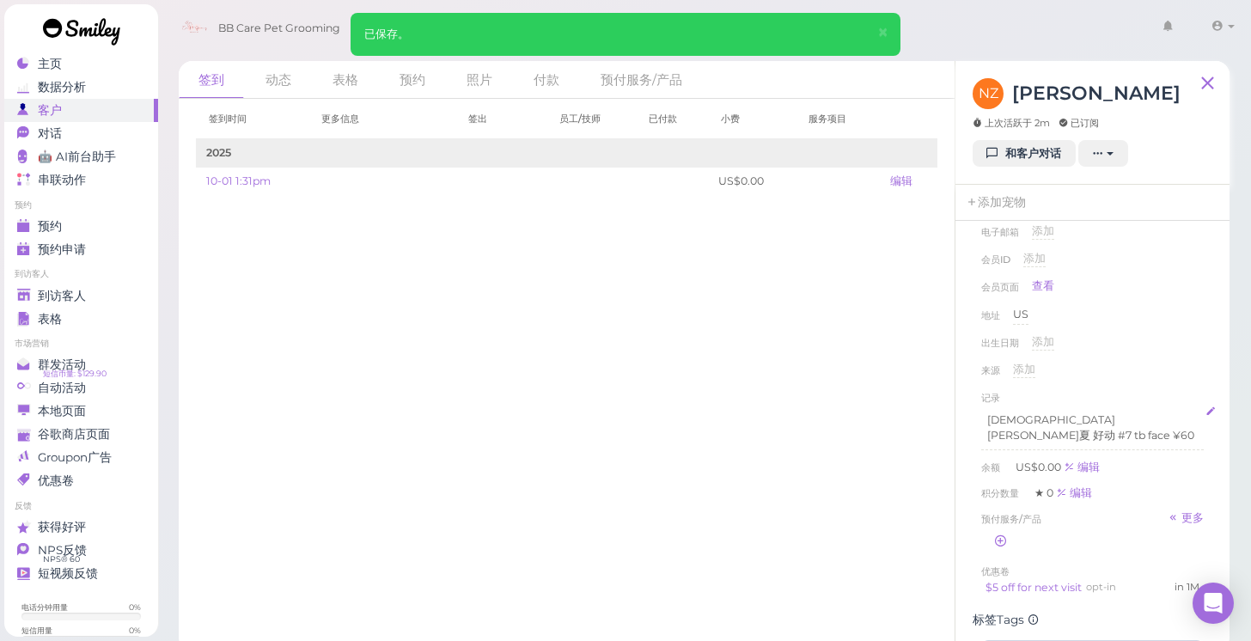
click at [1109, 421] on p "[DEMOGRAPHIC_DATA] [PERSON_NAME]夏 好动 #7 tb face ¥60" at bounding box center [1093, 428] width 211 height 31
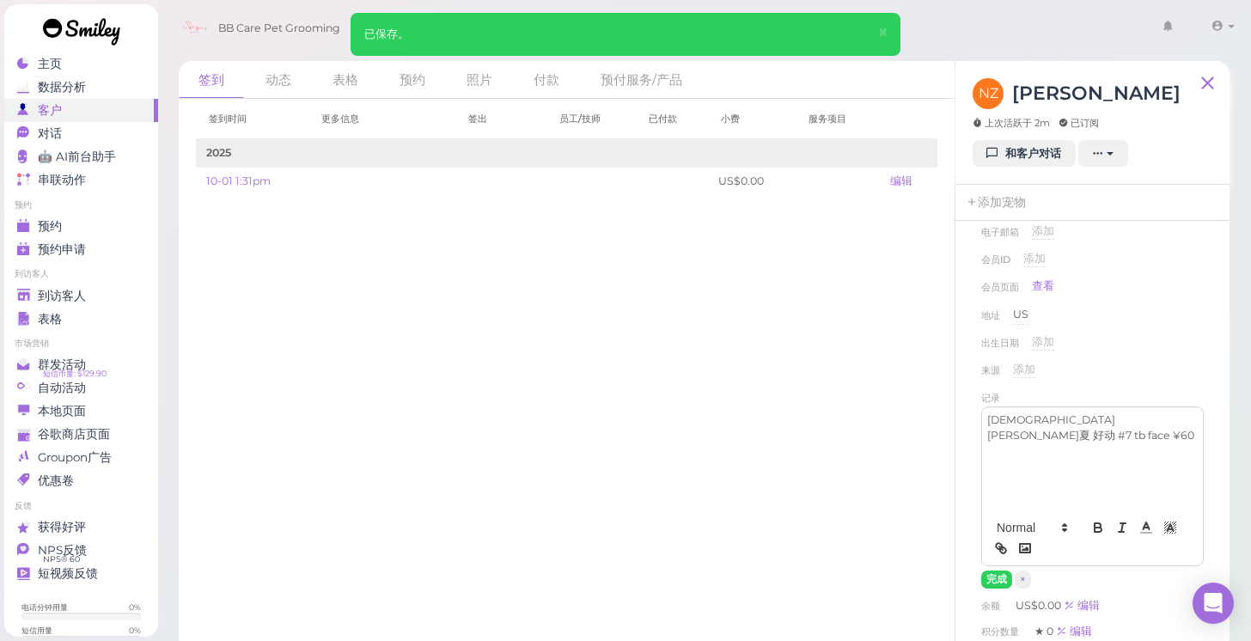
click at [1129, 419] on p "[DEMOGRAPHIC_DATA] [PERSON_NAME]夏 好动 #7 tb face ¥60" at bounding box center [1093, 428] width 211 height 31
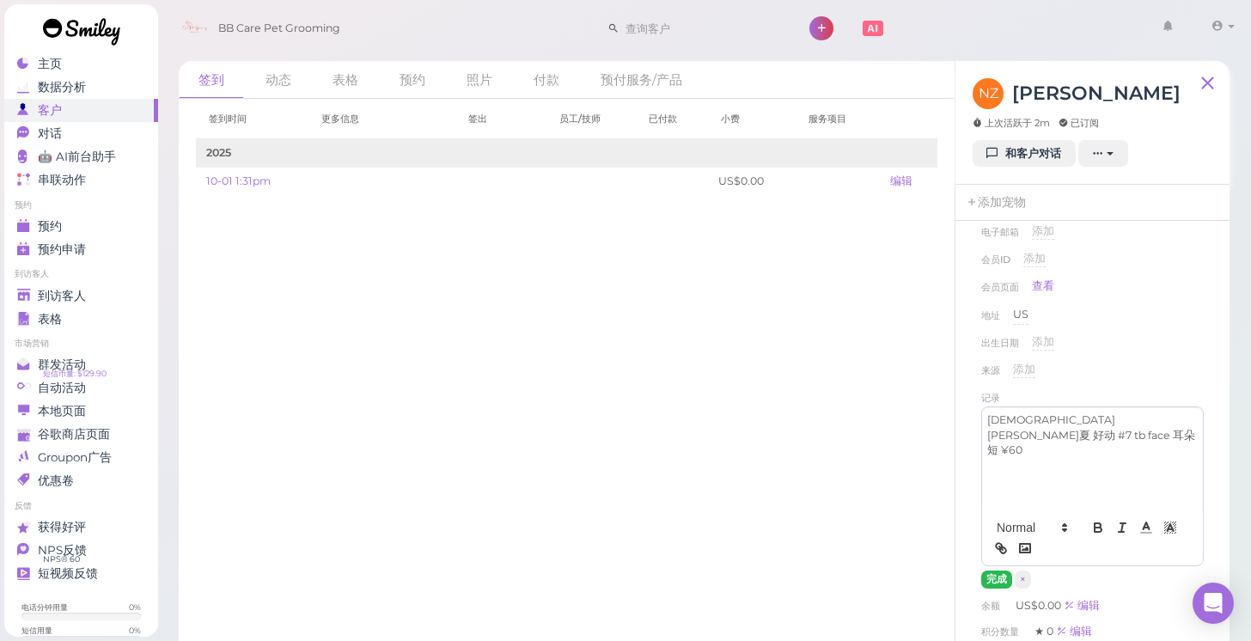
click at [999, 572] on button "完成" at bounding box center [997, 580] width 31 height 18
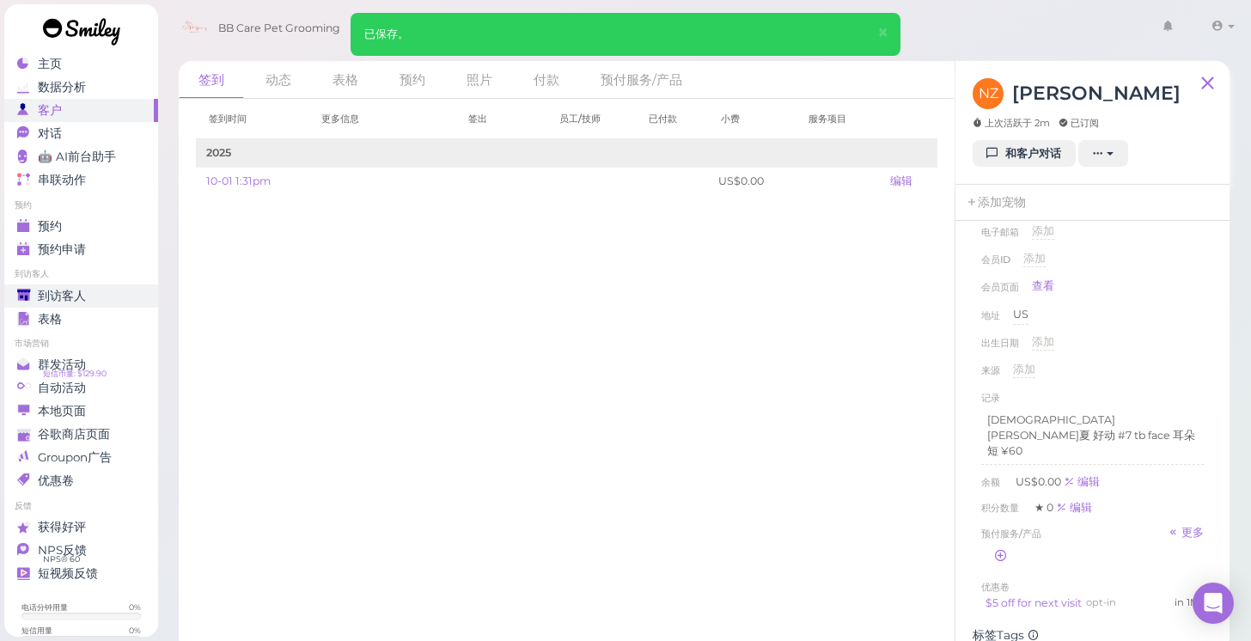
click at [138, 284] on link "到访客人" at bounding box center [81, 295] width 154 height 23
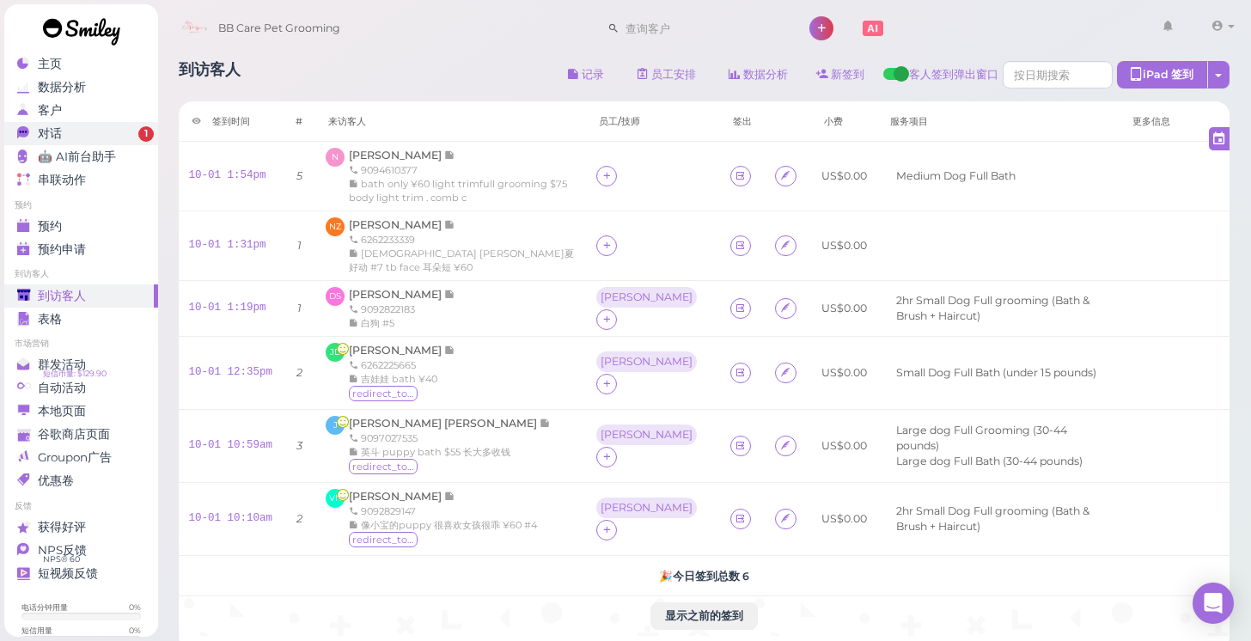
click at [142, 124] on link "对话 1" at bounding box center [81, 133] width 154 height 23
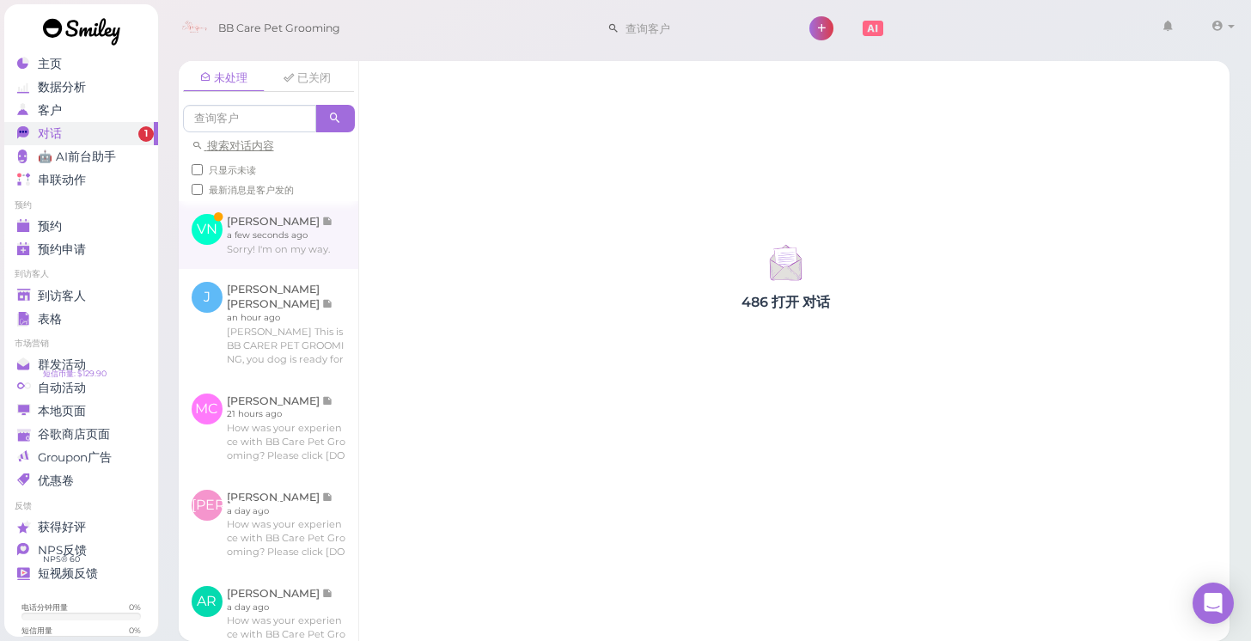
click at [213, 244] on link at bounding box center [269, 234] width 180 height 67
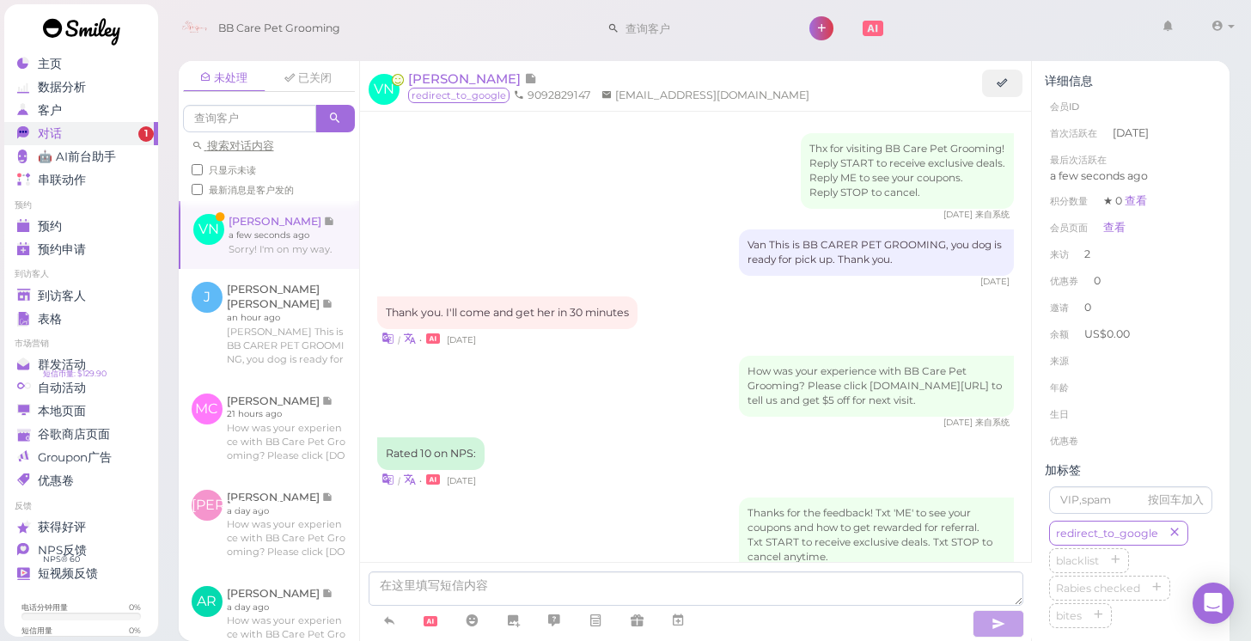
scroll to position [483, 0]
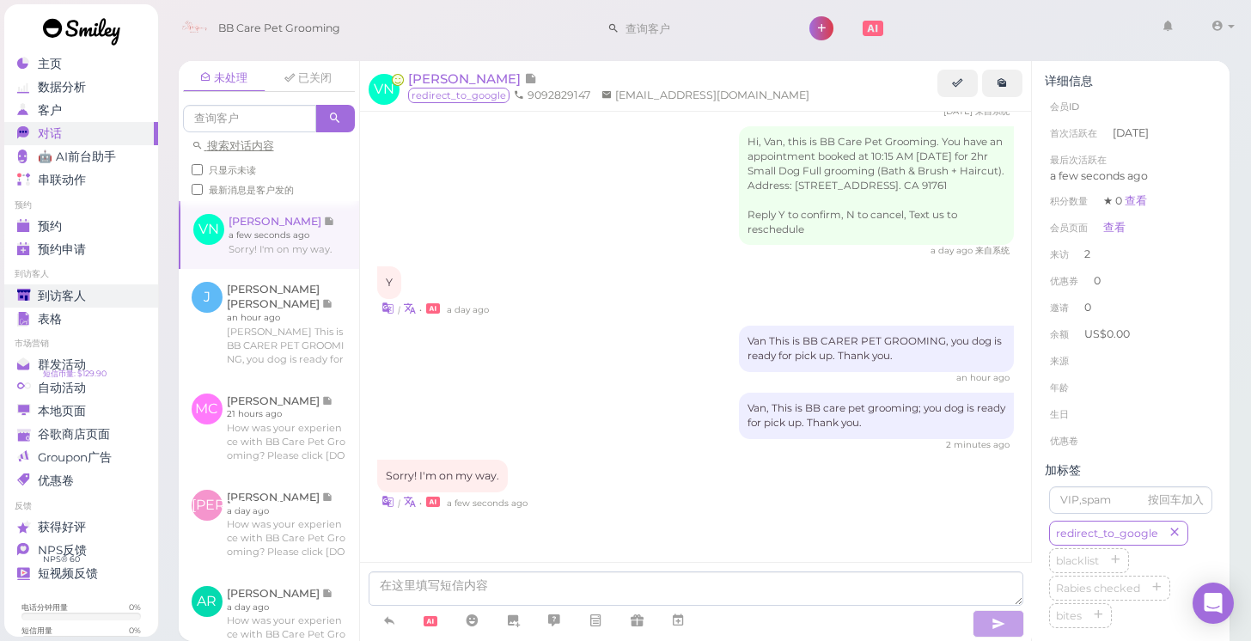
click at [83, 292] on span "到访客人" at bounding box center [62, 296] width 48 height 15
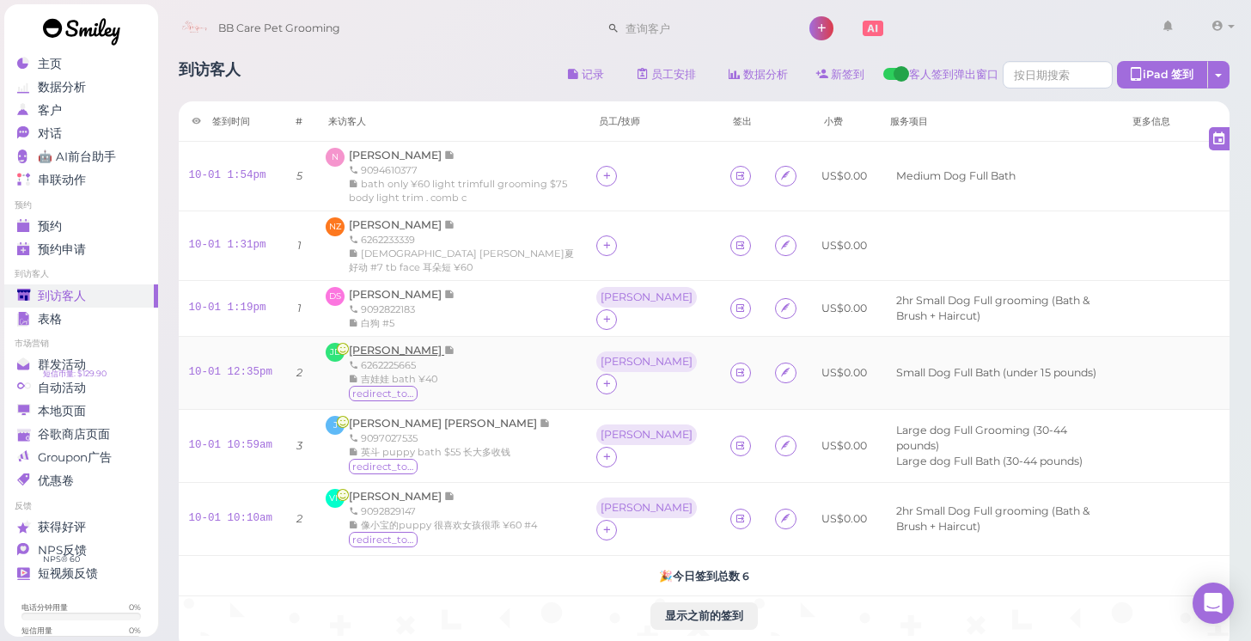
click at [387, 344] on span "[PERSON_NAME]" at bounding box center [396, 350] width 95 height 13
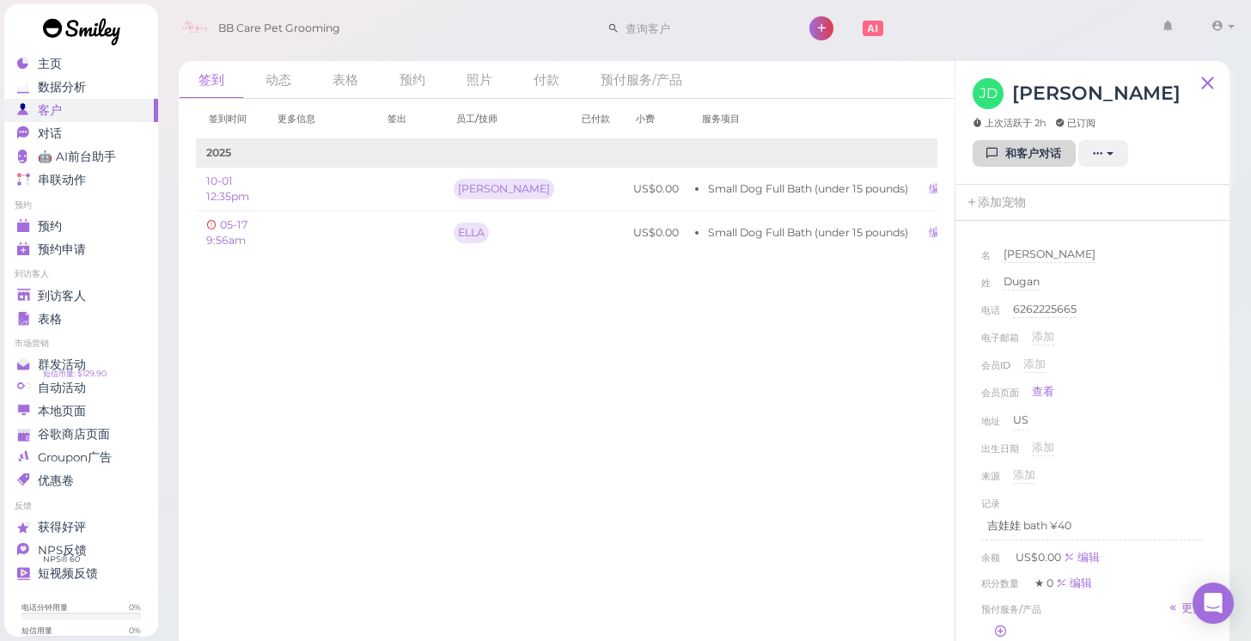
click at [1041, 158] on link "和客户对话" at bounding box center [1024, 154] width 103 height 28
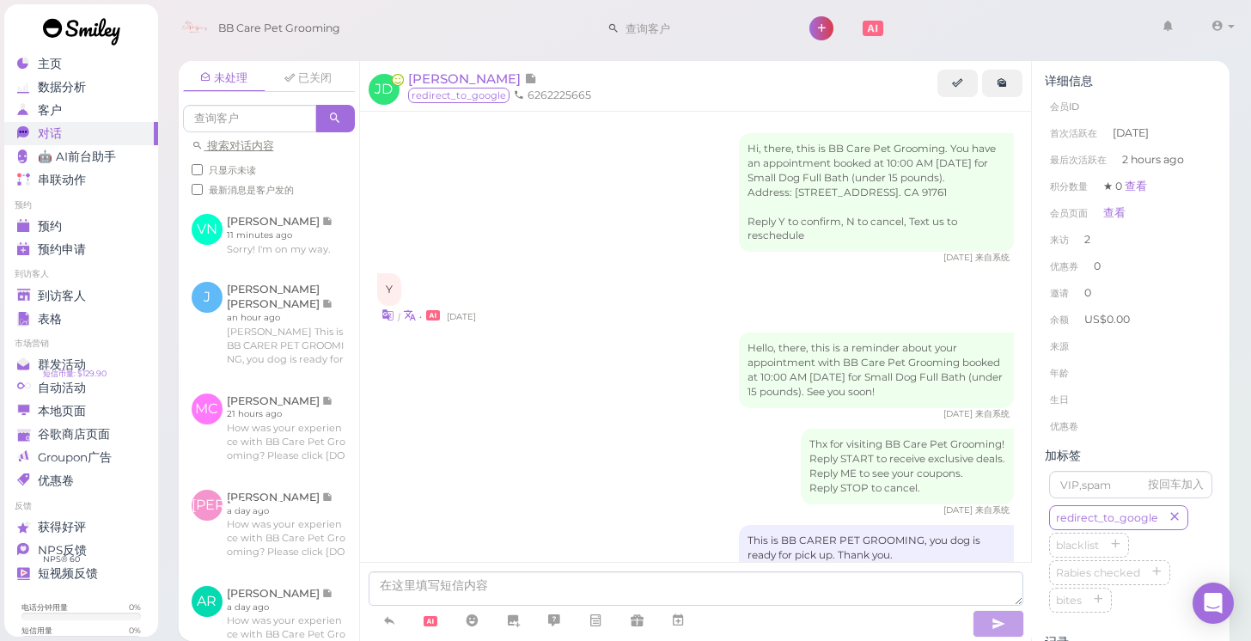
scroll to position [655, 0]
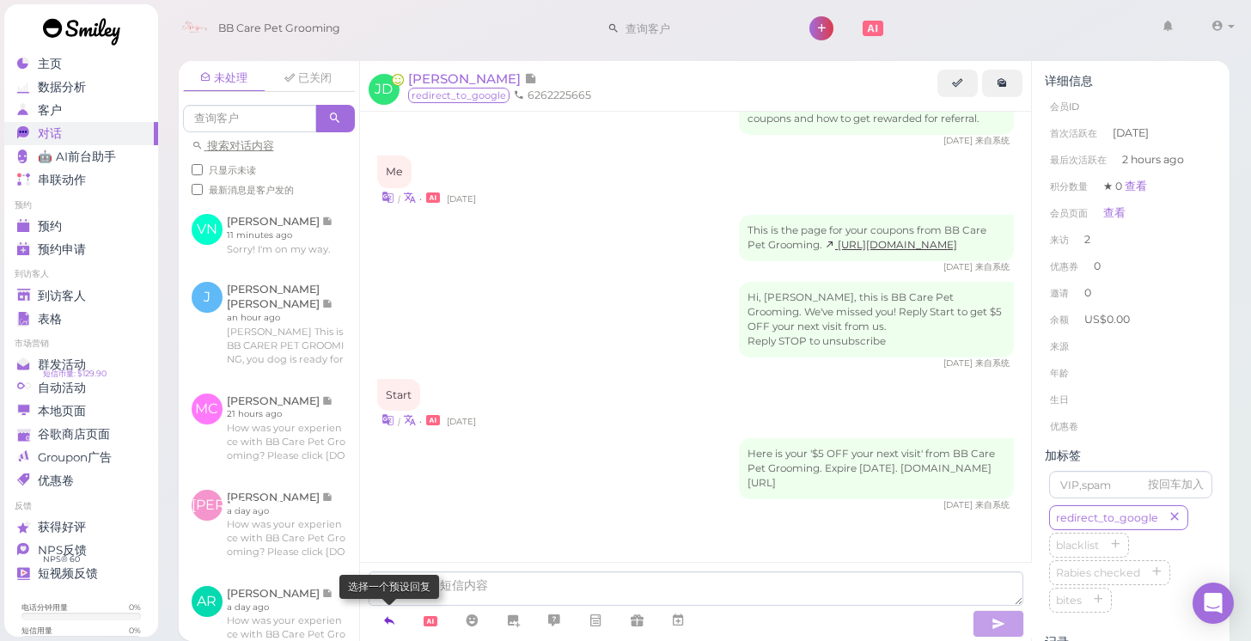
click at [401, 618] on link at bounding box center [389, 621] width 41 height 30
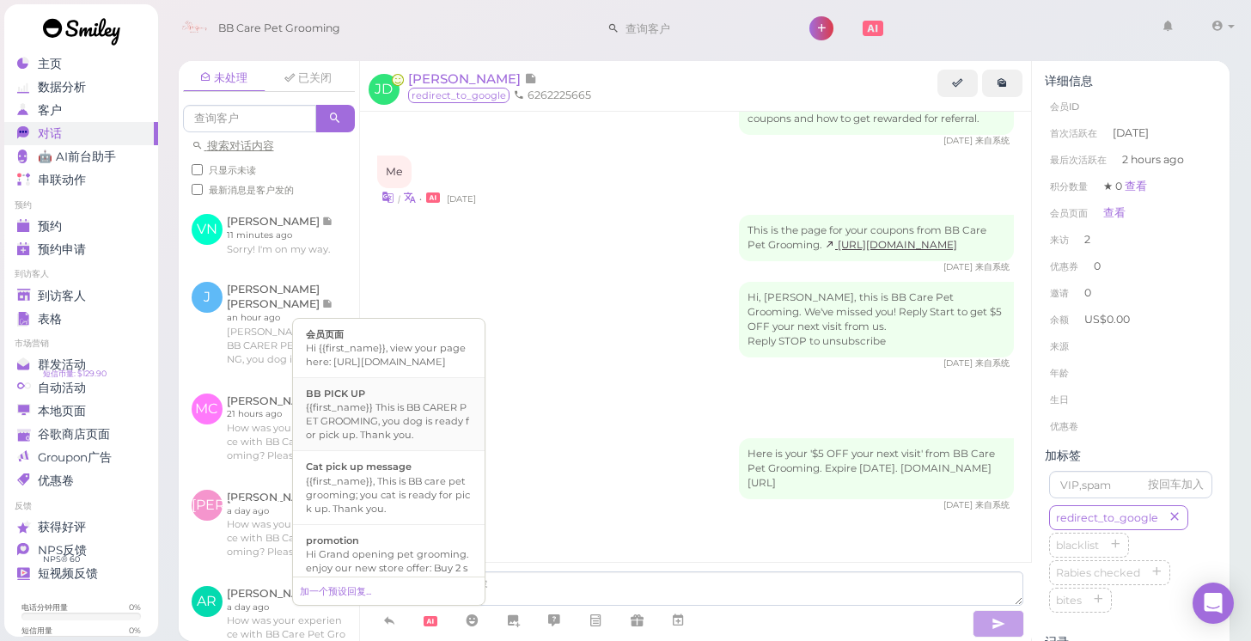
click at [395, 431] on div "{{first_name}} This is BB CARER PET GROOMING, you dog is ready for pick up. Tha…" at bounding box center [389, 421] width 166 height 41
type textarea "{{first_name}} This is BB CARER PET GROOMING, you dog is ready for pick up. Tha…"
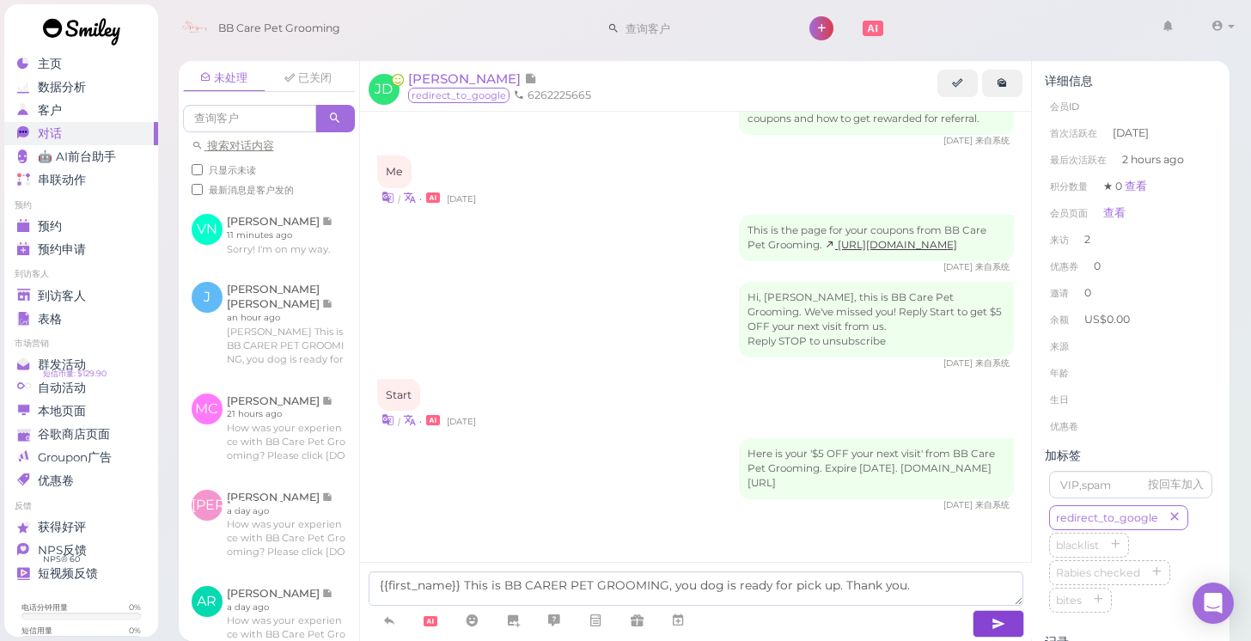
click at [1019, 626] on button "button" at bounding box center [999, 624] width 52 height 28
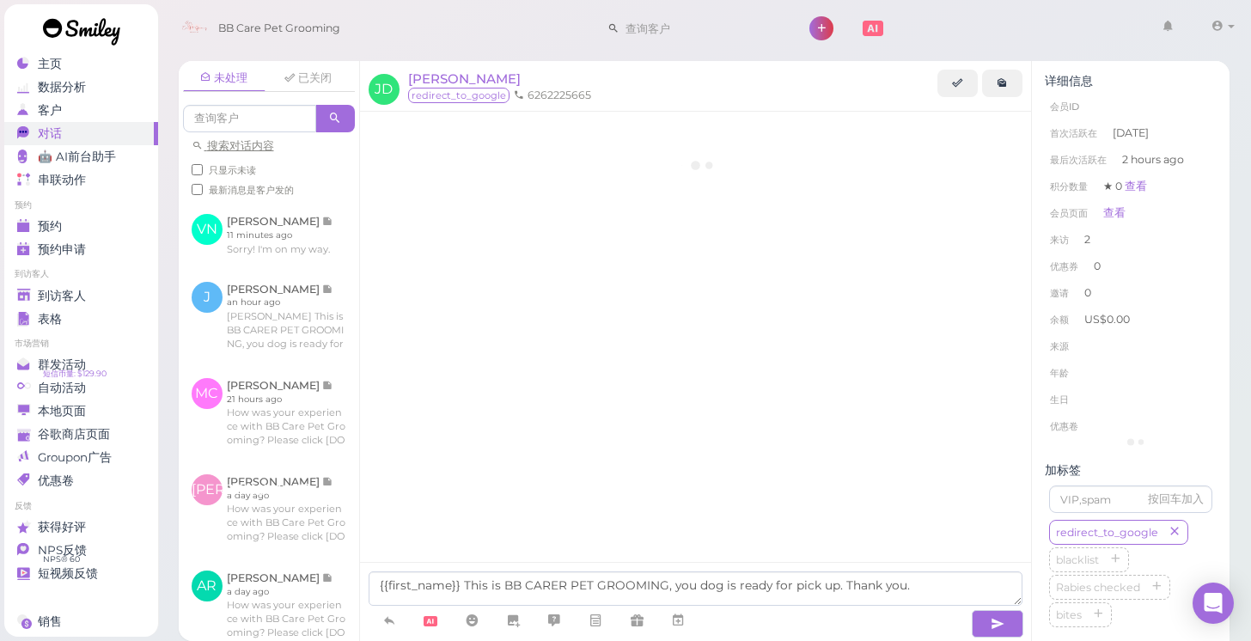
scroll to position [655, 0]
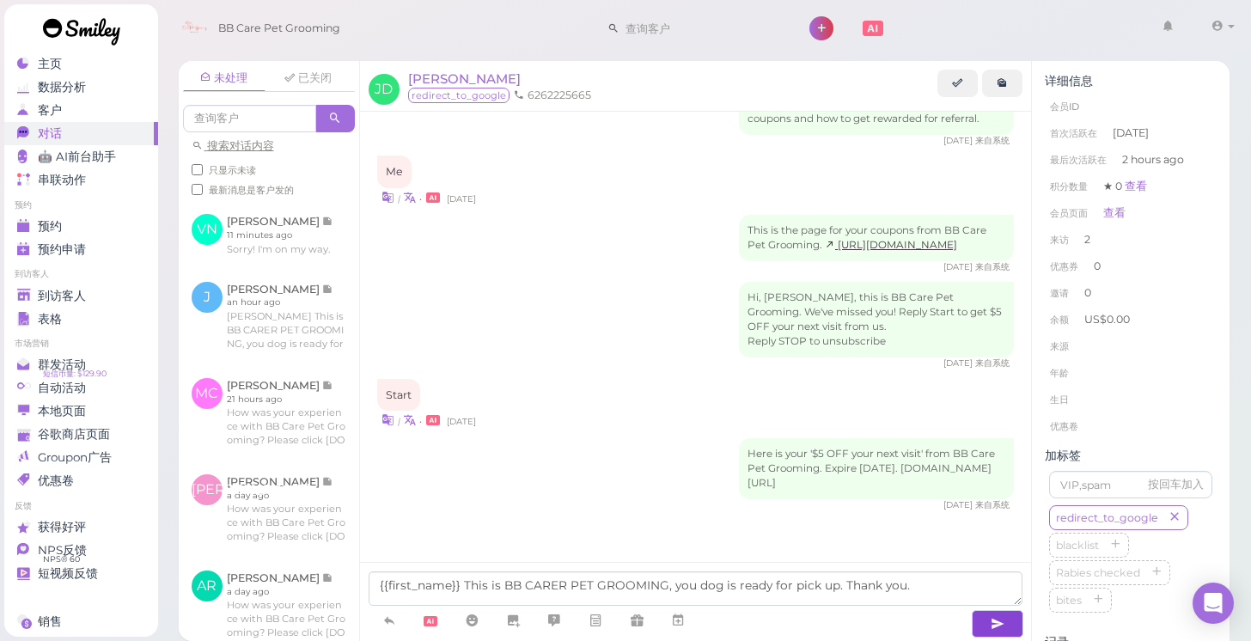
click at [991, 621] on icon "button" at bounding box center [998, 623] width 14 height 17
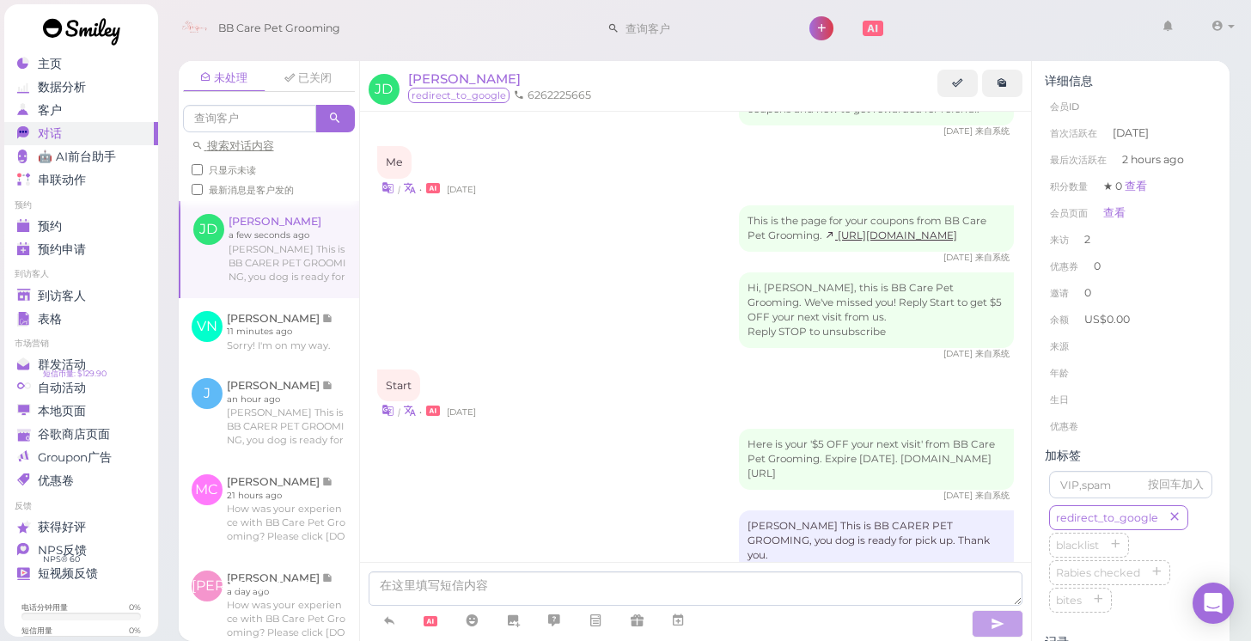
scroll to position [708, 0]
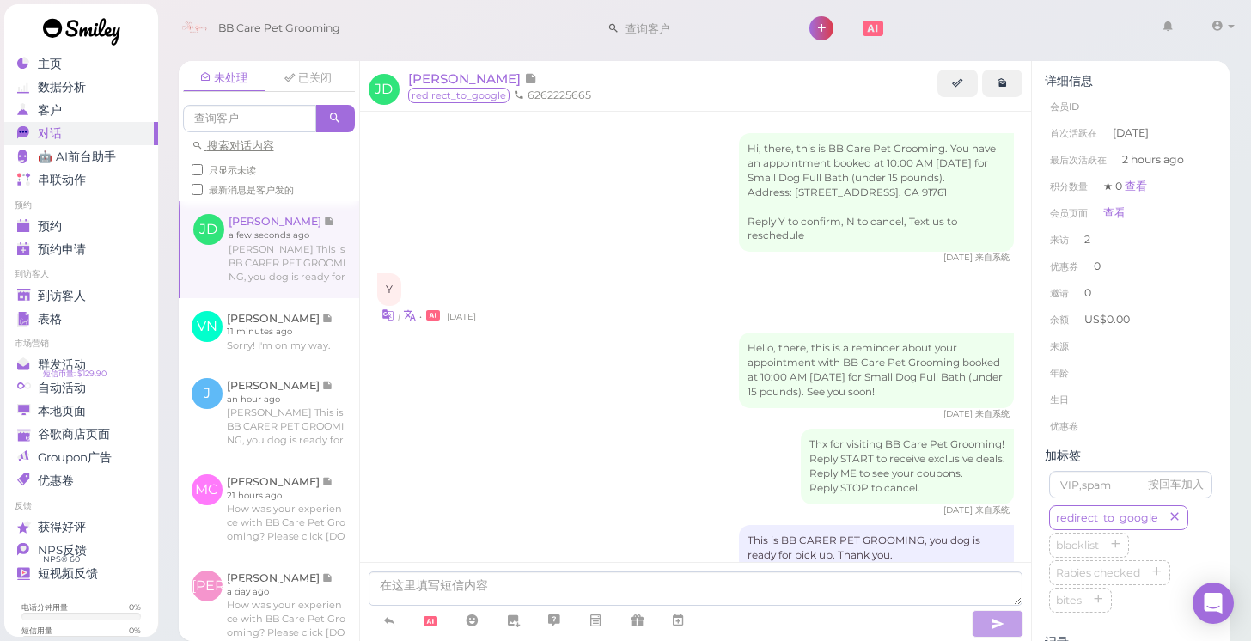
scroll to position [708, 0]
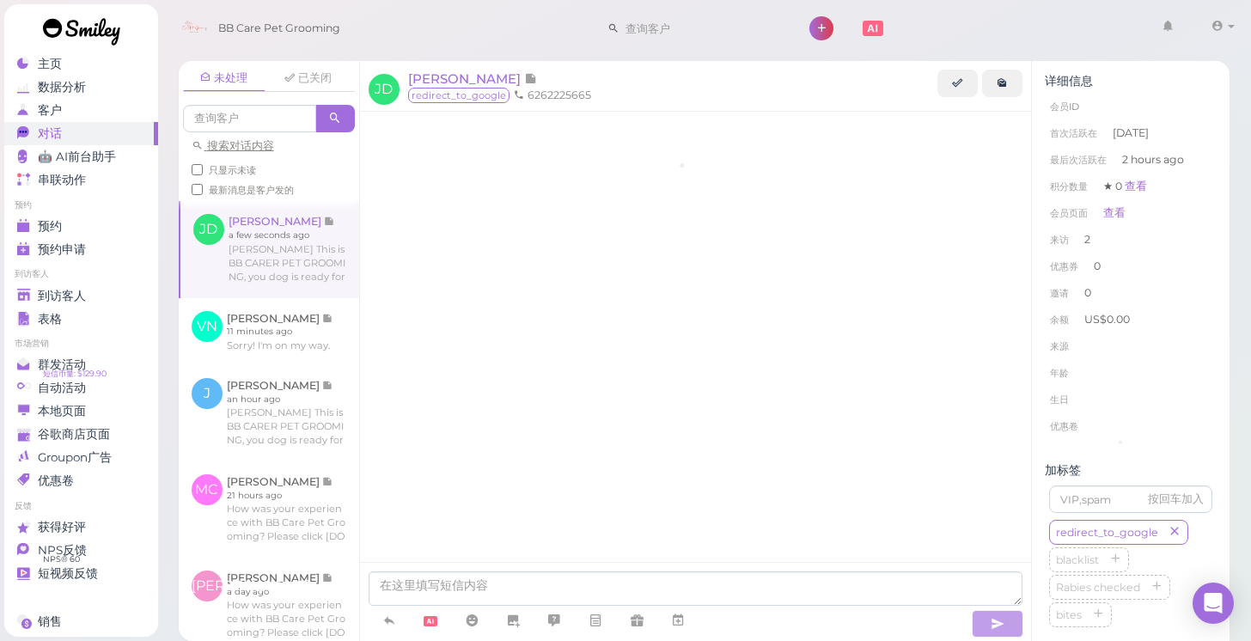
scroll to position [720, 0]
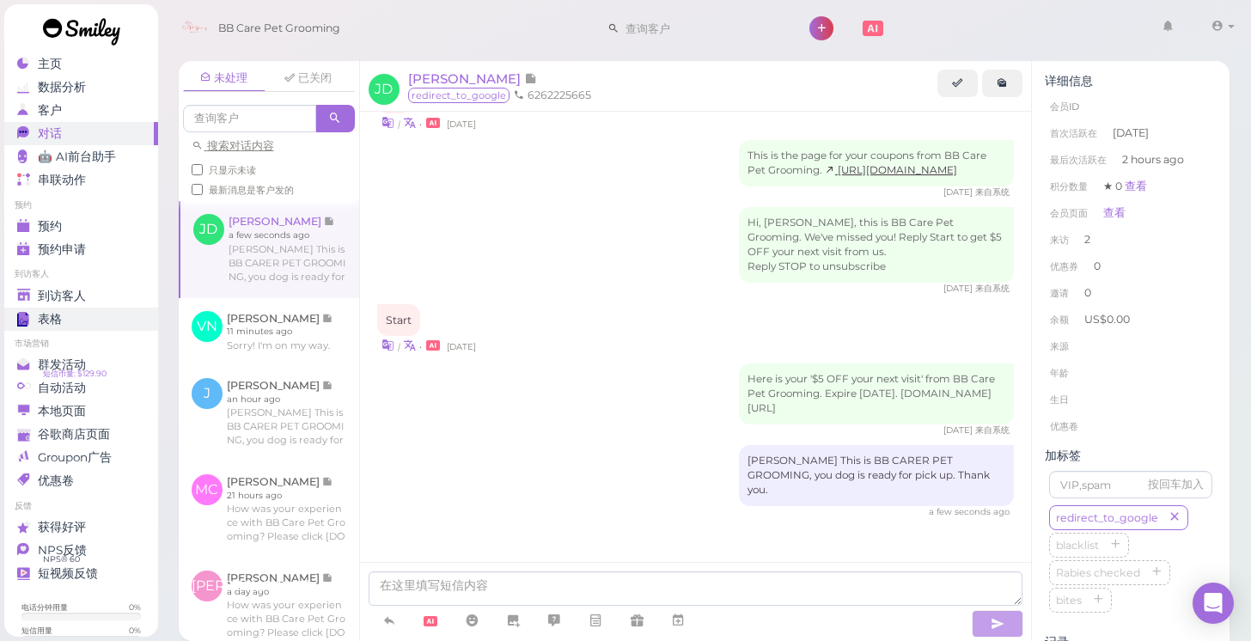
click at [107, 308] on link "表格" at bounding box center [81, 319] width 154 height 23
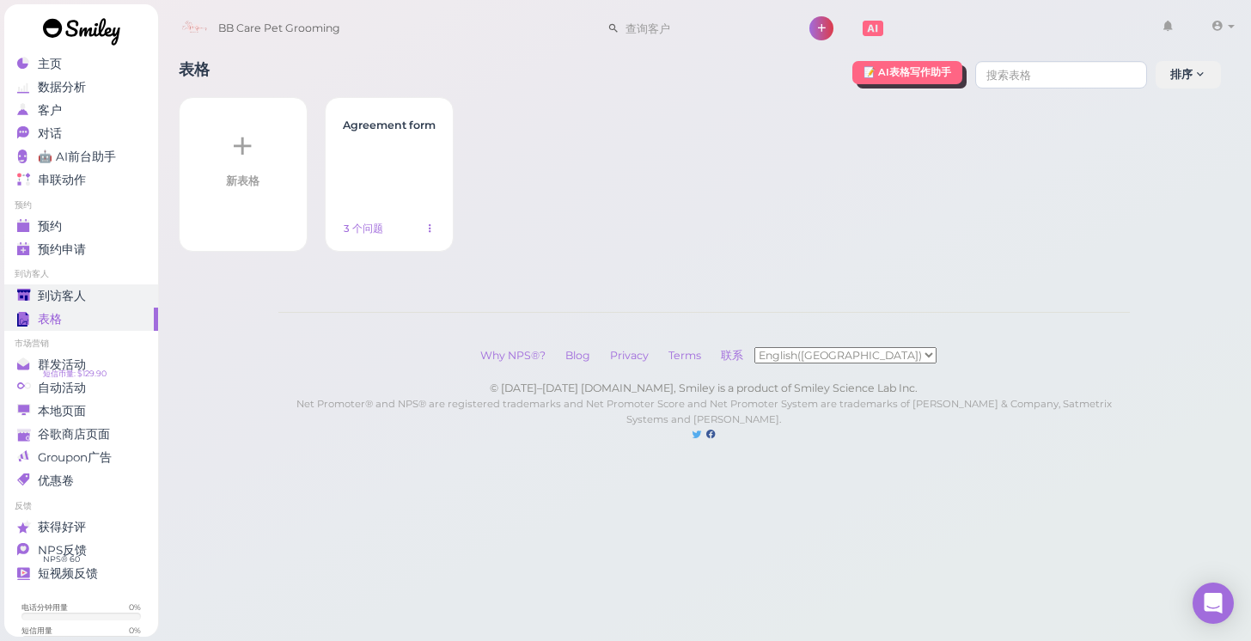
click at [103, 287] on link "到访客人" at bounding box center [81, 295] width 154 height 23
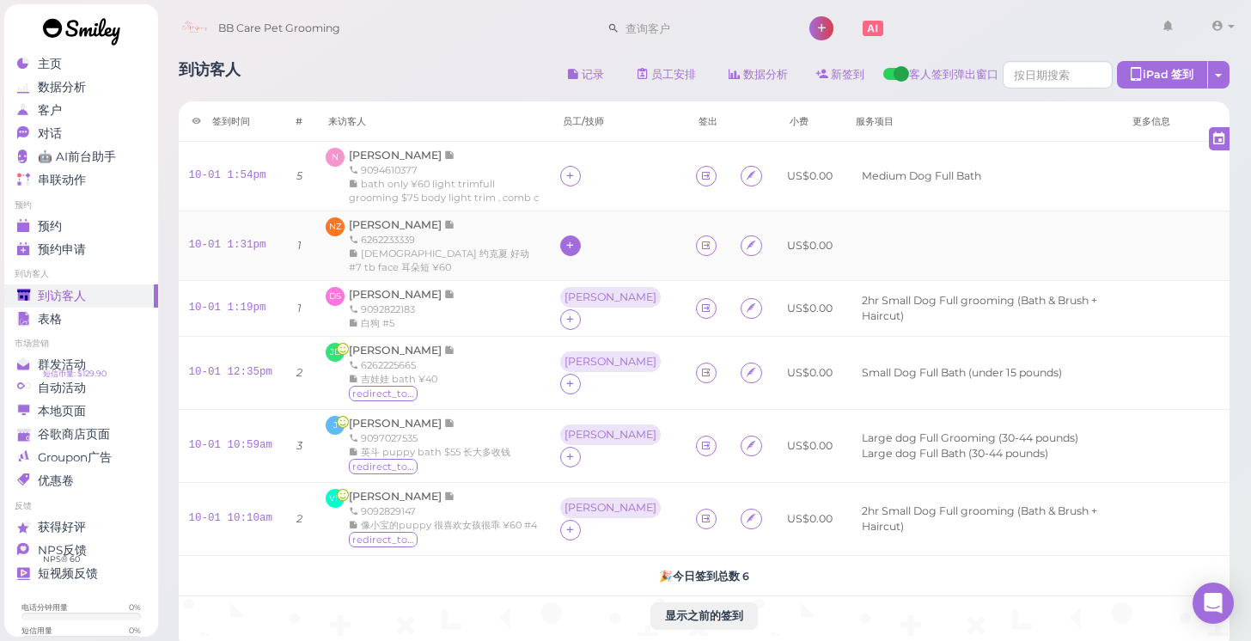
click at [581, 241] on div at bounding box center [570, 245] width 21 height 21
click at [606, 347] on div "[PERSON_NAME]" at bounding box center [693, 345] width 241 height 34
click at [388, 344] on span "[PERSON_NAME]" at bounding box center [396, 350] width 95 height 13
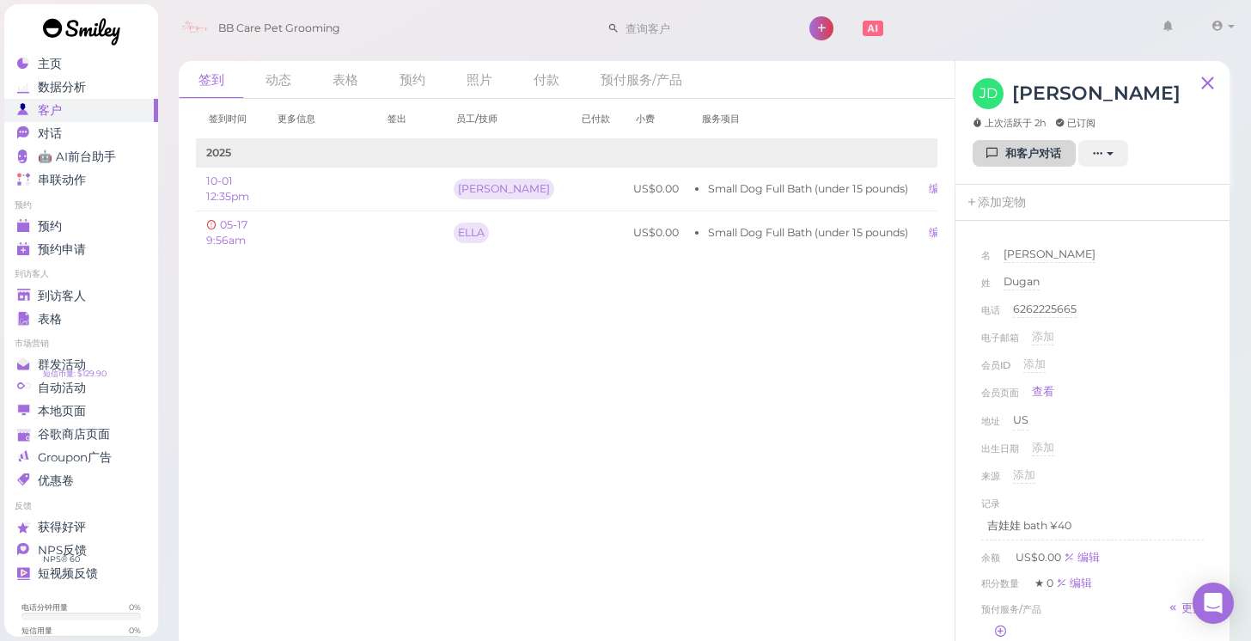
click at [1006, 158] on link "和客户对话" at bounding box center [1024, 154] width 103 height 28
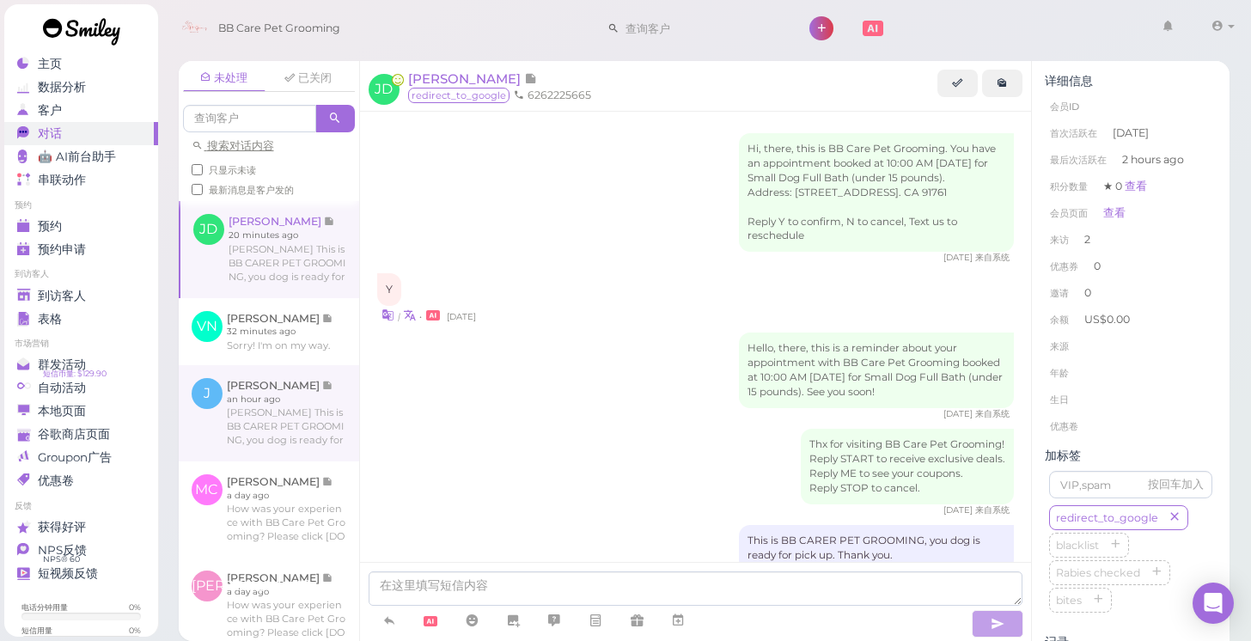
scroll to position [720, 0]
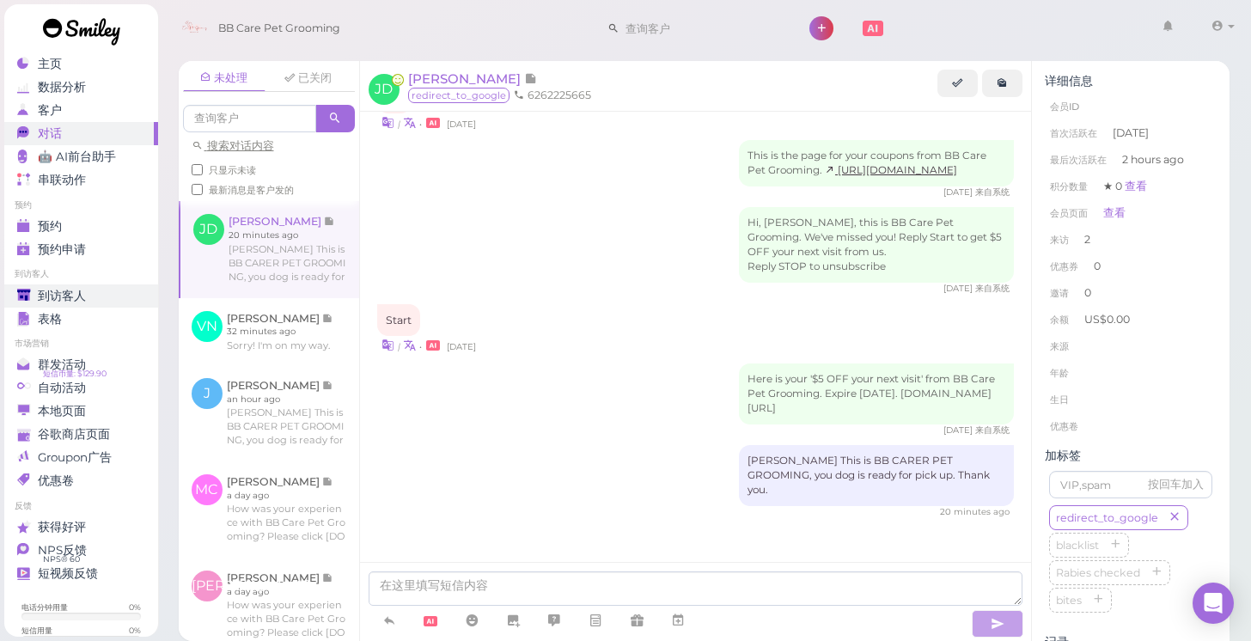
click at [99, 295] on div "到访客人" at bounding box center [79, 296] width 124 height 15
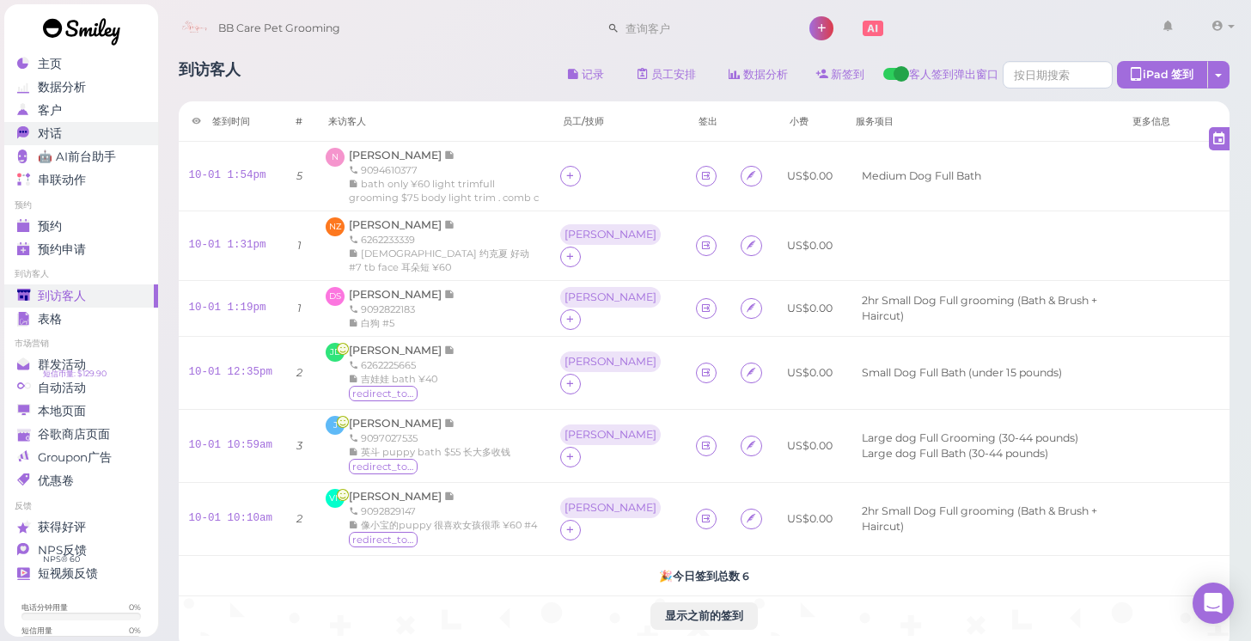
click at [138, 140] on div "对话" at bounding box center [79, 133] width 124 height 15
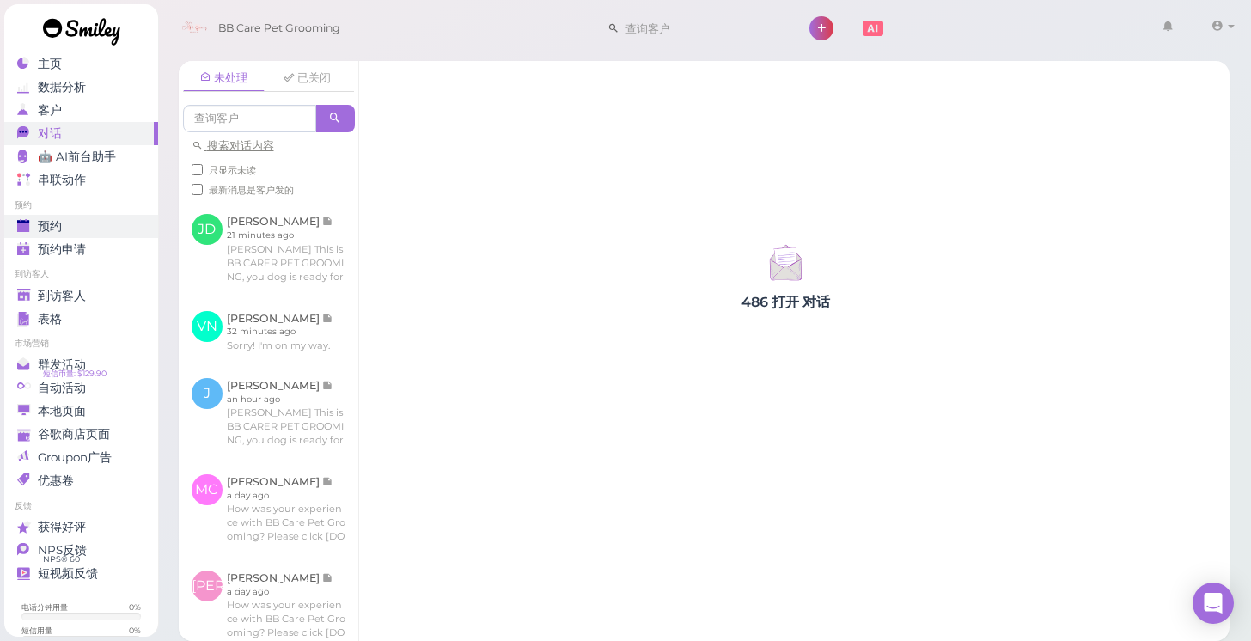
click at [107, 222] on div "预约" at bounding box center [79, 226] width 124 height 15
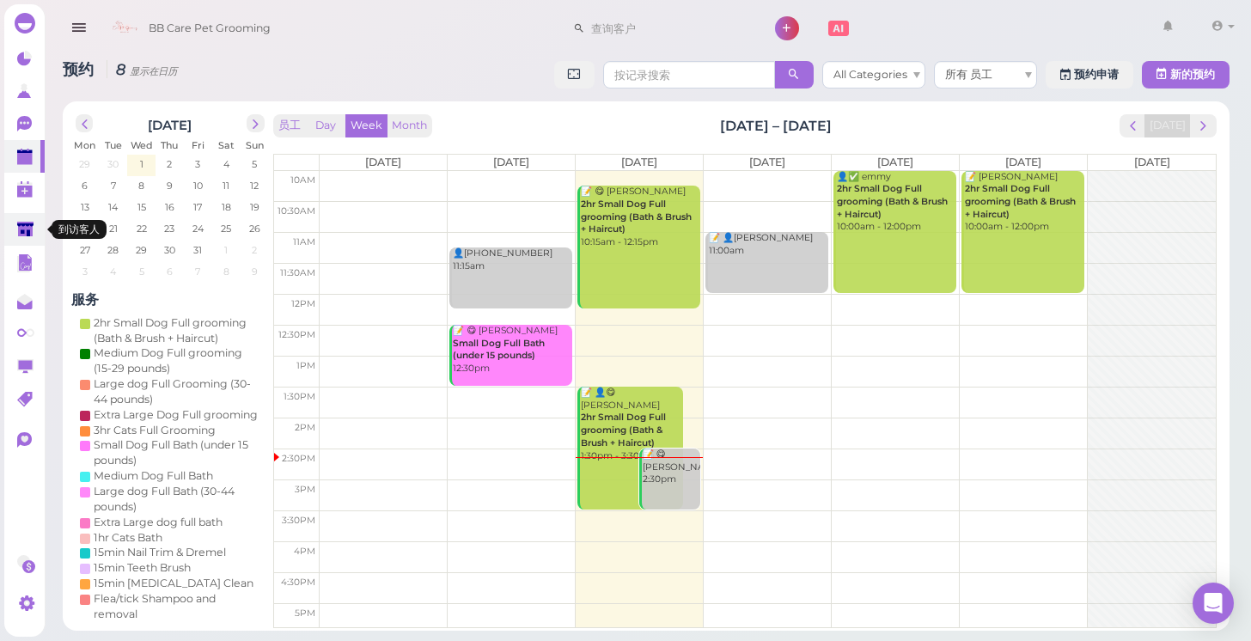
click at [42, 242] on link at bounding box center [24, 229] width 40 height 33
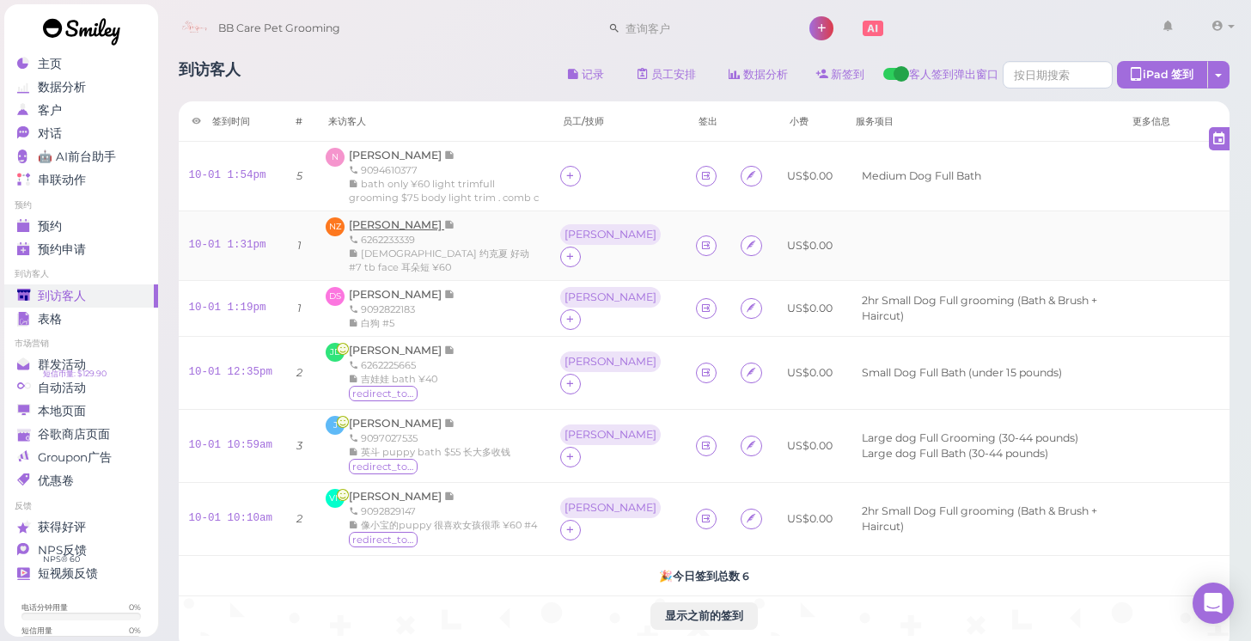
click at [407, 226] on span "[PERSON_NAME]" at bounding box center [396, 224] width 95 height 13
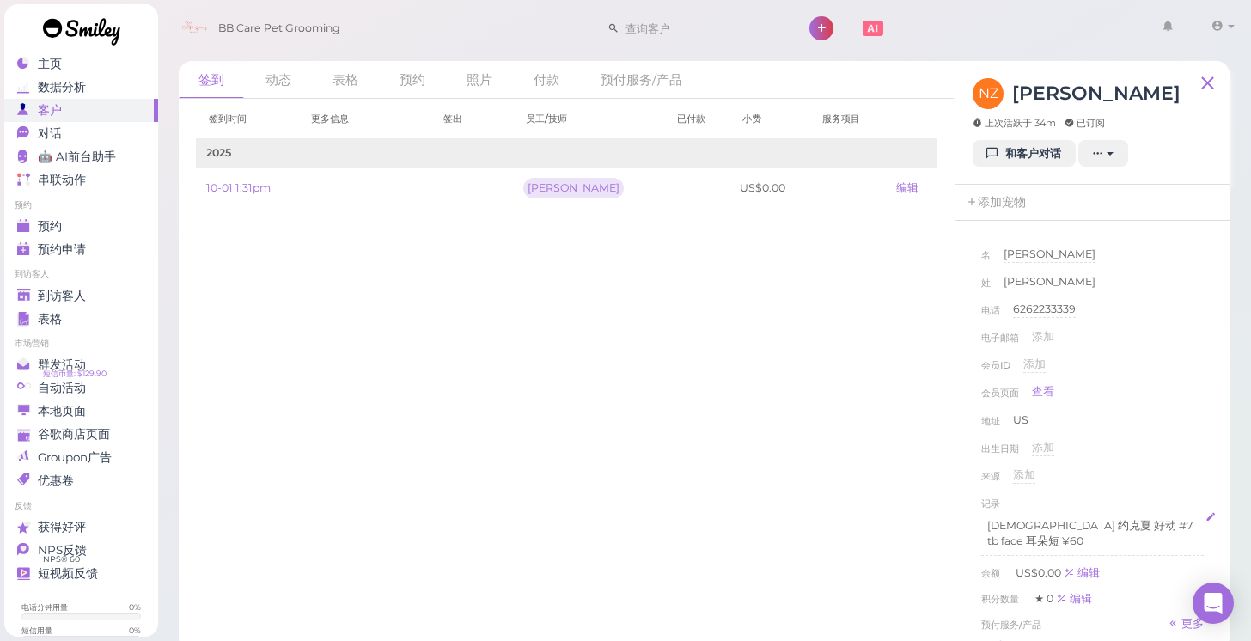
click at [1067, 523] on p "[DEMOGRAPHIC_DATA] 约克夏 好动 #7 tb face 耳朵短 ¥60" at bounding box center [1093, 533] width 211 height 31
click at [1070, 528] on p "[DEMOGRAPHIC_DATA] 约克夏 好动 #7 tb face 耳朵短 ¥60" at bounding box center [1093, 533] width 211 height 31
click at [1114, 487] on div "来源 添加" at bounding box center [1093, 482] width 223 height 28
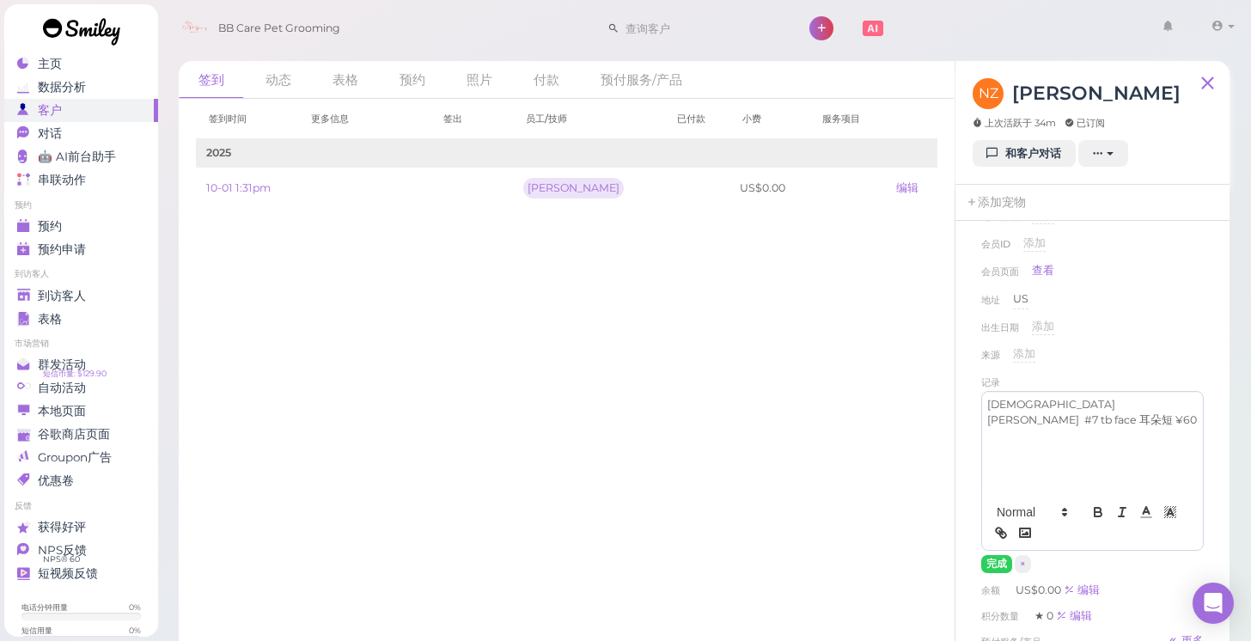
scroll to position [125, 0]
click at [997, 555] on button "完成" at bounding box center [997, 561] width 31 height 18
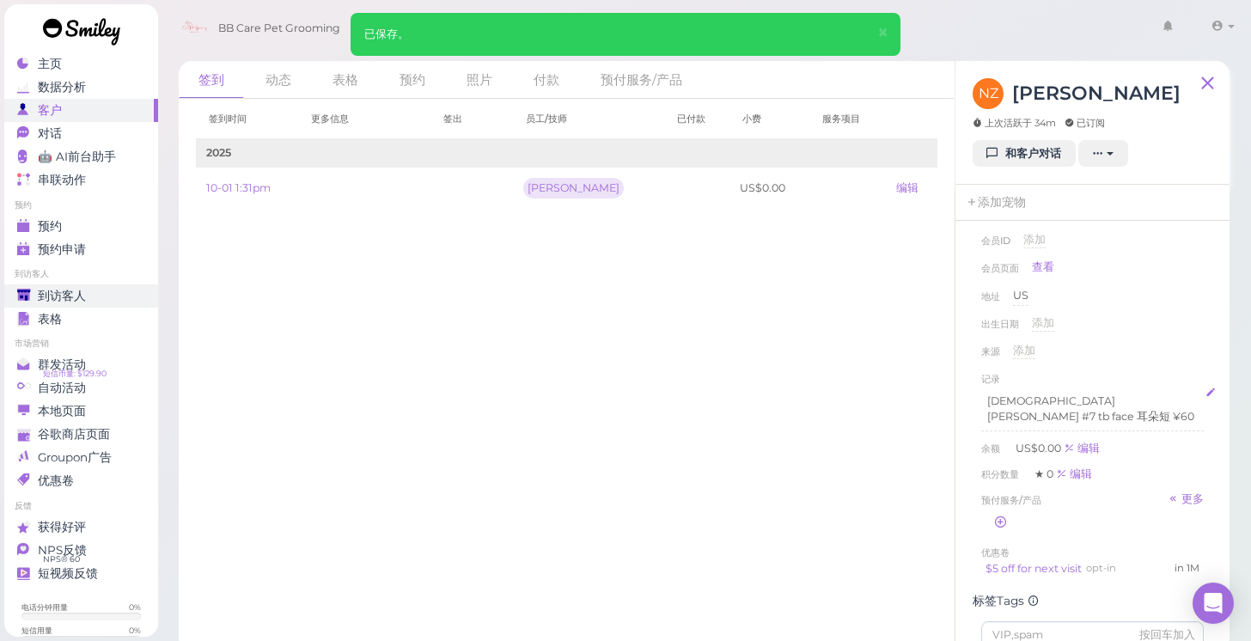
click at [117, 290] on div "到访客人" at bounding box center [79, 296] width 124 height 15
